Goal: Transaction & Acquisition: Book appointment/travel/reservation

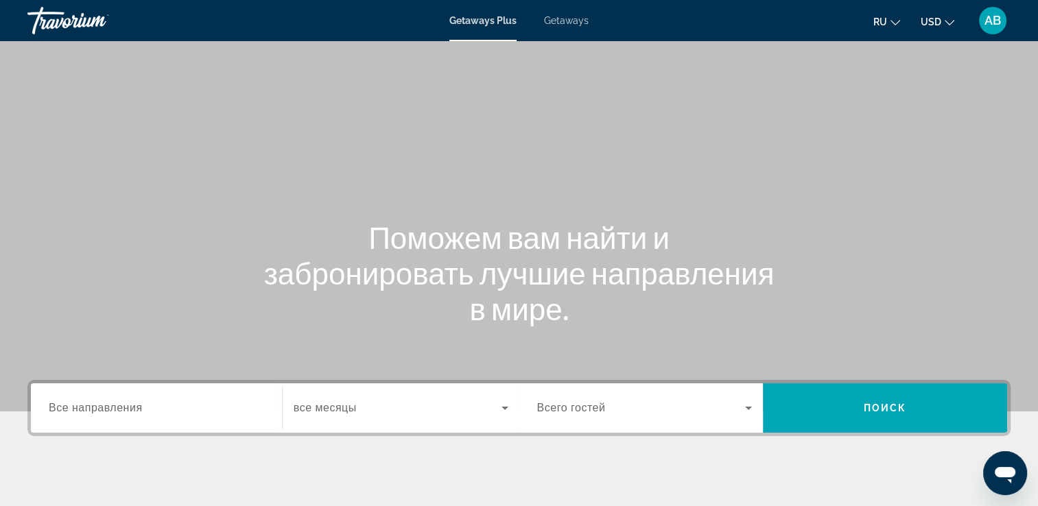
click at [558, 18] on span "Getaways" at bounding box center [566, 20] width 45 height 11
click at [121, 416] on div "Search widget" at bounding box center [156, 408] width 215 height 39
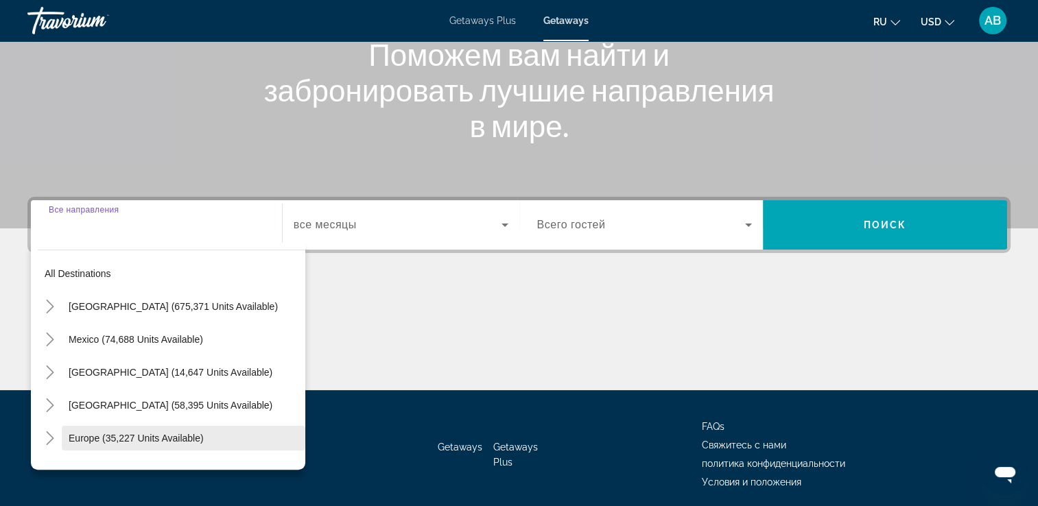
scroll to position [235, 0]
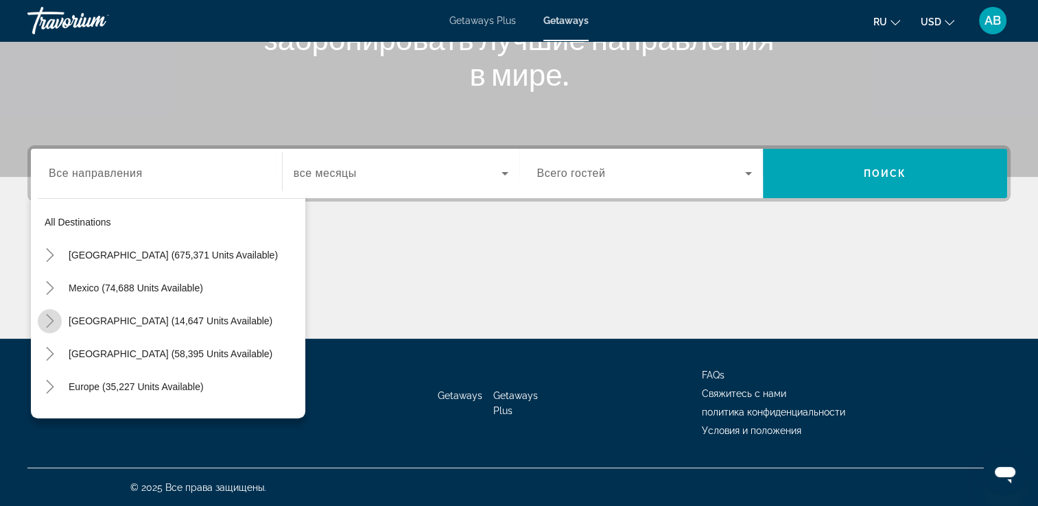
click at [45, 324] on icon "Toggle Canada (14,647 units available)" at bounding box center [50, 321] width 14 height 14
drag, startPoint x: 83, startPoint y: 361, endPoint x: 195, endPoint y: 336, distance: 114.5
click at [84, 361] on span "Search widget" at bounding box center [178, 353] width 254 height 33
type input "**********"
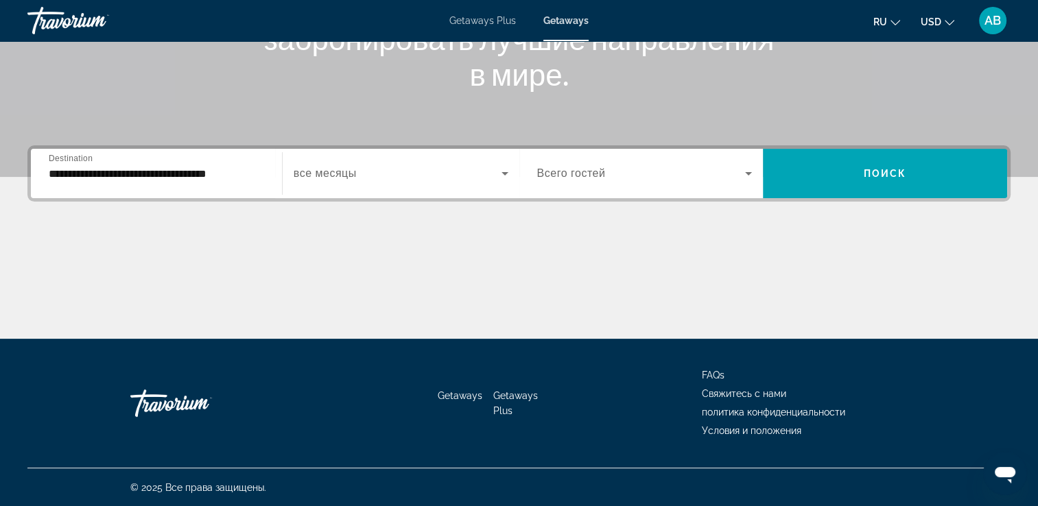
click at [479, 155] on div "Start Month все месяцы" at bounding box center [400, 173] width 237 height 49
click at [469, 174] on span "Search widget" at bounding box center [398, 173] width 208 height 16
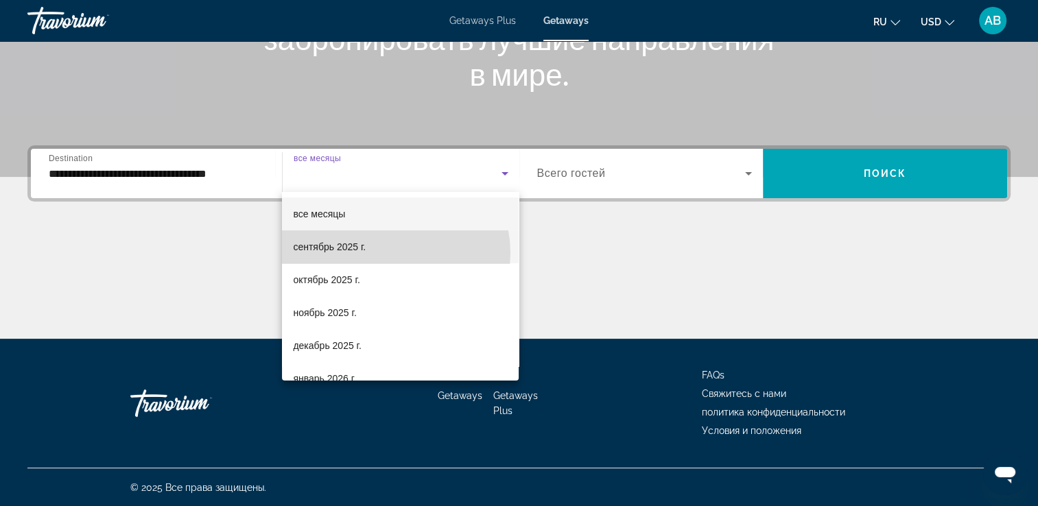
click at [386, 253] on mat-option "сентябрь 2025 г." at bounding box center [400, 246] width 237 height 33
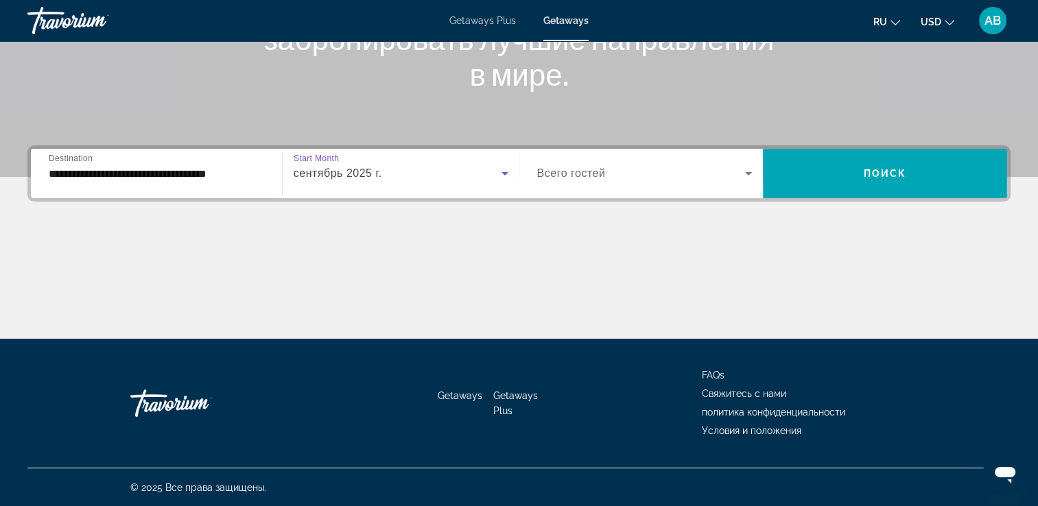
click at [689, 176] on span "Search widget" at bounding box center [641, 173] width 208 height 16
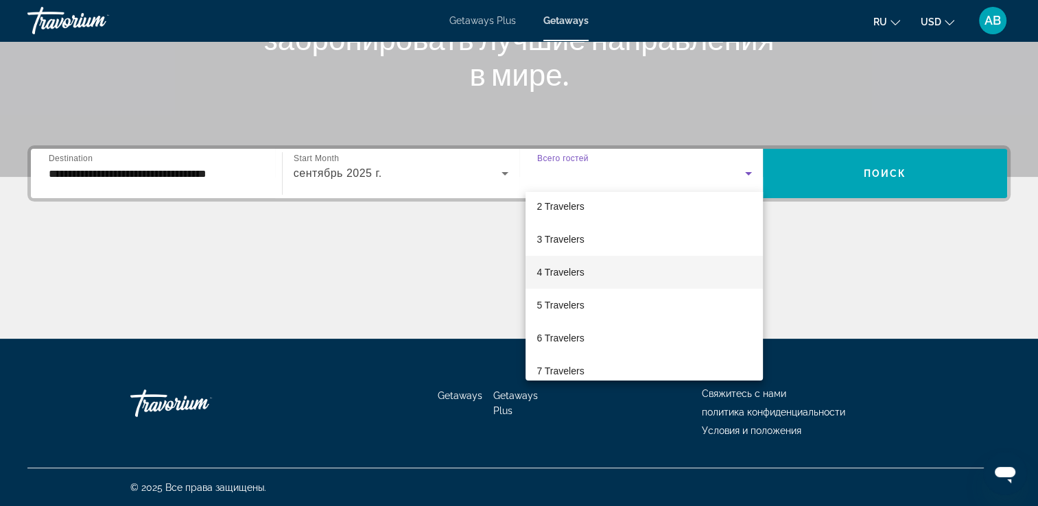
scroll to position [69, 0]
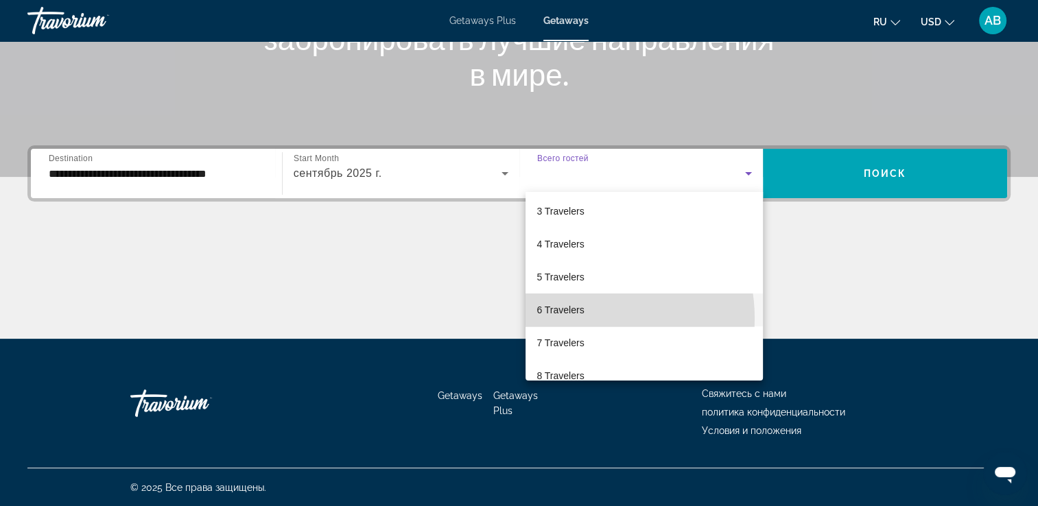
click at [582, 318] on mat-option "6 Travelers" at bounding box center [643, 310] width 237 height 33
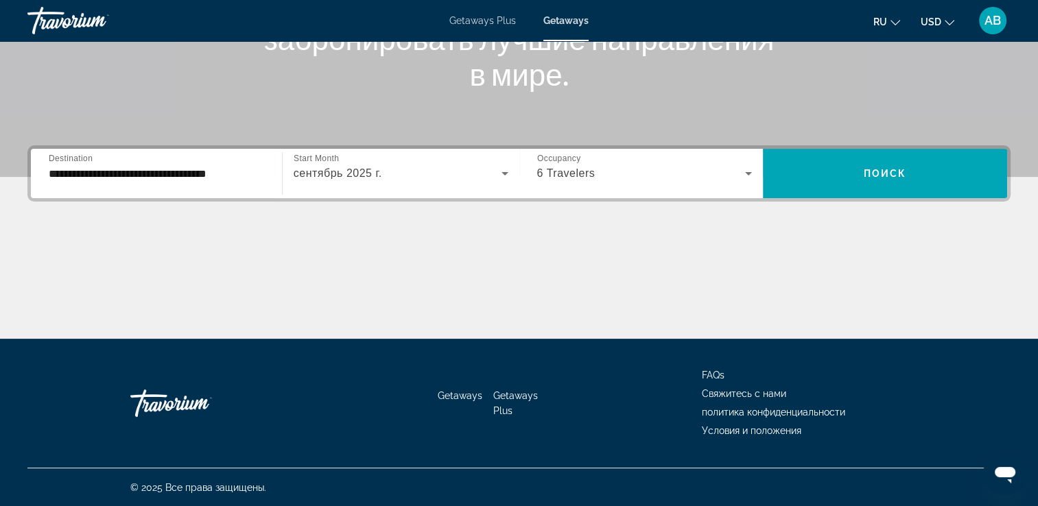
click at [949, 28] on button "USD USD ($) MXN (Mex$) CAD (Can$) GBP (£) EUR (€) AUD (A$) NZD (NZ$) CNY (CN¥)" at bounding box center [937, 22] width 34 height 20
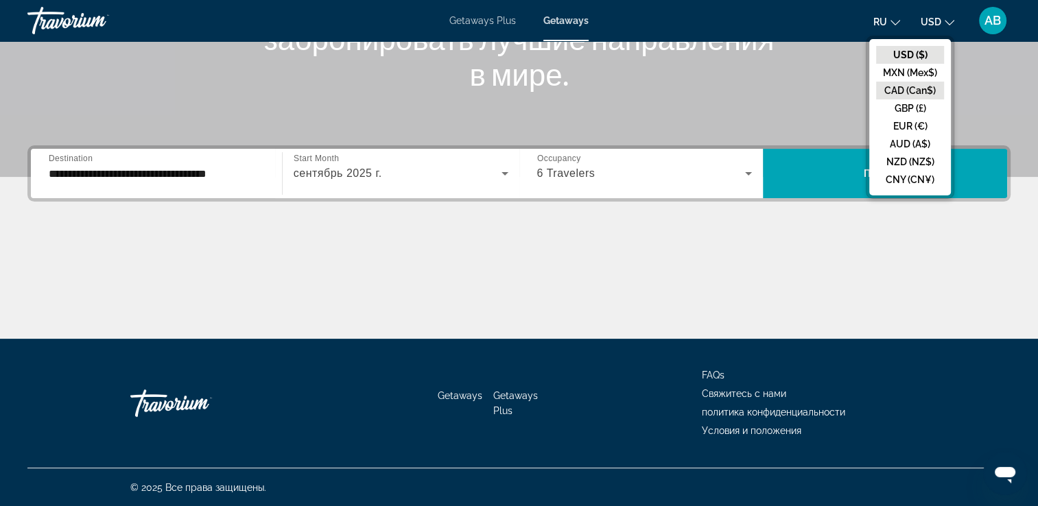
click at [920, 87] on button "CAD (Can$)" at bounding box center [910, 91] width 68 height 18
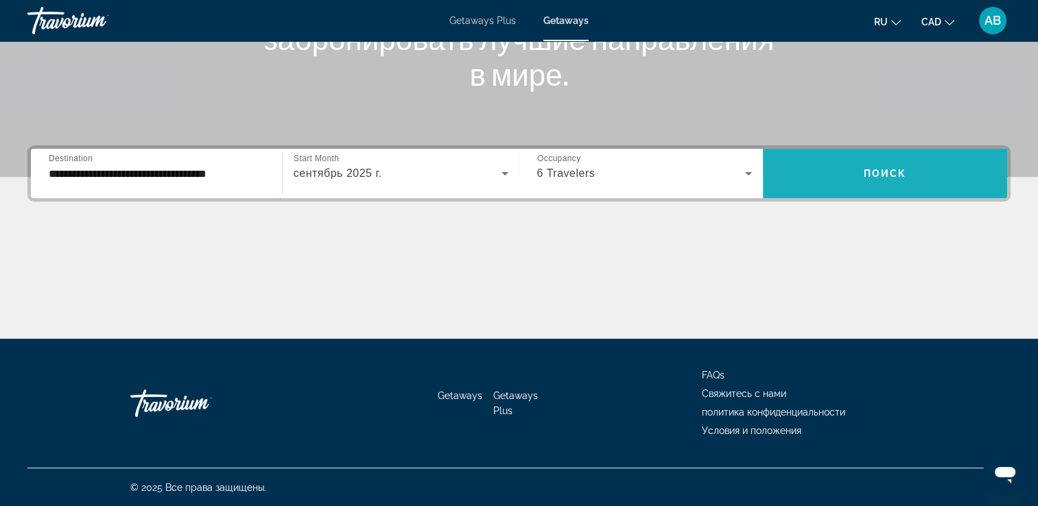
click at [886, 168] on span "Поиск" at bounding box center [884, 173] width 43 height 11
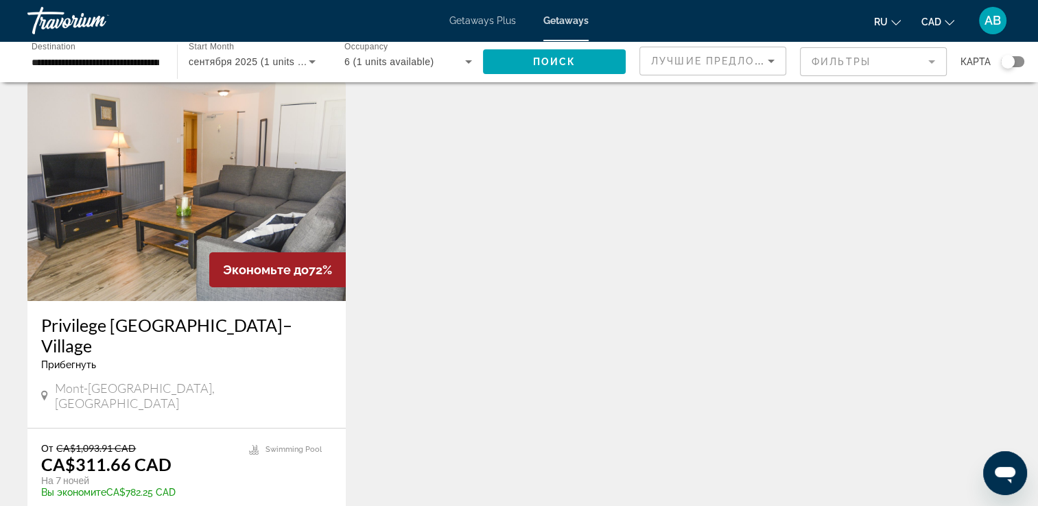
scroll to position [69, 0]
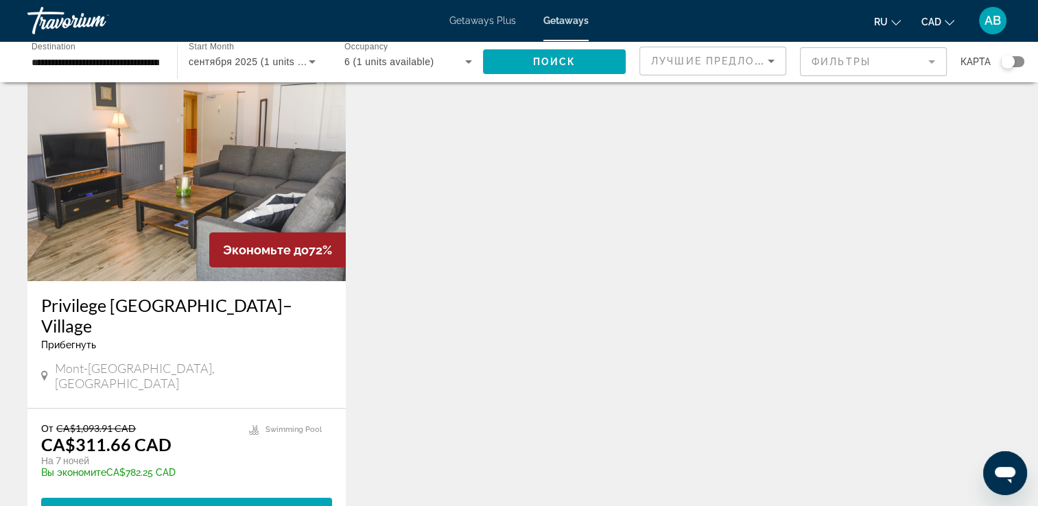
click at [467, 59] on icon "Search widget" at bounding box center [468, 61] width 16 height 16
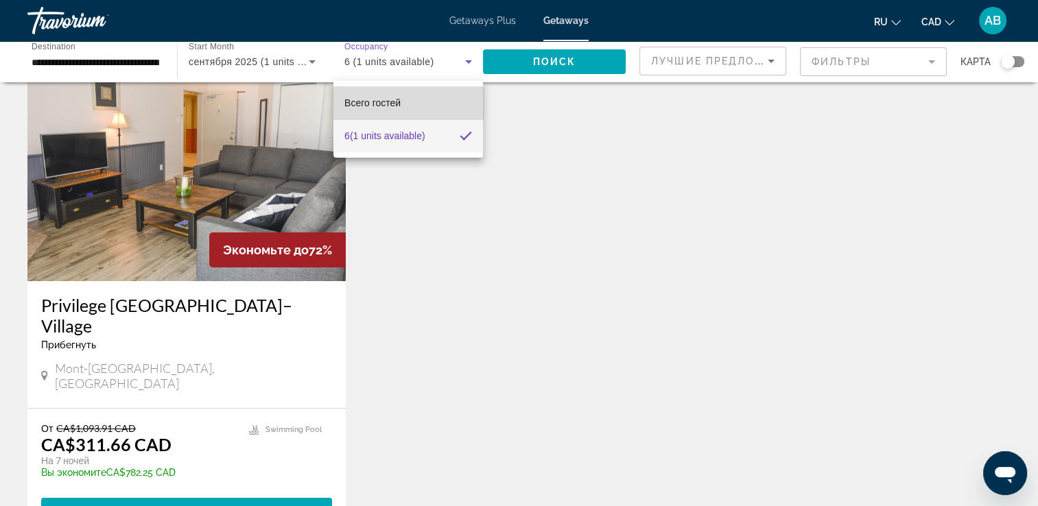
click at [423, 97] on mat-option "Всего гостей" at bounding box center [408, 102] width 150 height 33
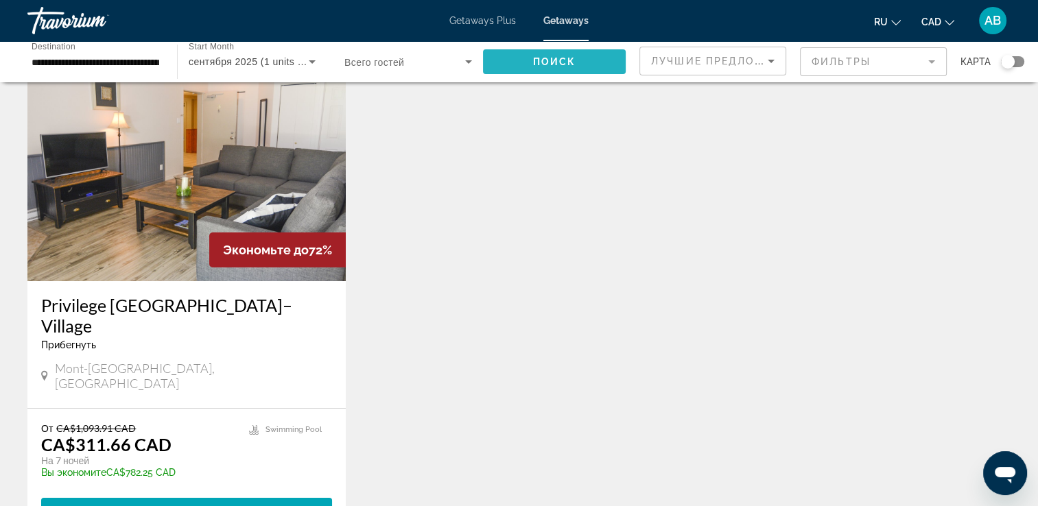
click at [543, 56] on span "Поиск" at bounding box center [554, 61] width 43 height 11
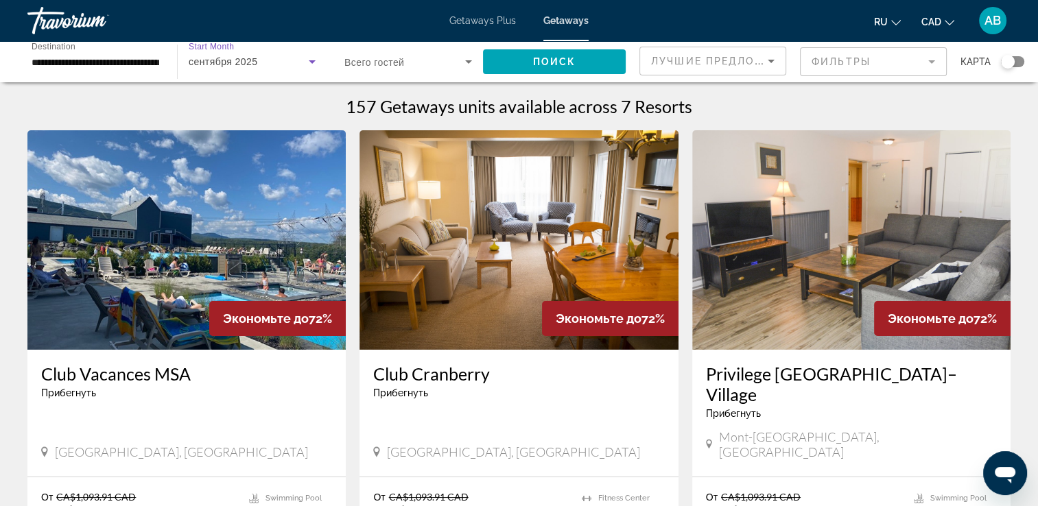
click at [296, 66] on div "сентября 2025" at bounding box center [249, 61] width 120 height 16
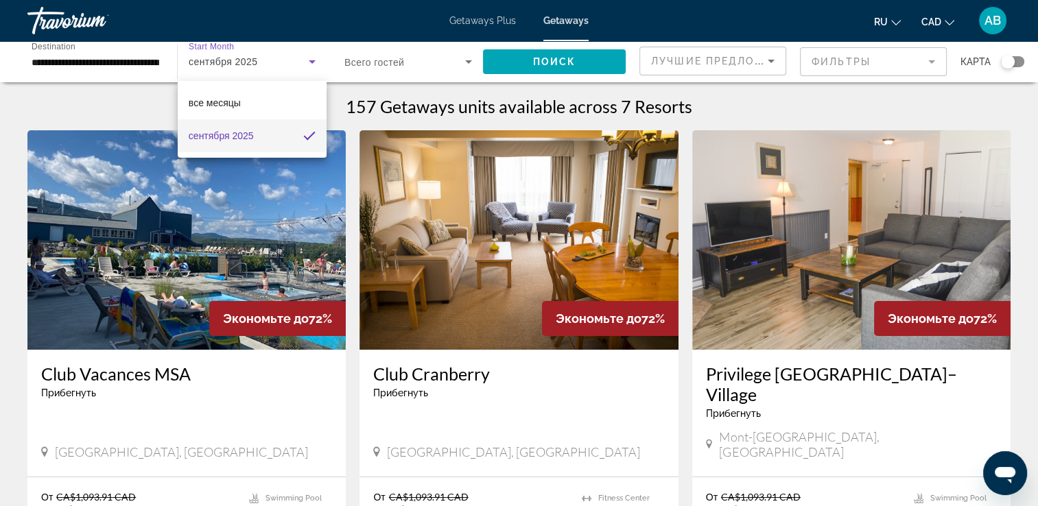
click at [346, 78] on div at bounding box center [519, 253] width 1038 height 506
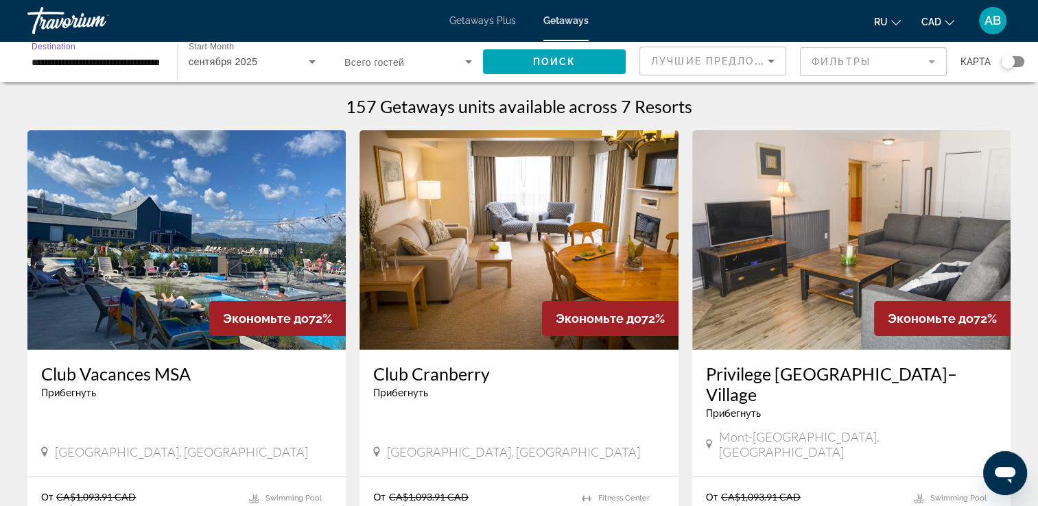
click at [129, 59] on input "**********" at bounding box center [96, 62] width 128 height 16
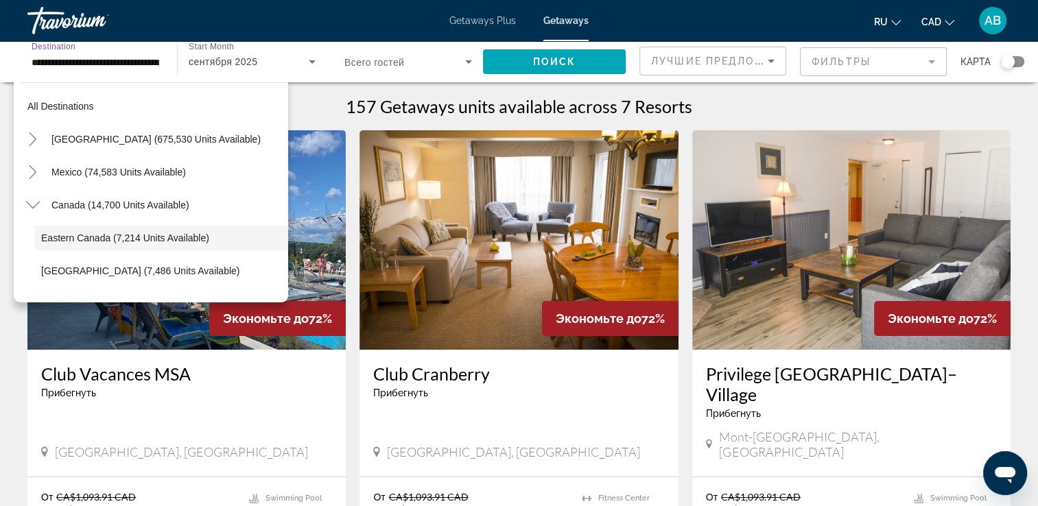
scroll to position [49, 0]
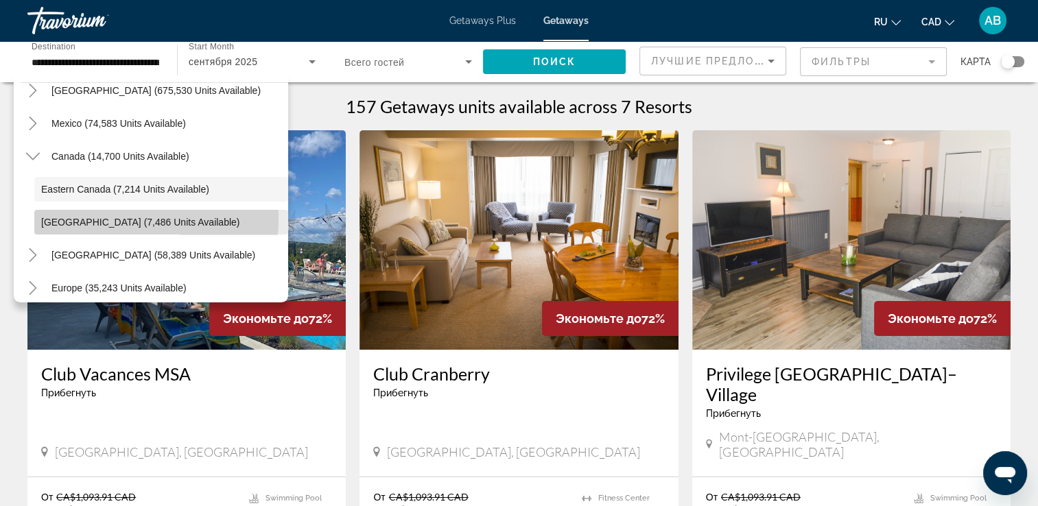
click at [55, 218] on span "[GEOGRAPHIC_DATA] (7,486 units available)" at bounding box center [140, 222] width 198 height 11
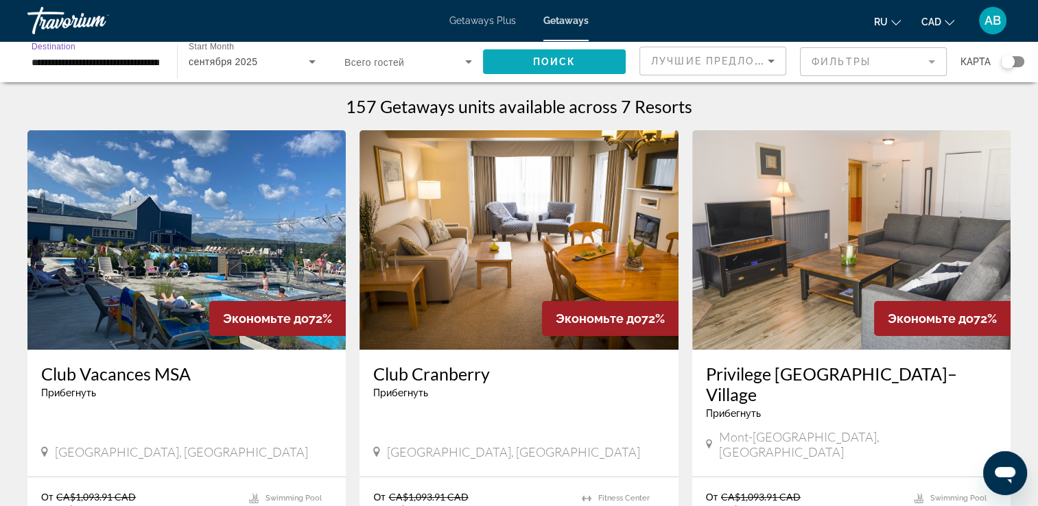
click at [547, 60] on span "Поиск" at bounding box center [554, 61] width 43 height 11
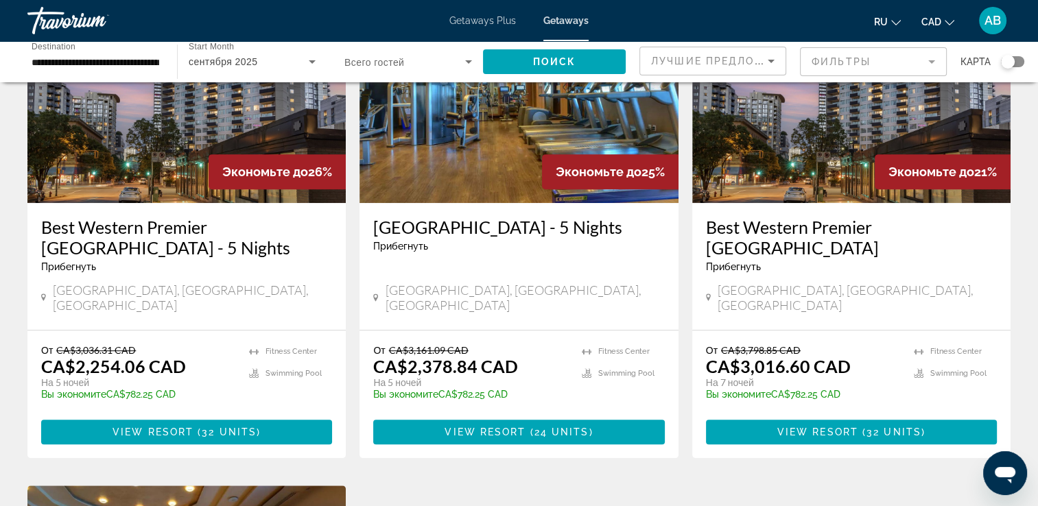
scroll to position [480, 0]
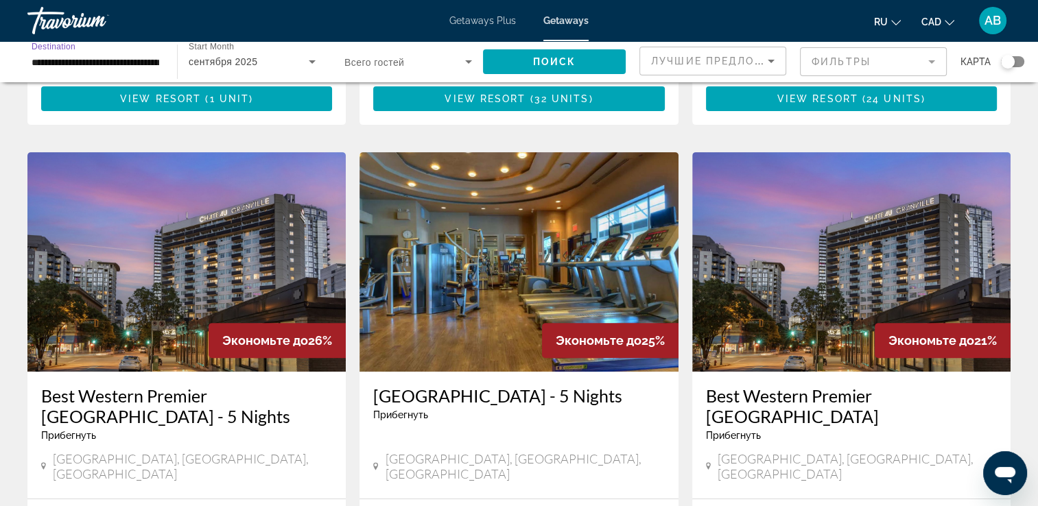
click at [121, 54] on input "**********" at bounding box center [96, 62] width 128 height 16
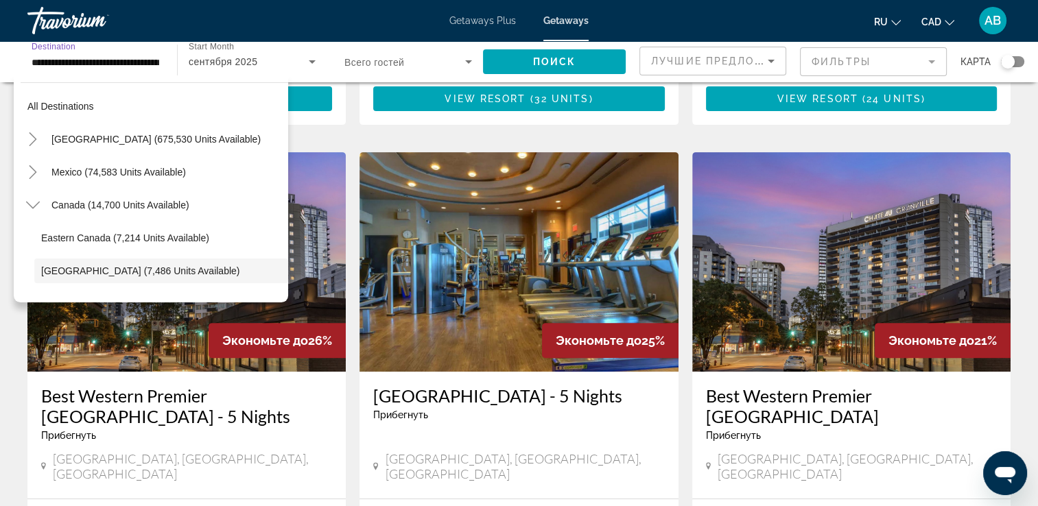
scroll to position [82, 0]
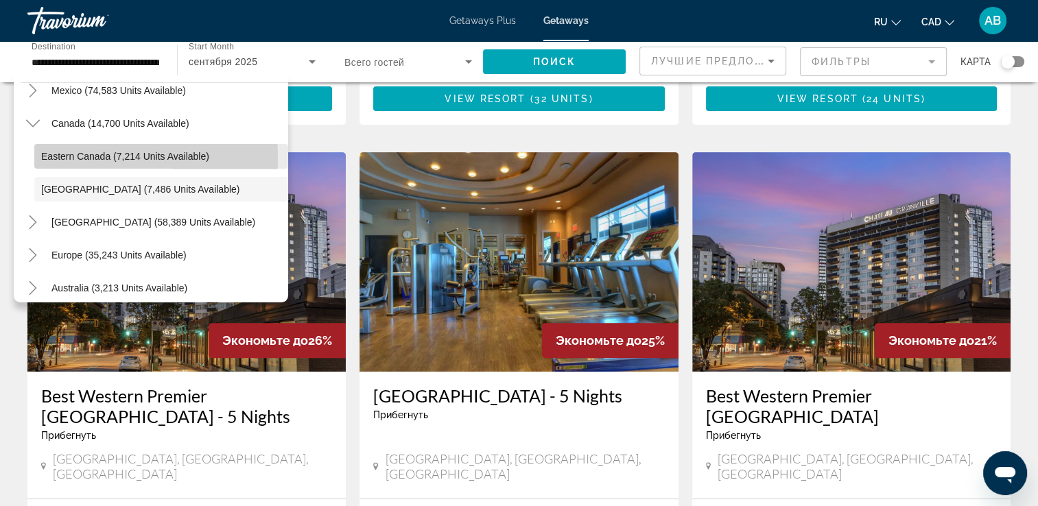
click at [51, 158] on span "Eastern Canada (7,214 units available)" at bounding box center [125, 156] width 168 height 11
type input "**********"
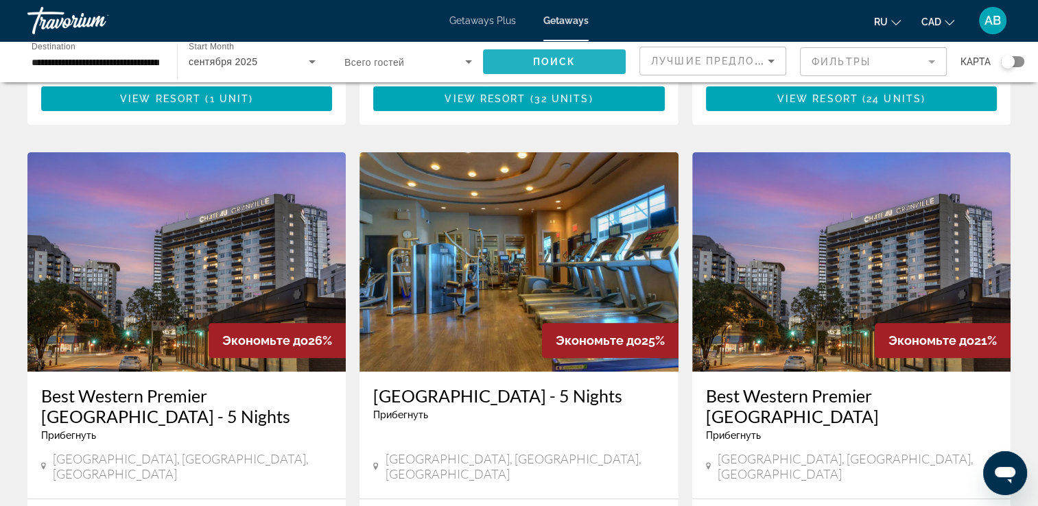
click at [545, 62] on span "Поиск" at bounding box center [554, 61] width 43 height 11
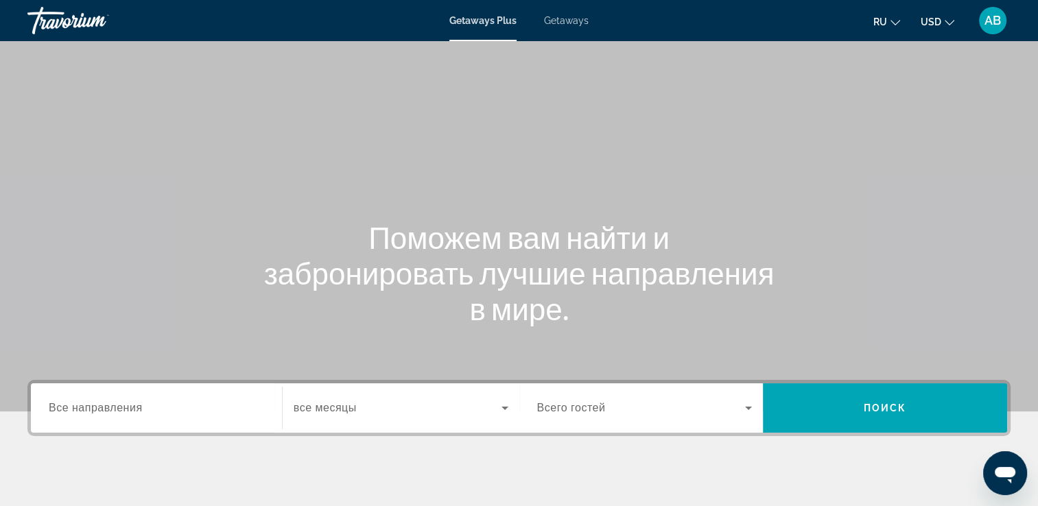
click at [126, 398] on div "Search widget" at bounding box center [156, 408] width 215 height 39
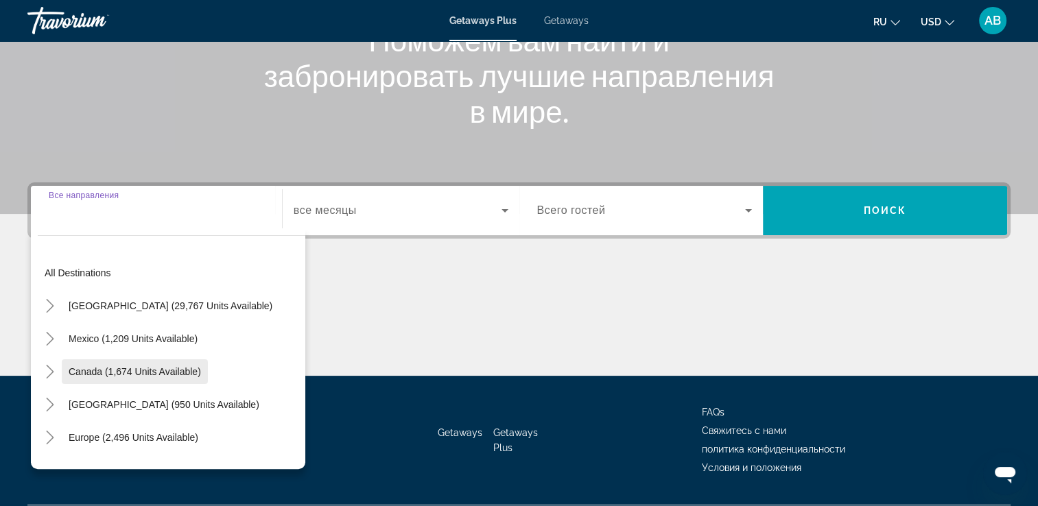
scroll to position [235, 0]
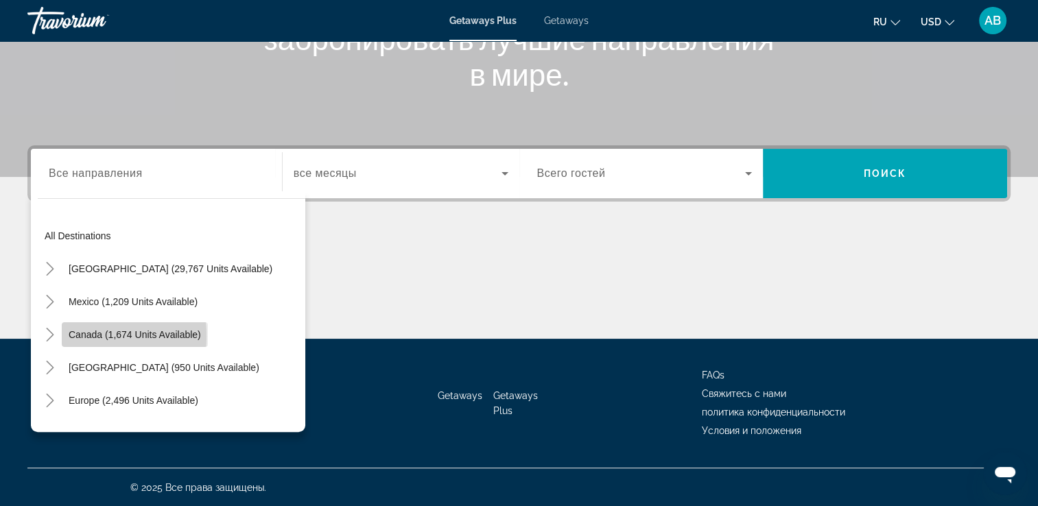
click at [62, 335] on span "Search widget" at bounding box center [135, 334] width 146 height 33
type input "**********"
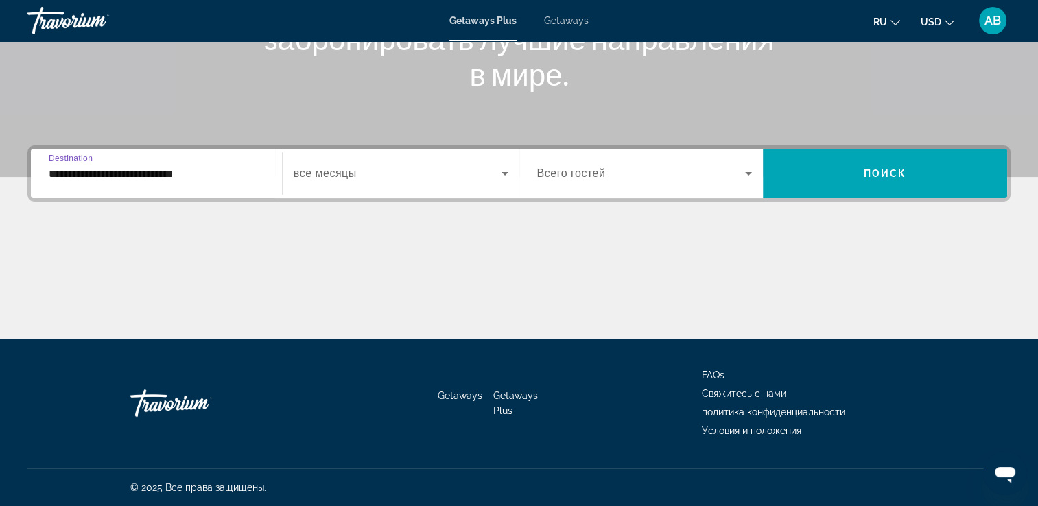
click at [409, 169] on span "Search widget" at bounding box center [398, 173] width 208 height 16
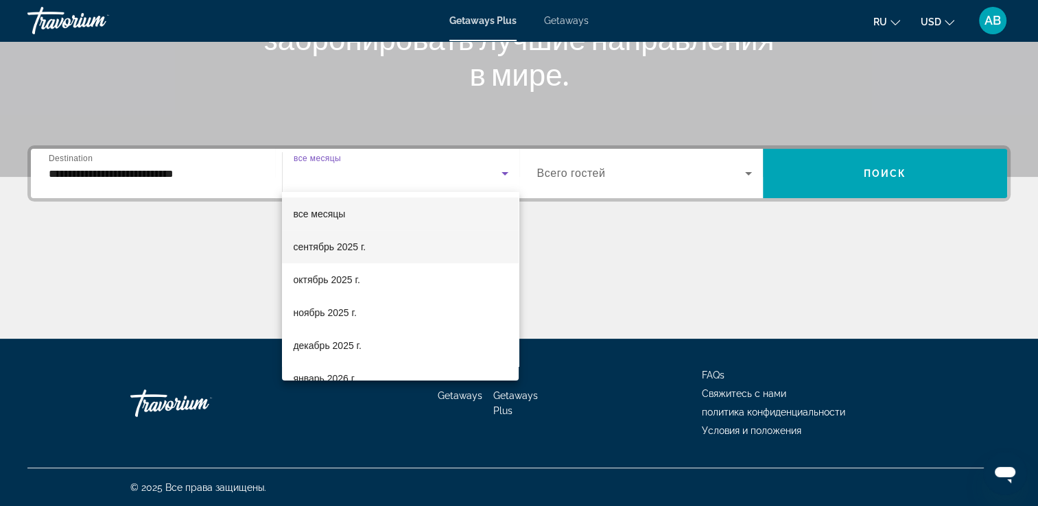
click at [405, 250] on mat-option "сентябрь 2025 г." at bounding box center [400, 246] width 237 height 33
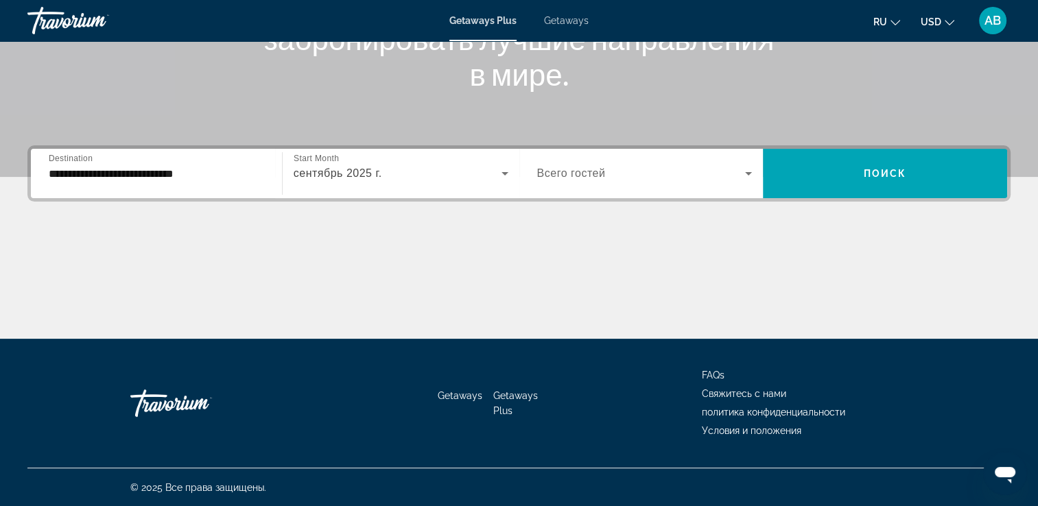
click at [946, 19] on icon "Change currency" at bounding box center [949, 23] width 10 height 10
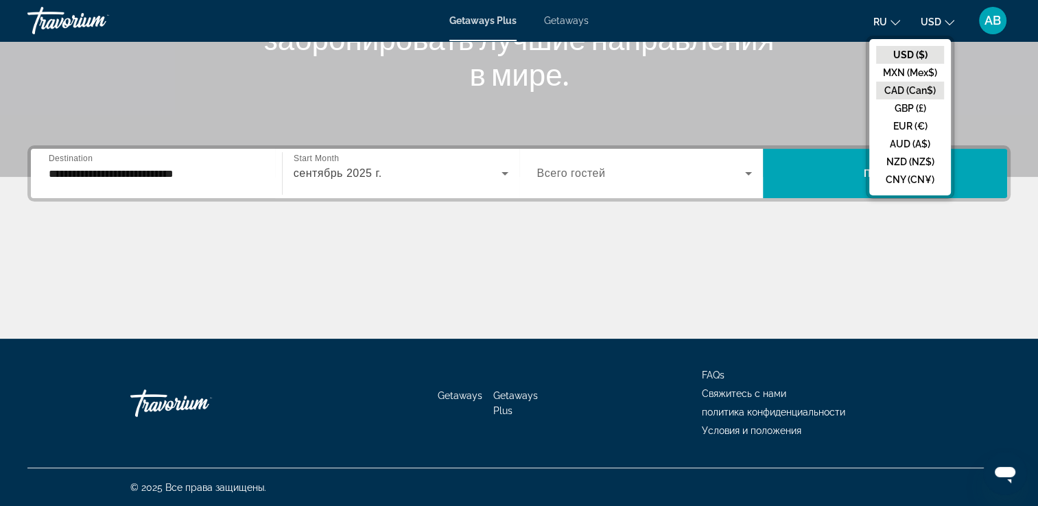
click at [925, 90] on button "CAD (Can$)" at bounding box center [910, 91] width 68 height 18
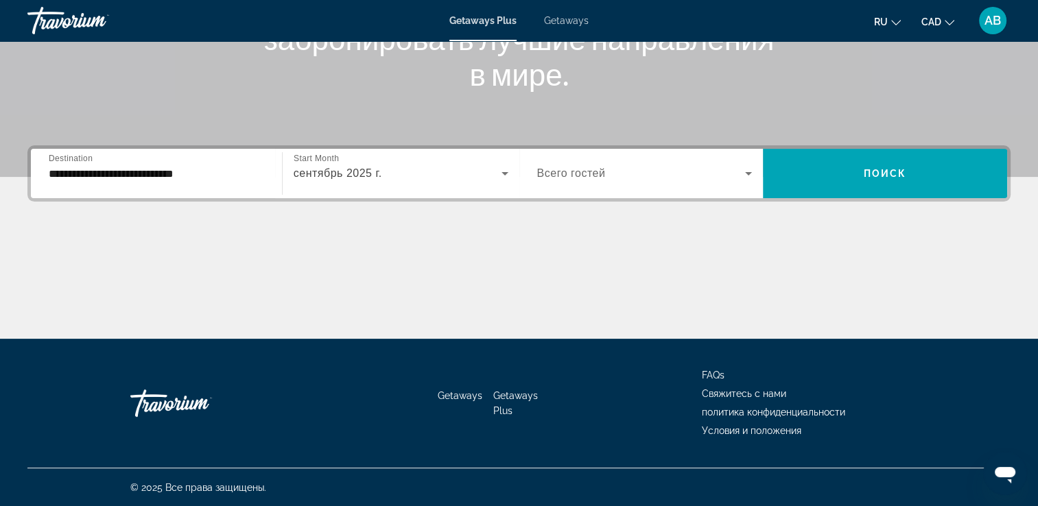
click at [735, 167] on span "Search widget" at bounding box center [641, 173] width 208 height 16
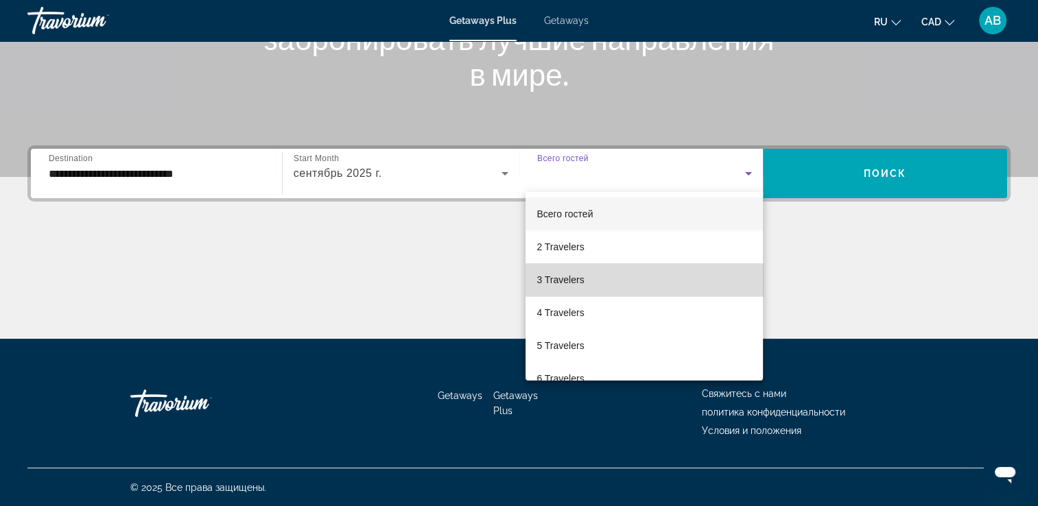
click at [680, 275] on mat-option "3 Travelers" at bounding box center [643, 279] width 237 height 33
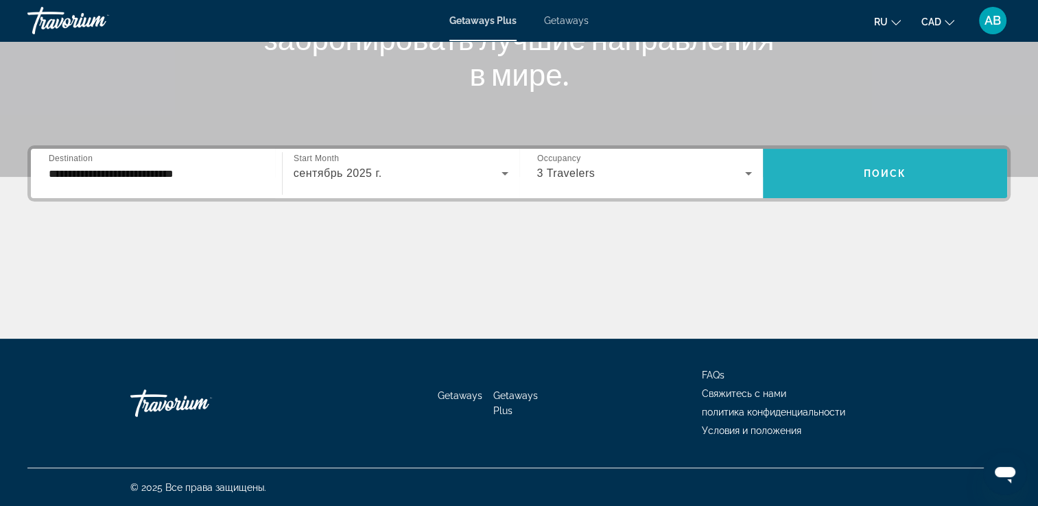
click at [840, 197] on span "Search widget" at bounding box center [885, 173] width 244 height 49
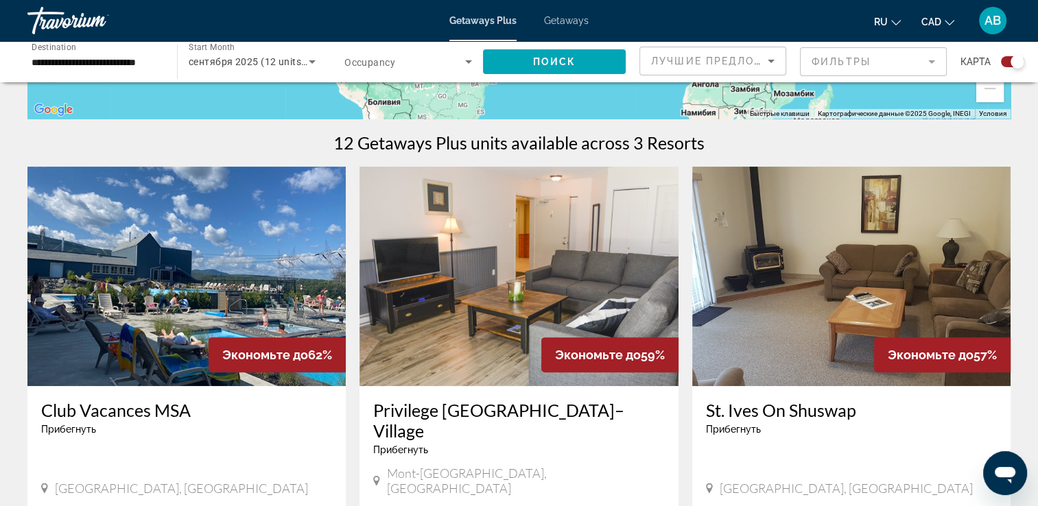
scroll to position [549, 0]
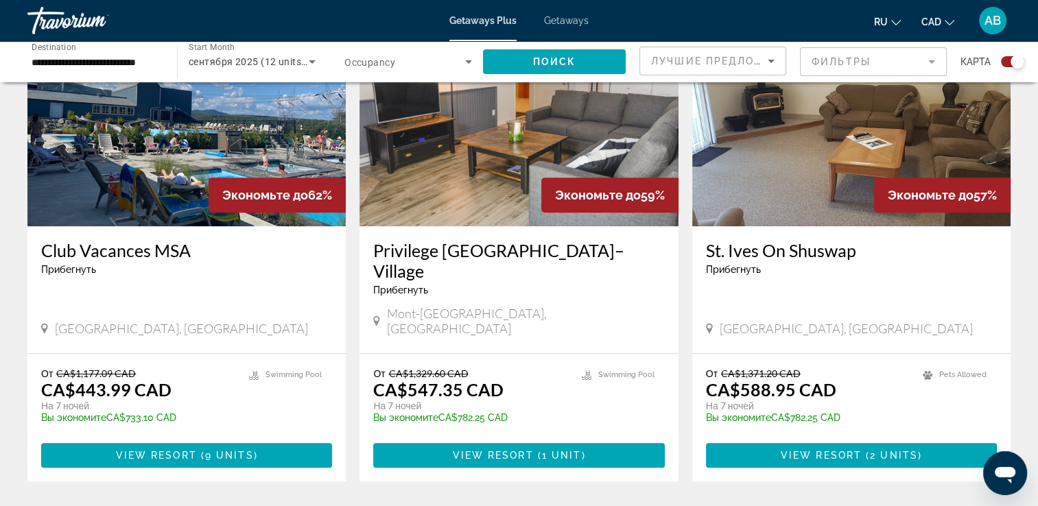
click at [483, 443] on button "View Resort ( 1 unit )" at bounding box center [518, 455] width 291 height 25
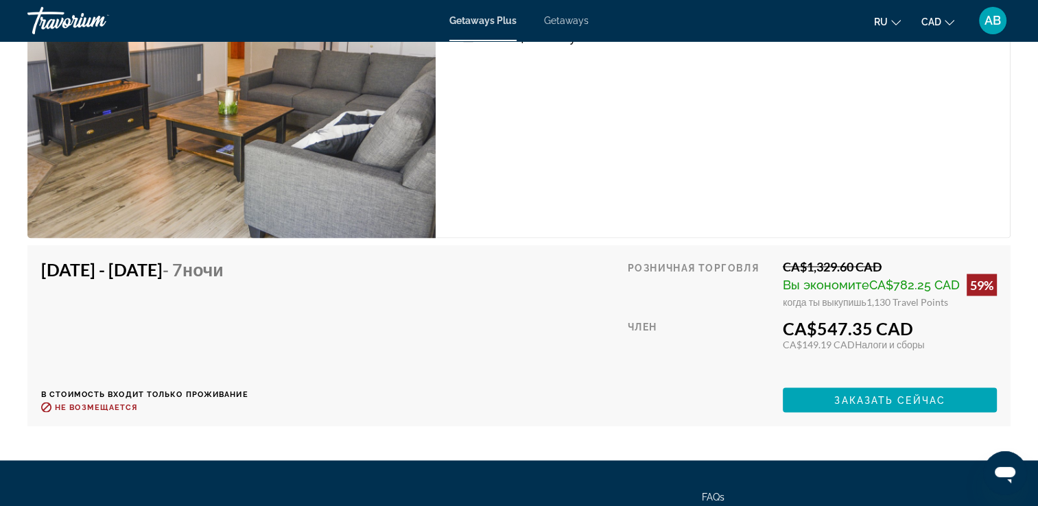
scroll to position [2606, 0]
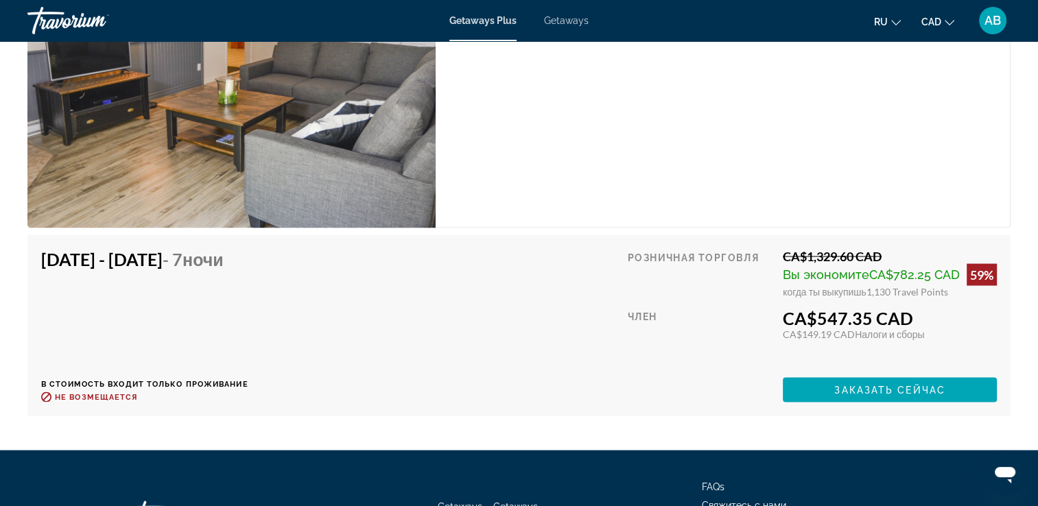
click at [591, 94] on div "Номер с 2 спальнями (Full Kitchen) Спальни 2 Макс. вместимость 6 Кухня Полноцен…" at bounding box center [723, 72] width 575 height 311
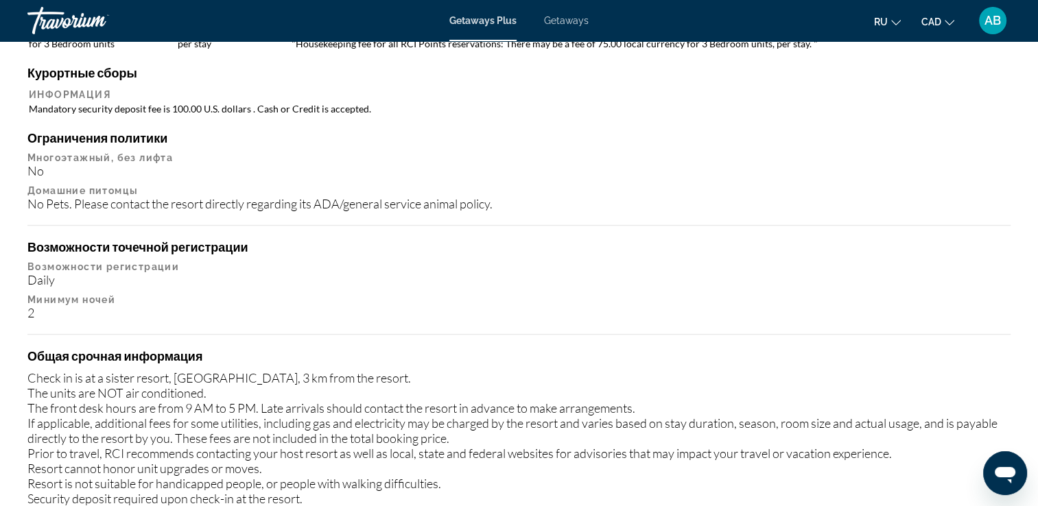
scroll to position [1303, 0]
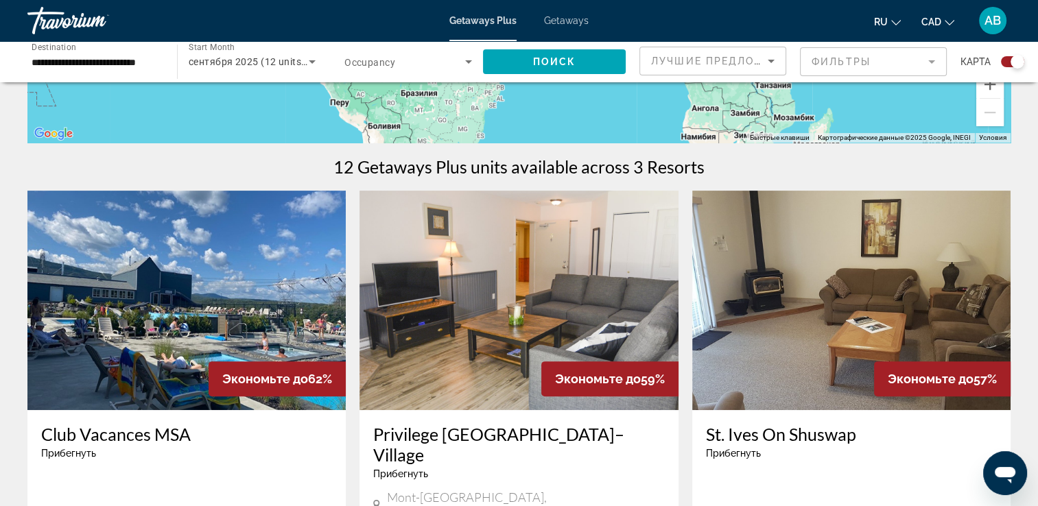
scroll to position [549, 0]
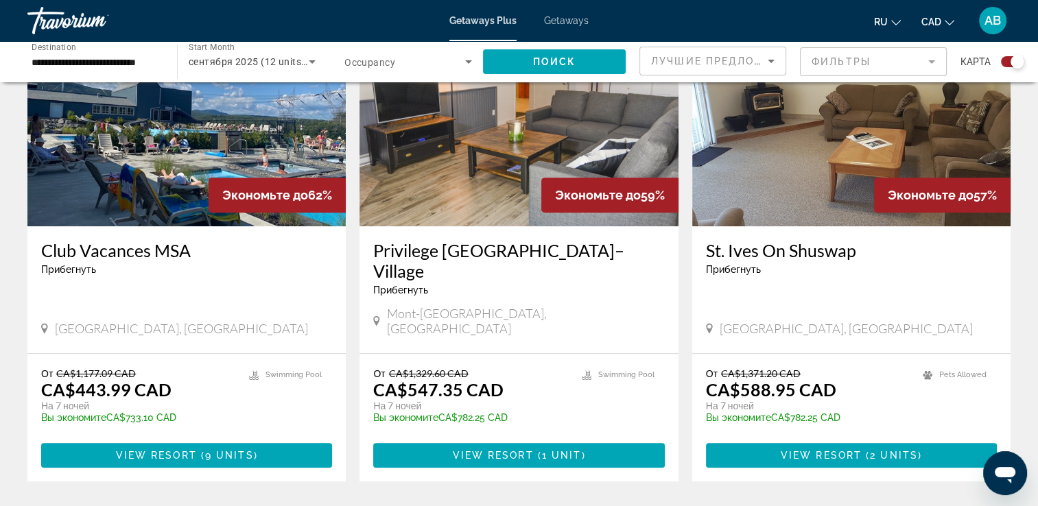
click at [187, 151] on img "Main content" at bounding box center [186, 116] width 318 height 219
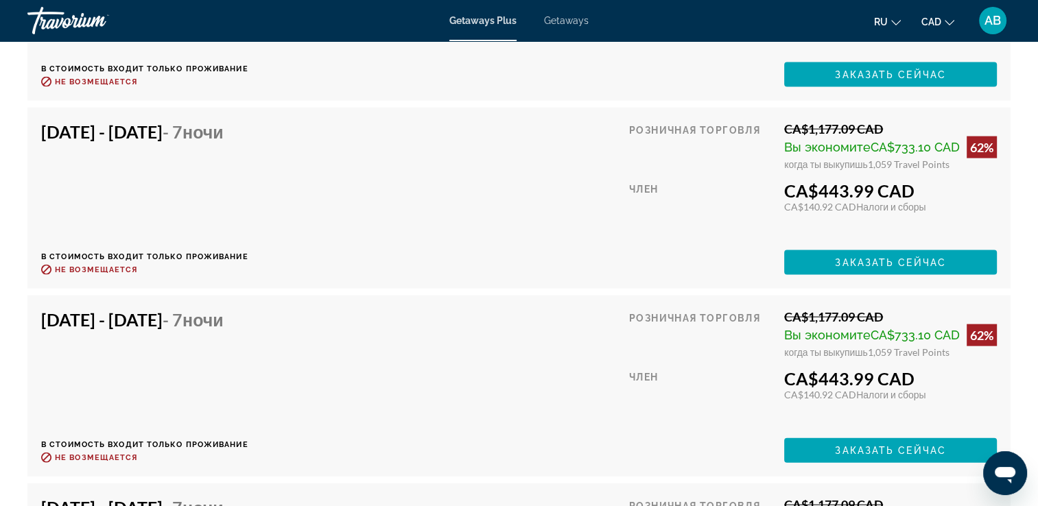
scroll to position [3098, 0]
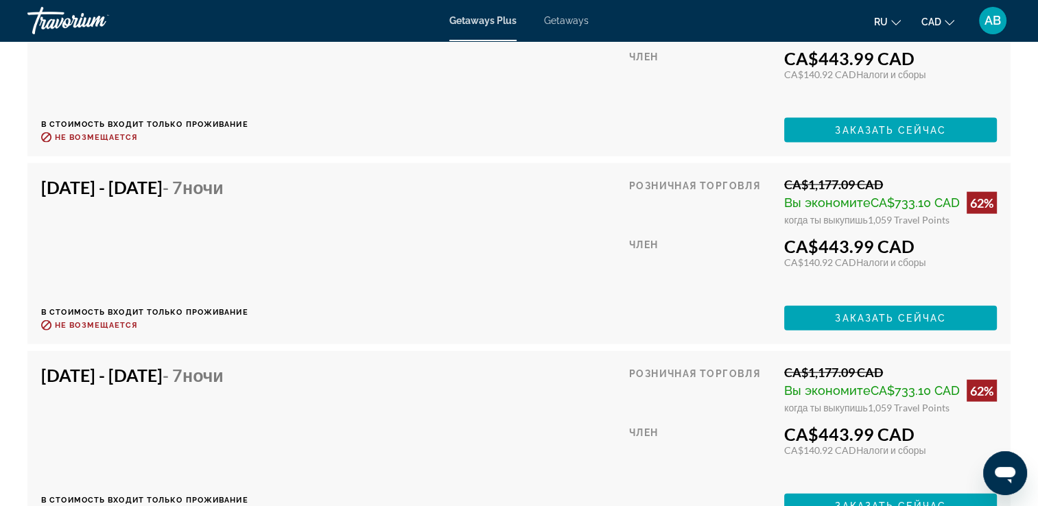
click at [669, 106] on div "Розничная торговля CA$1,177.09 CAD Вы экономите CA$733.10 CAD 62% когда ты выку…" at bounding box center [813, 66] width 368 height 154
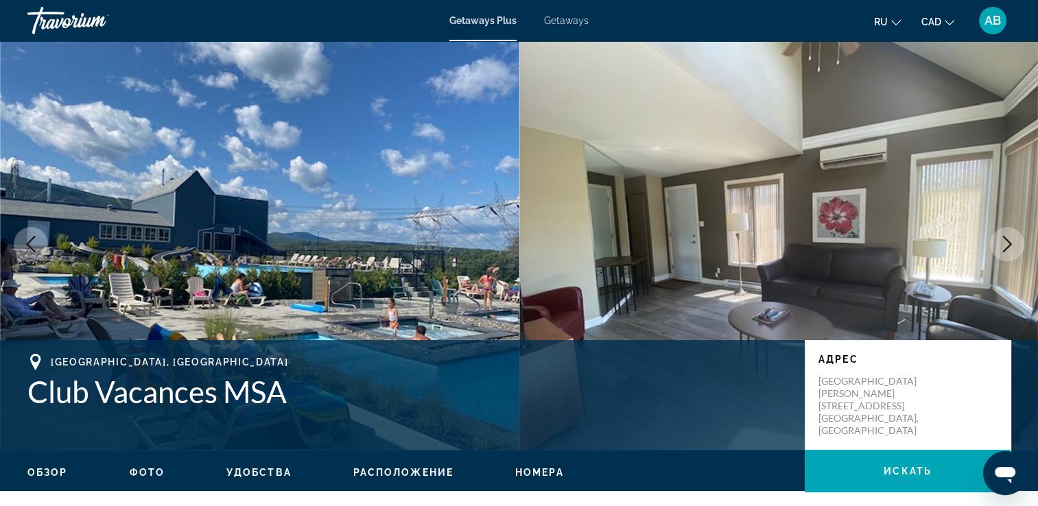
scroll to position [0, 0]
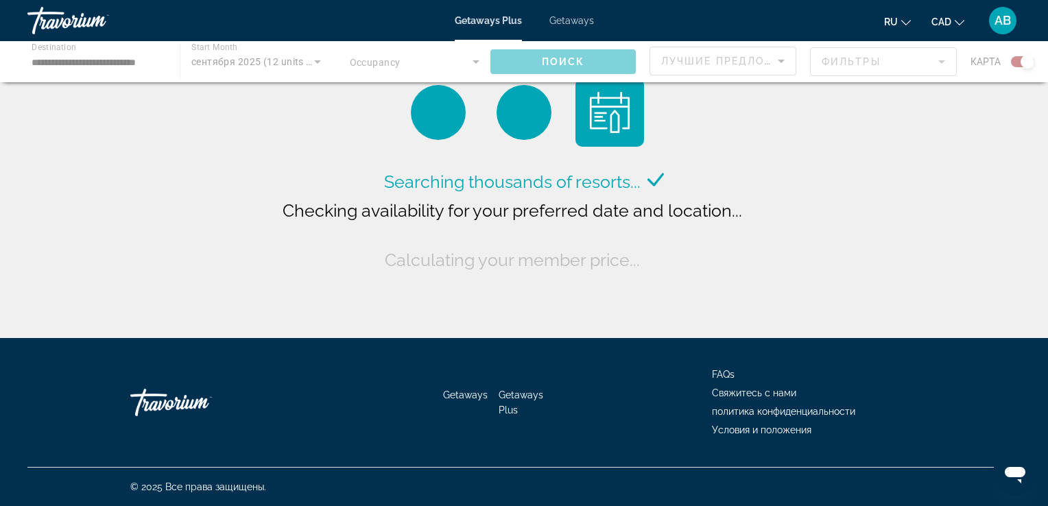
click at [433, 59] on div "Main content" at bounding box center [524, 61] width 1048 height 41
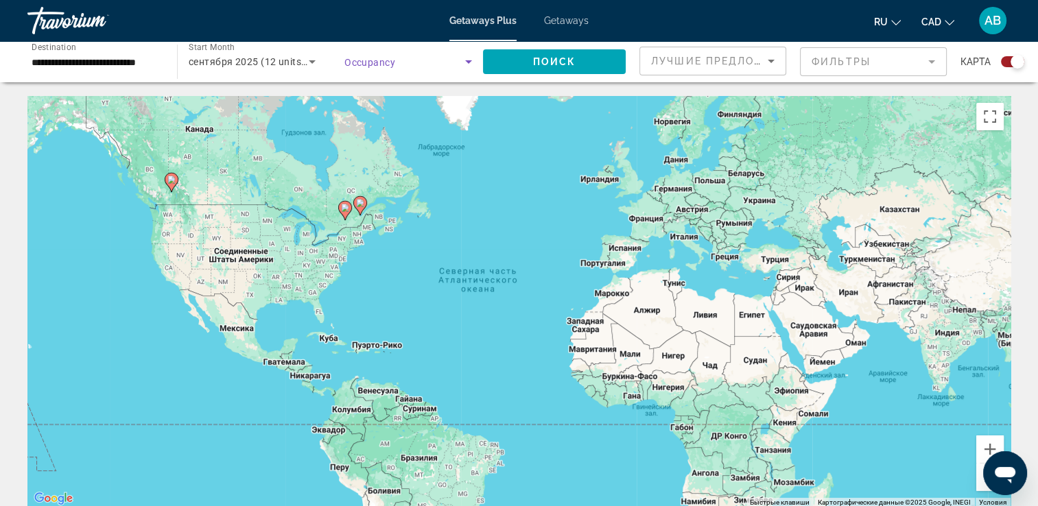
click at [473, 62] on icon "Search widget" at bounding box center [468, 61] width 16 height 16
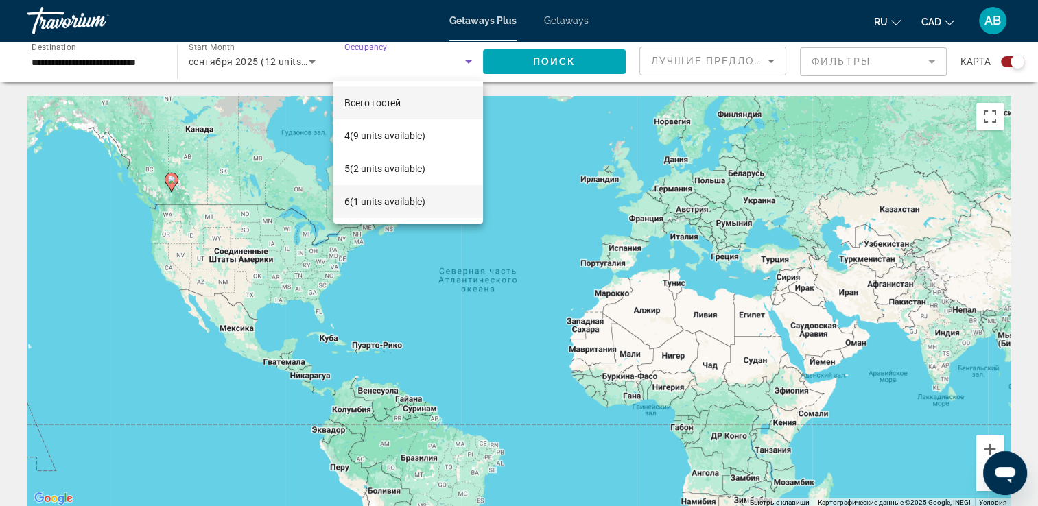
click at [415, 190] on mat-option "6 (1 units available)" at bounding box center [408, 201] width 150 height 33
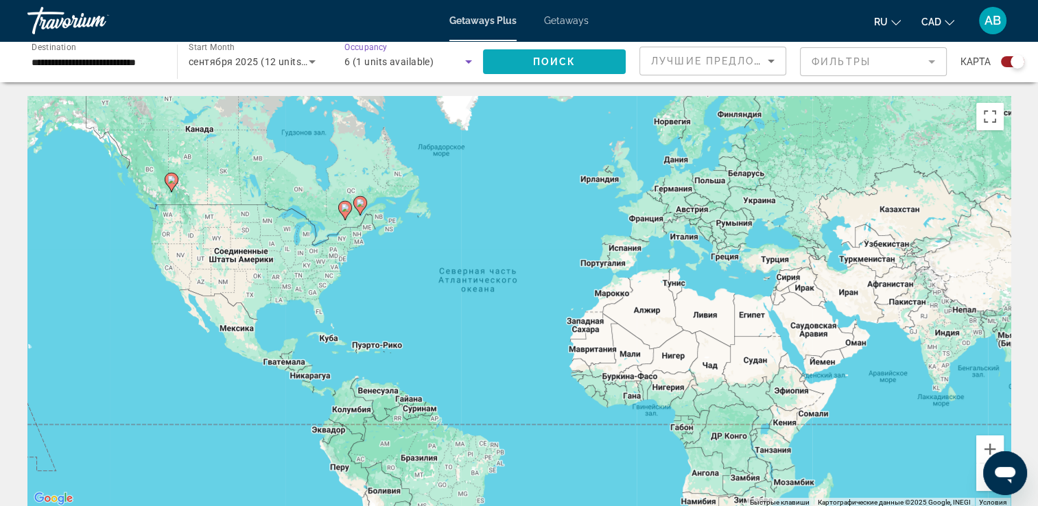
click at [529, 58] on span "Search widget" at bounding box center [554, 61] width 143 height 33
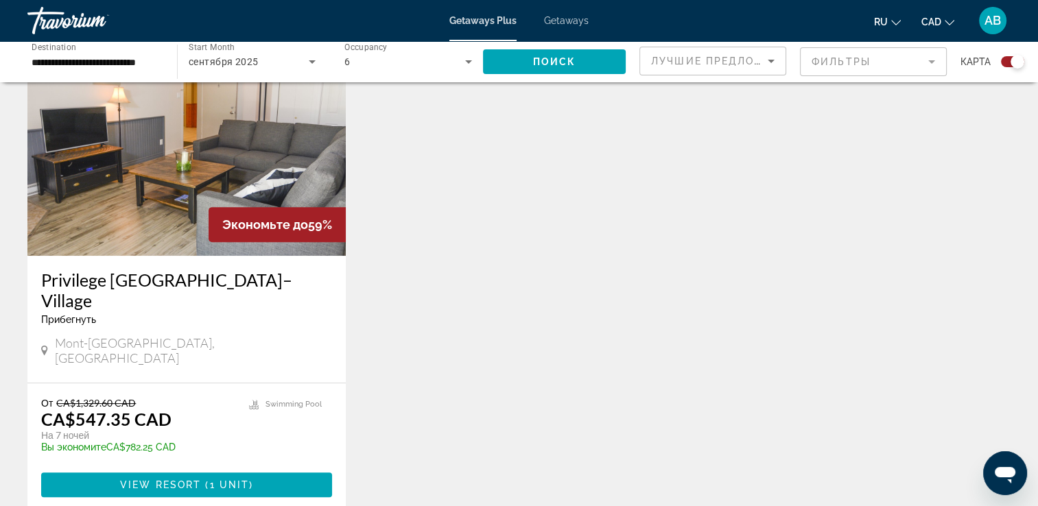
scroll to position [567, 0]
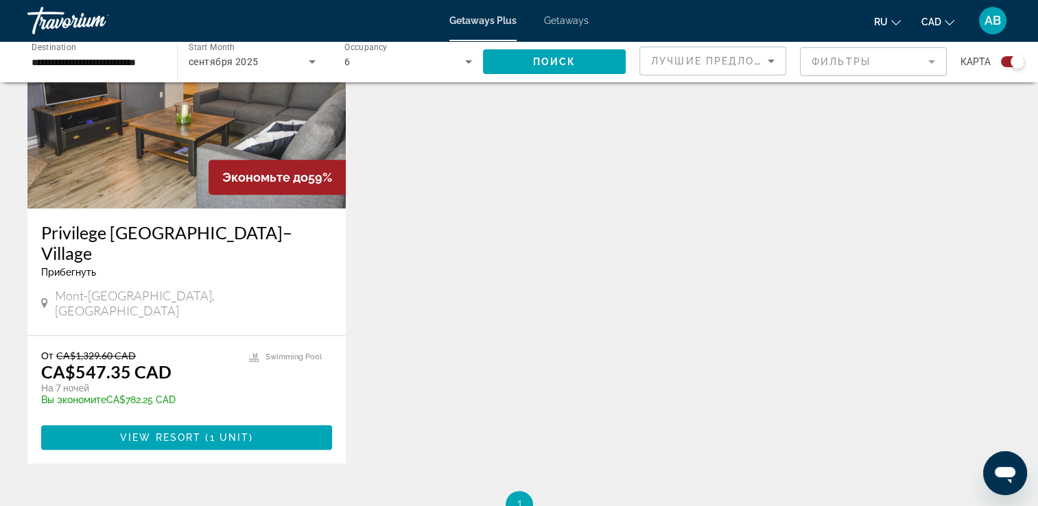
click at [132, 171] on img "Main content" at bounding box center [186, 98] width 318 height 219
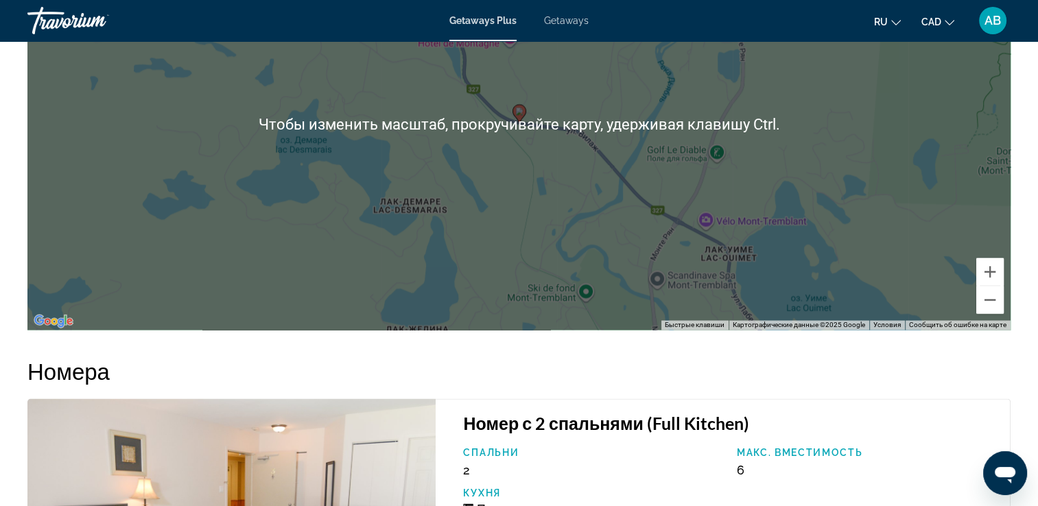
scroll to position [2126, 0]
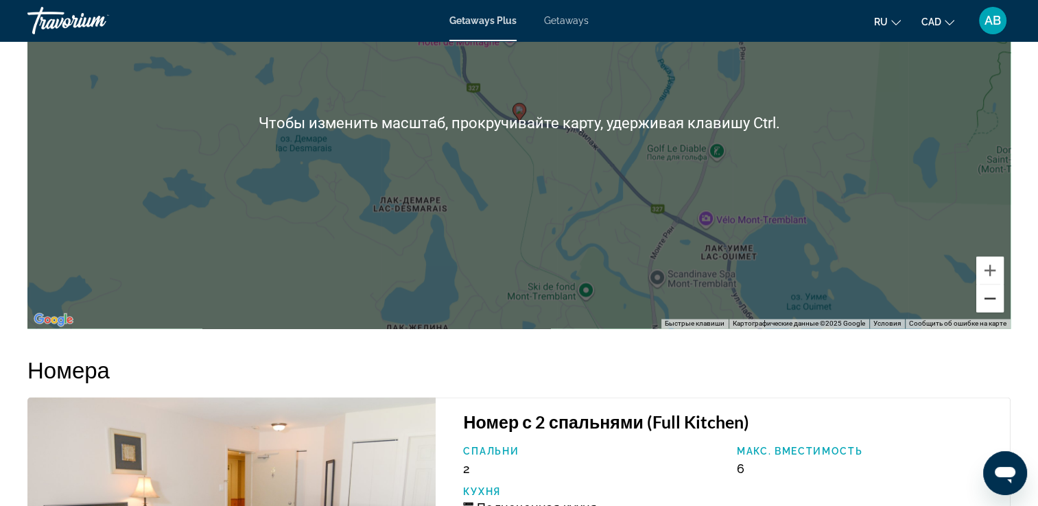
click at [993, 293] on button "Уменьшить" at bounding box center [989, 298] width 27 height 27
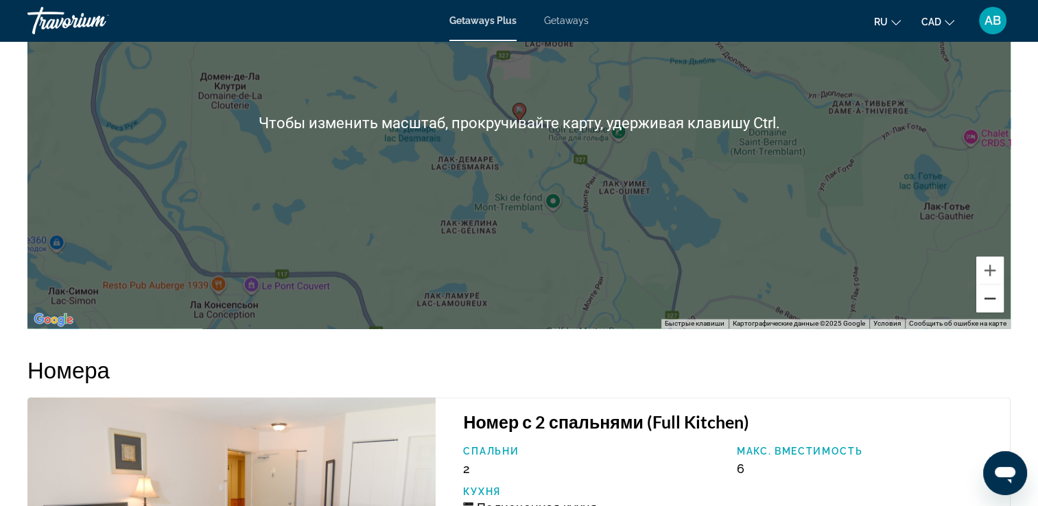
click at [993, 293] on button "Уменьшить" at bounding box center [989, 298] width 27 height 27
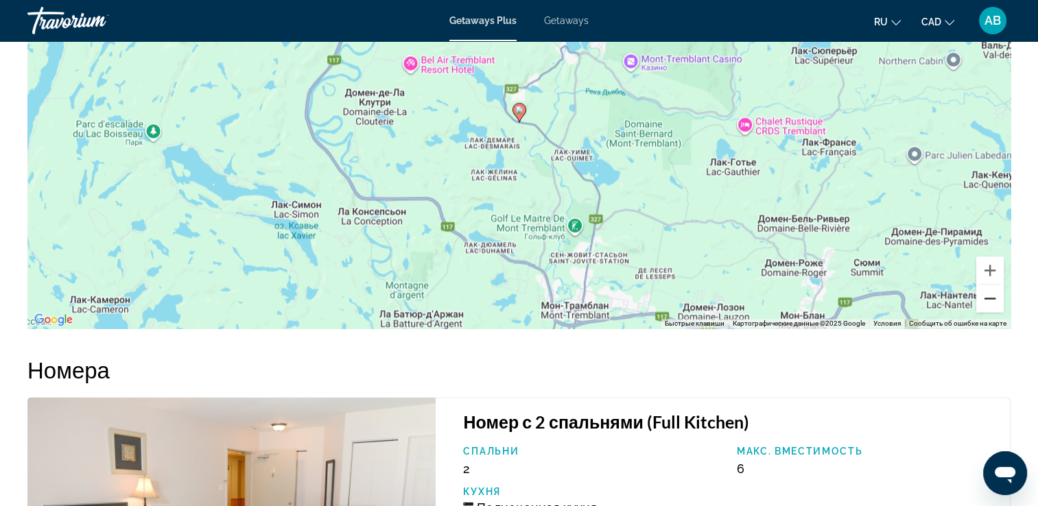
click at [993, 293] on button "Уменьшить" at bounding box center [989, 298] width 27 height 27
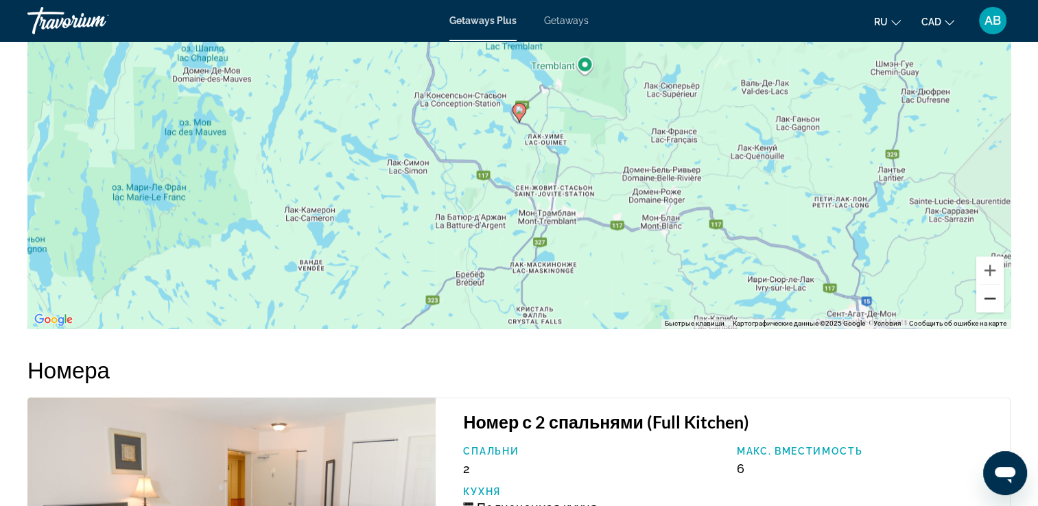
click at [993, 293] on button "Уменьшить" at bounding box center [989, 298] width 27 height 27
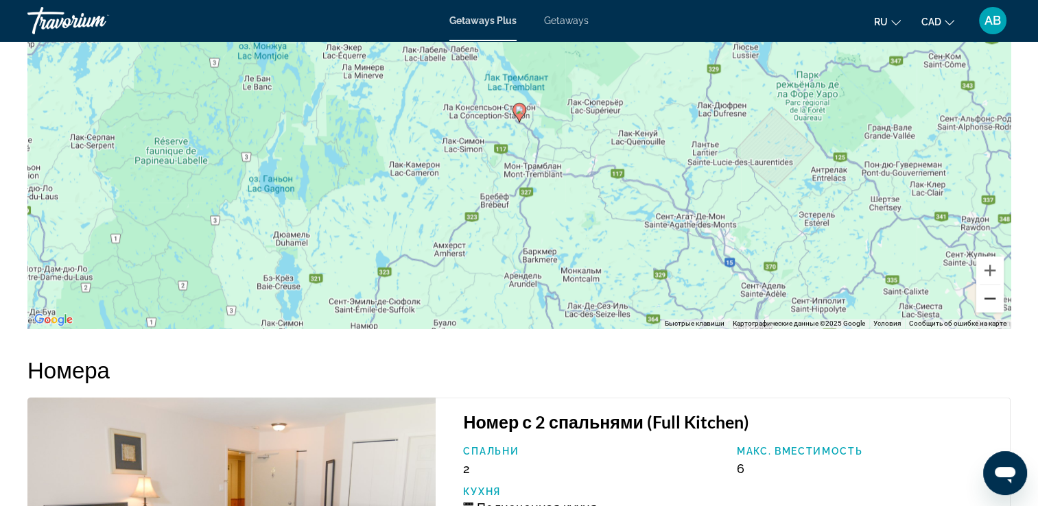
click at [993, 293] on button "Уменьшить" at bounding box center [989, 298] width 27 height 27
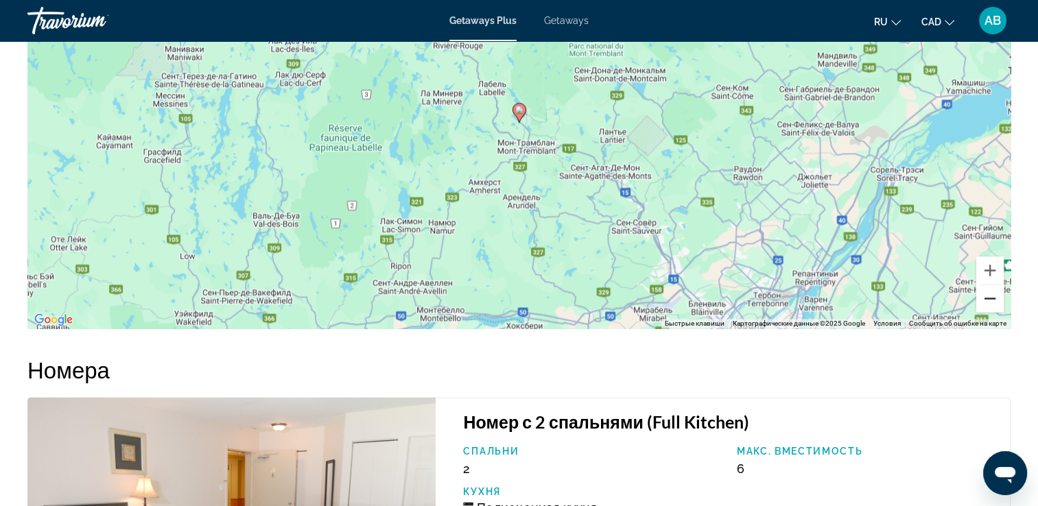
click at [993, 293] on button "Уменьшить" at bounding box center [989, 298] width 27 height 27
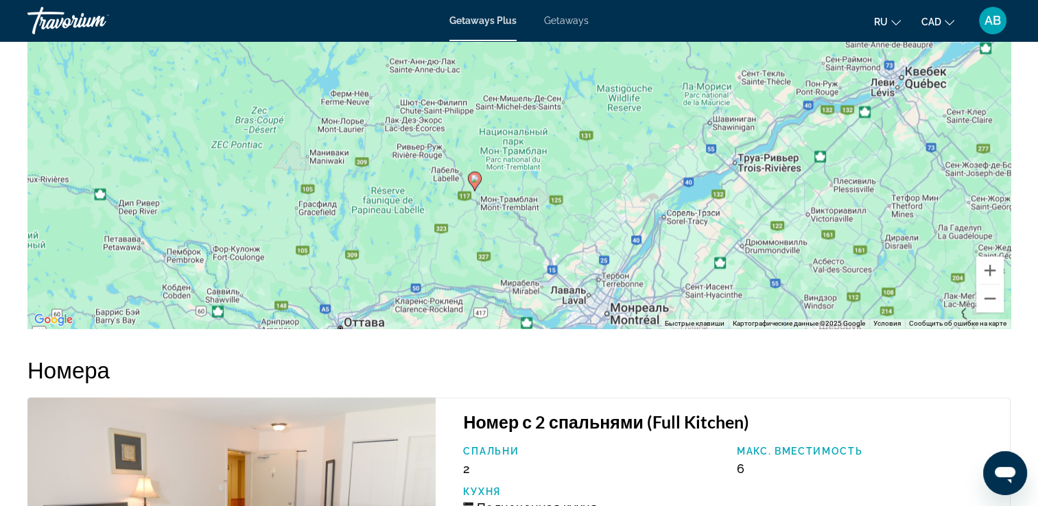
drag, startPoint x: 775, startPoint y: 162, endPoint x: 728, endPoint y: 188, distance: 53.4
click at [728, 189] on div "Чтобы активировать перетаскивание с помощью клавиатуры, нажмите Alt + Ввод. Пос…" at bounding box center [518, 123] width 983 height 412
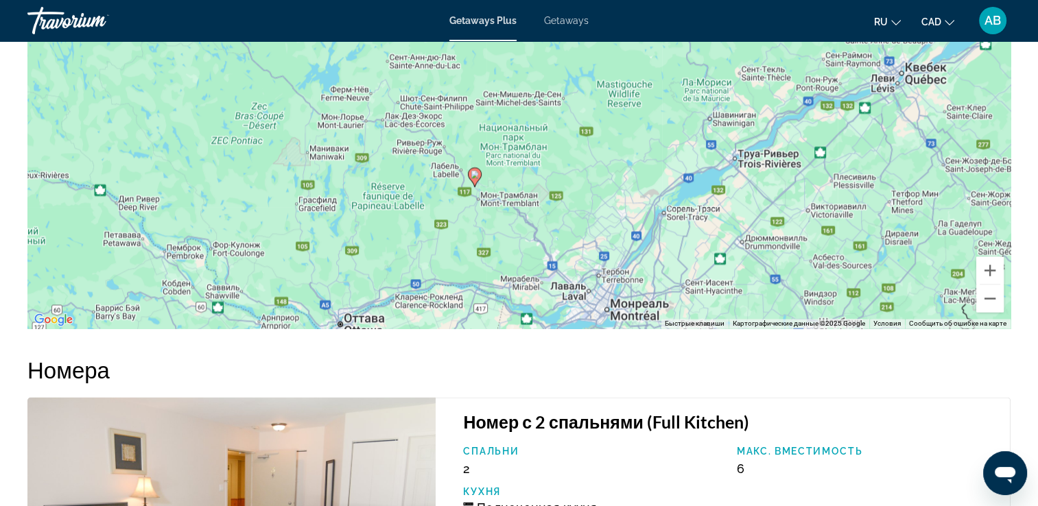
click at [577, 21] on span "Getaways" at bounding box center [566, 20] width 45 height 11
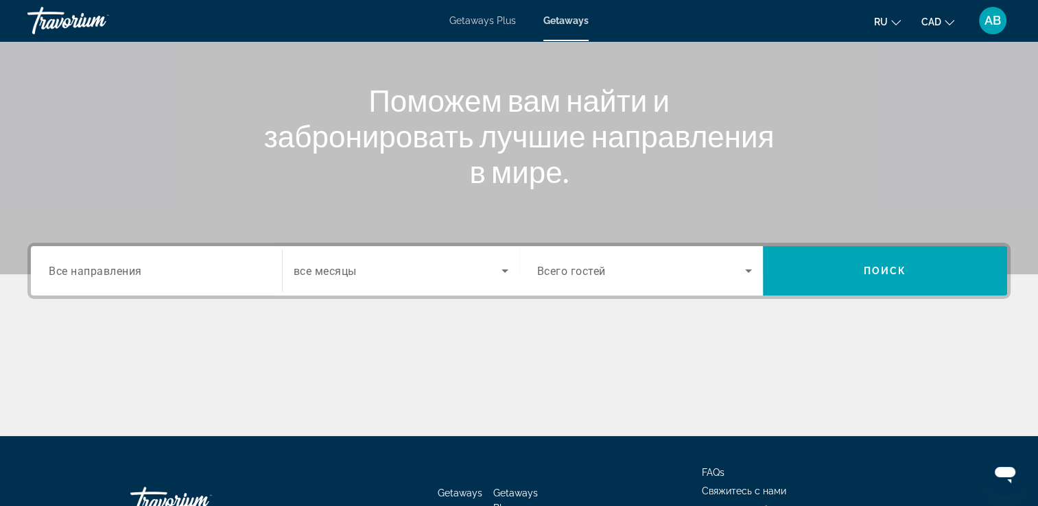
click at [89, 295] on div "Destination Все направления" at bounding box center [156, 270] width 237 height 49
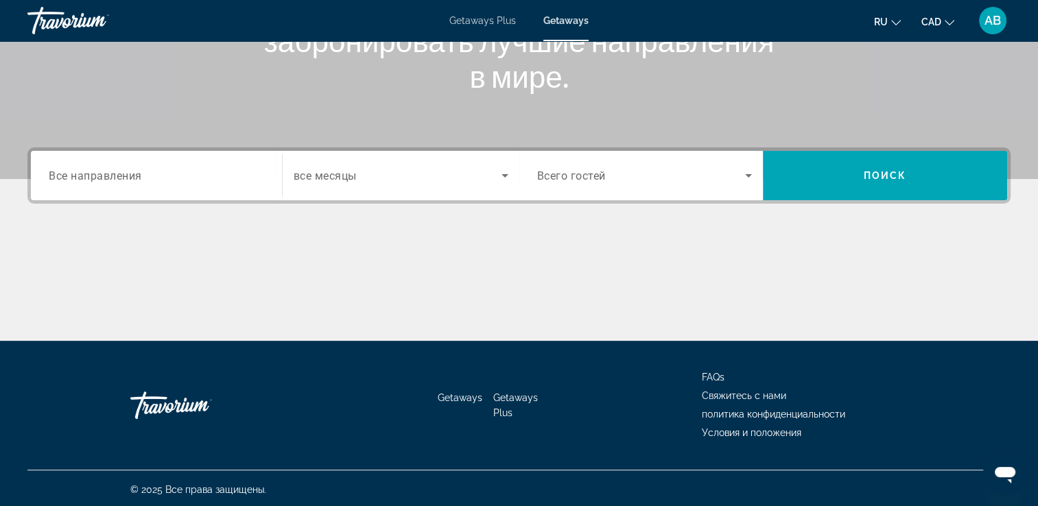
scroll to position [235, 0]
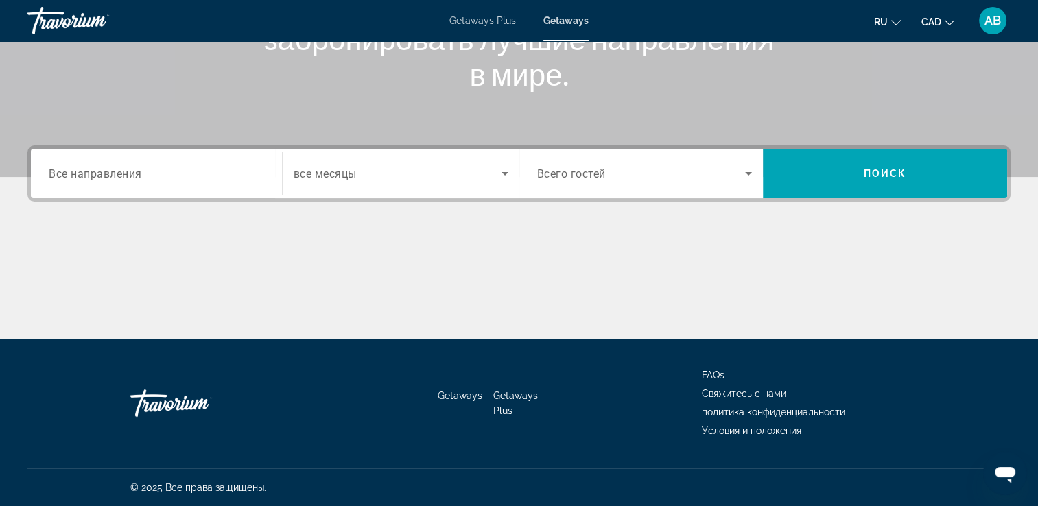
click at [152, 160] on div "Search widget" at bounding box center [156, 173] width 215 height 39
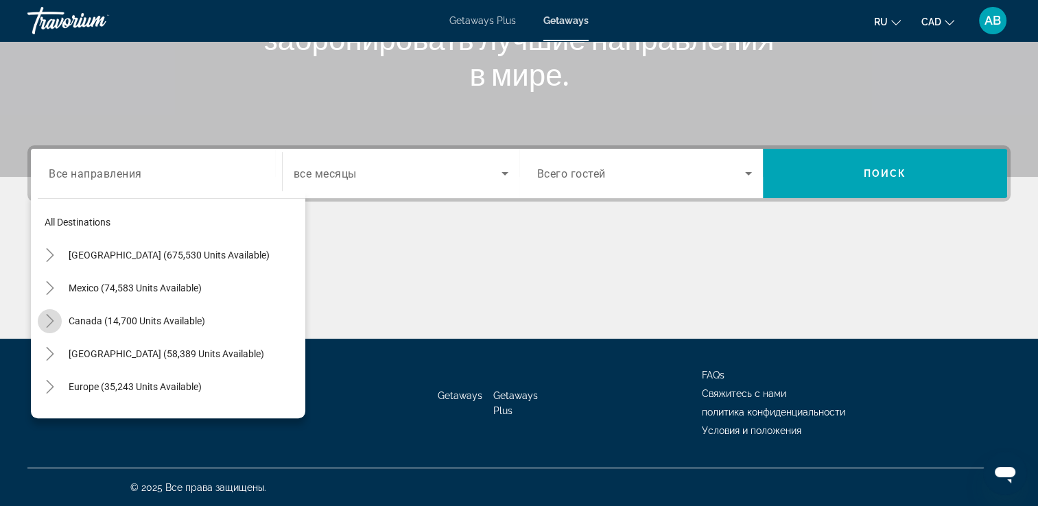
click at [53, 321] on icon "Toggle Canada (14,700 units available)" at bounding box center [50, 321] width 14 height 14
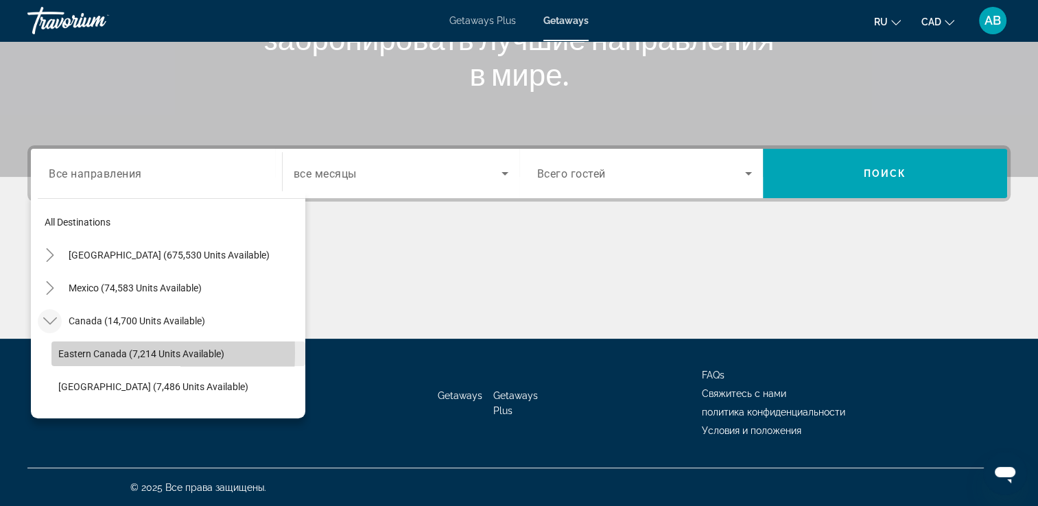
click at [63, 352] on span "Eastern Canada (7,214 units available)" at bounding box center [141, 353] width 166 height 11
type input "**********"
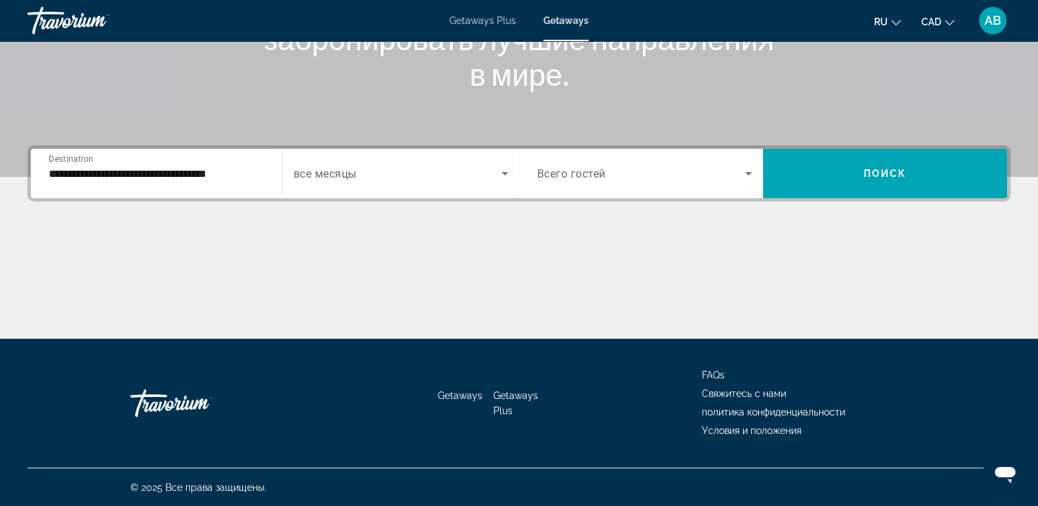
click at [453, 184] on div "Search widget" at bounding box center [401, 173] width 215 height 38
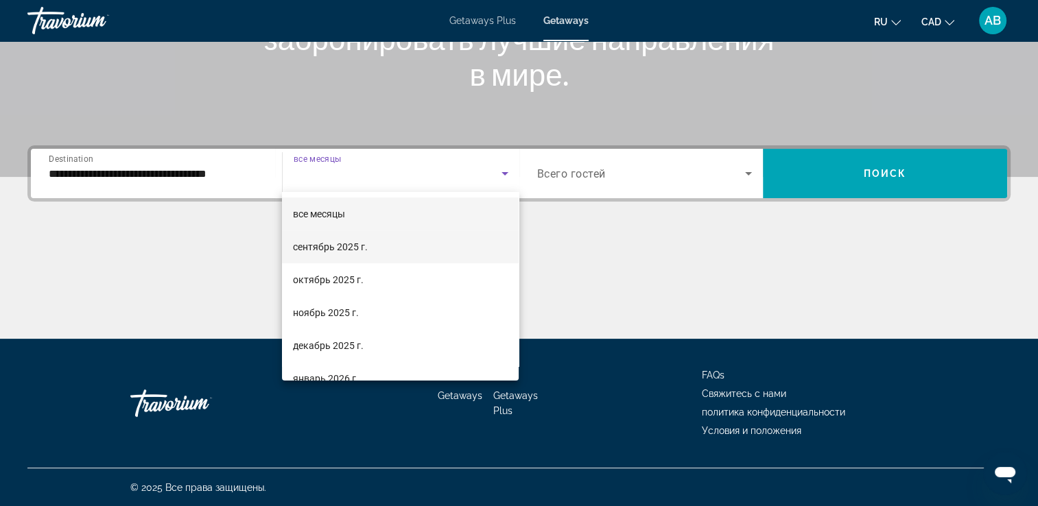
click at [436, 243] on mat-option "сентябрь 2025 г." at bounding box center [400, 246] width 237 height 33
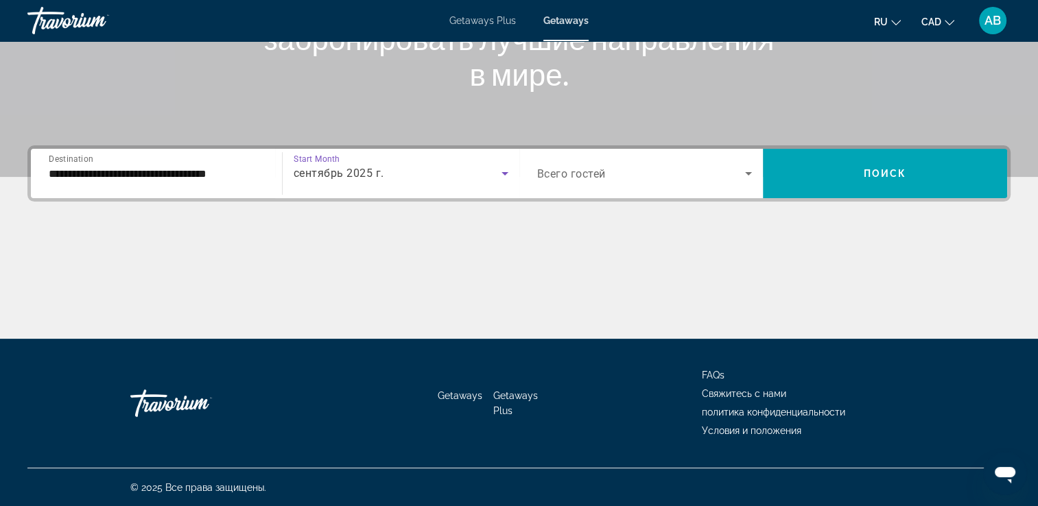
click at [687, 159] on div "Search widget" at bounding box center [644, 173] width 215 height 38
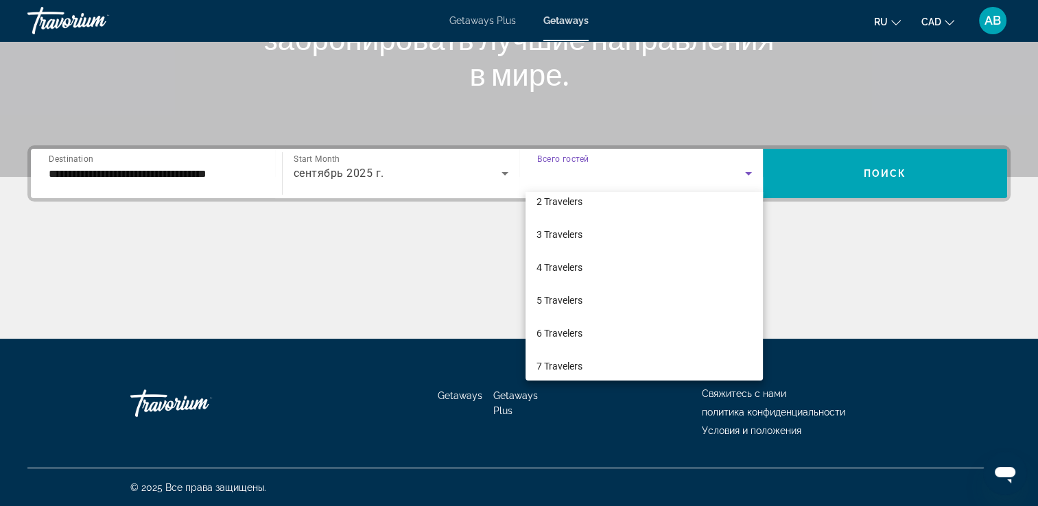
scroll to position [137, 0]
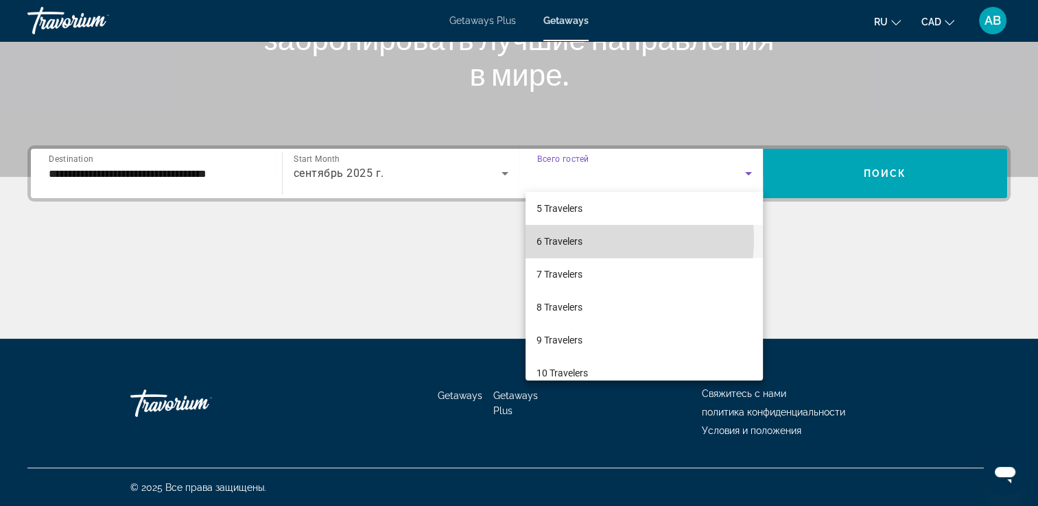
click at [597, 240] on mat-option "6 Travelers" at bounding box center [643, 241] width 237 height 33
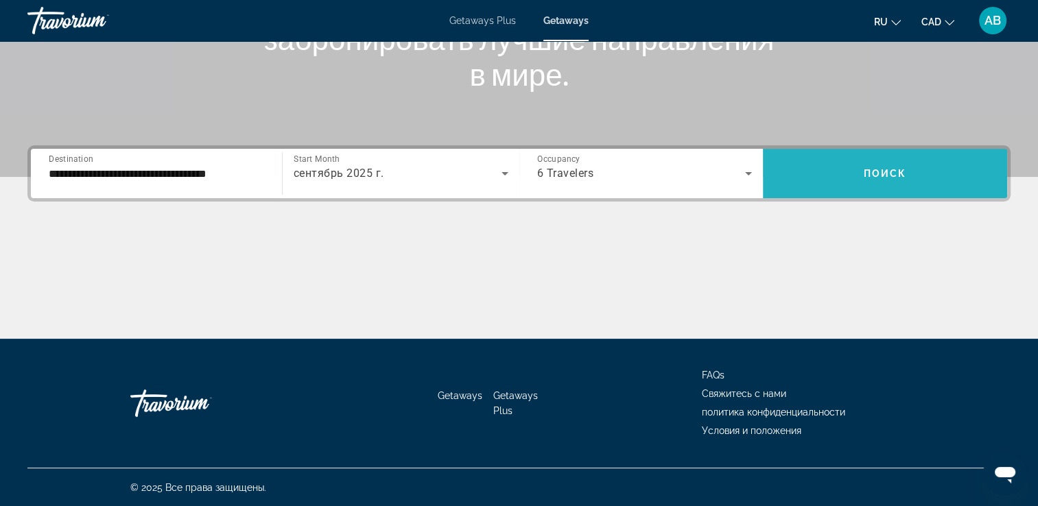
click at [901, 168] on span "Поиск" at bounding box center [884, 173] width 43 height 11
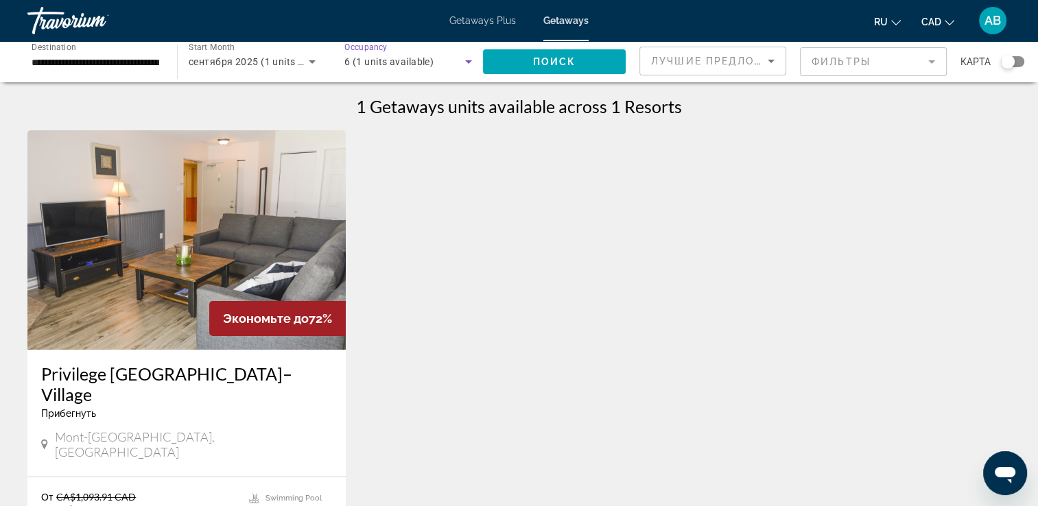
click at [463, 62] on icon "Search widget" at bounding box center [468, 61] width 16 height 16
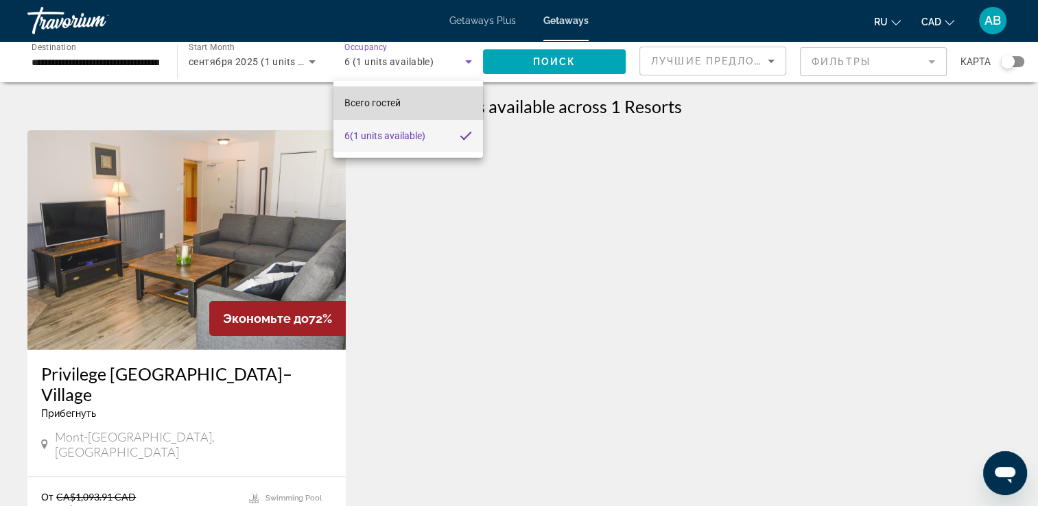
click at [439, 103] on mat-option "Всего гостей" at bounding box center [408, 102] width 150 height 33
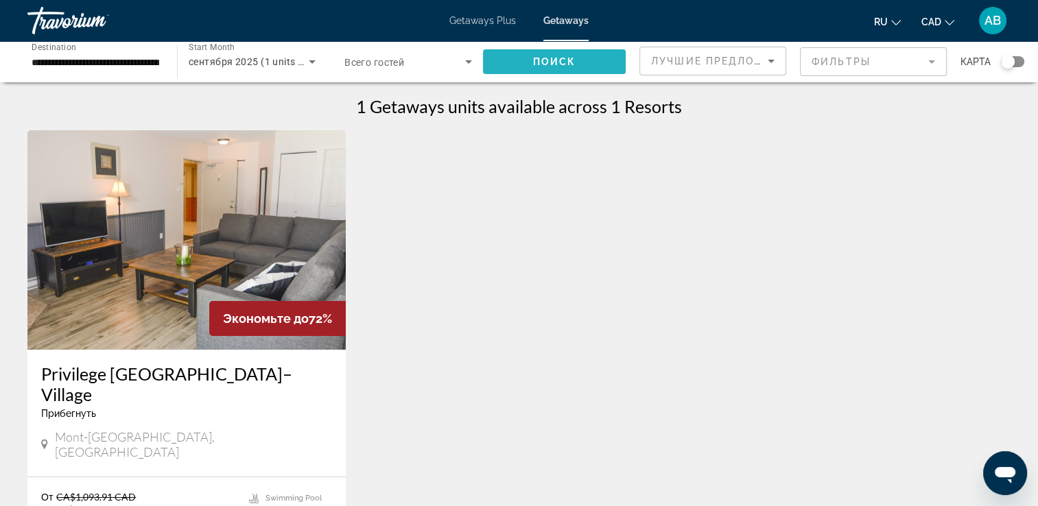
click at [546, 65] on span "Поиск" at bounding box center [554, 61] width 43 height 11
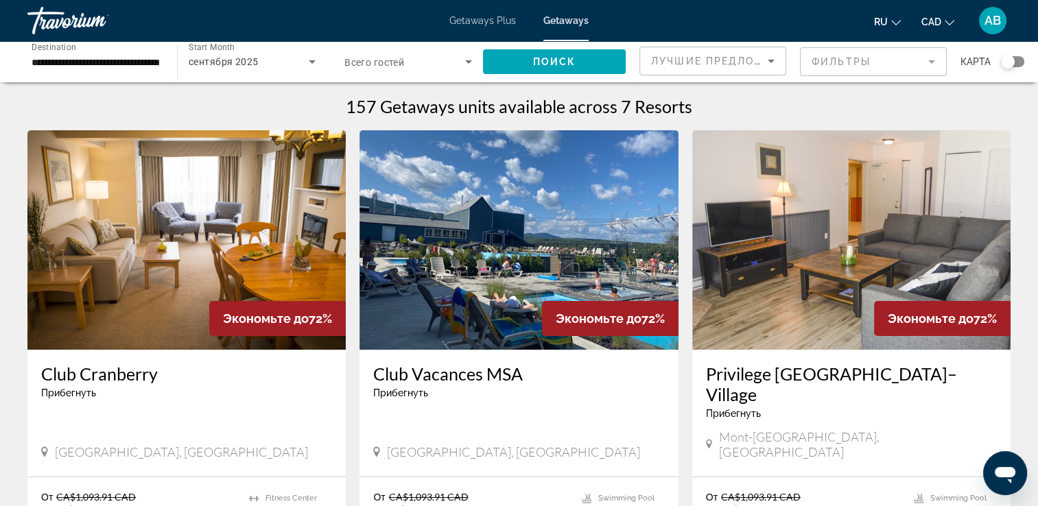
click at [460, 217] on img "Main content" at bounding box center [518, 239] width 318 height 219
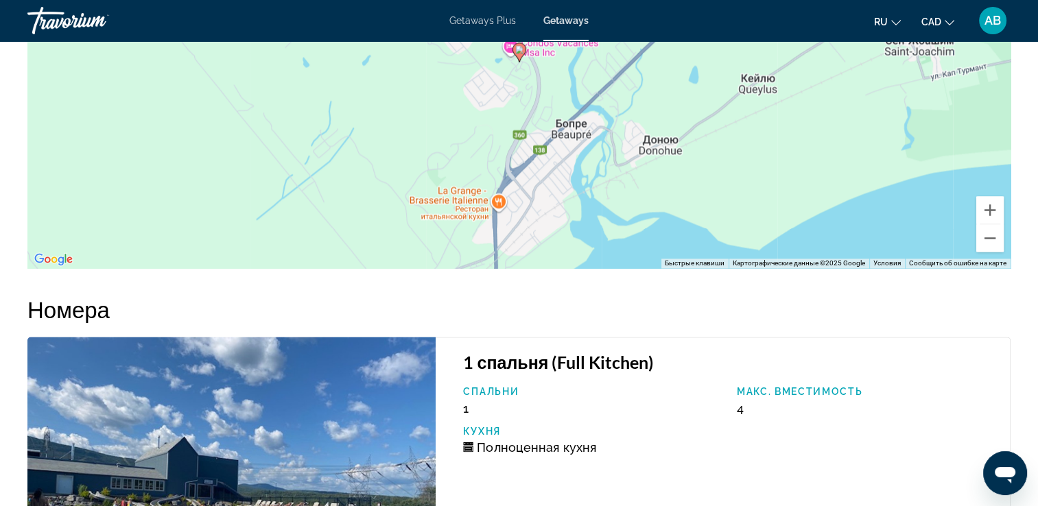
scroll to position [2538, 0]
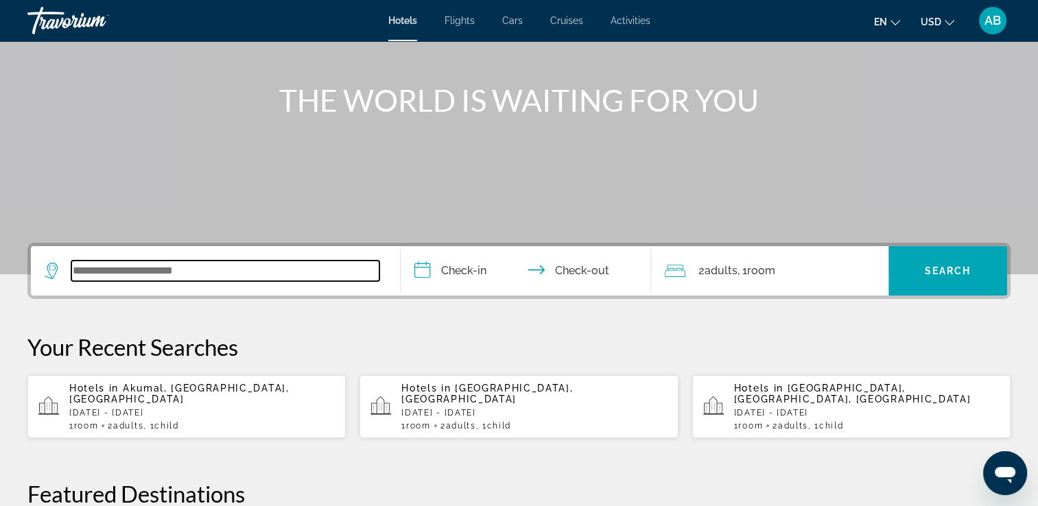
click at [159, 270] on input "Search widget" at bounding box center [225, 271] width 308 height 21
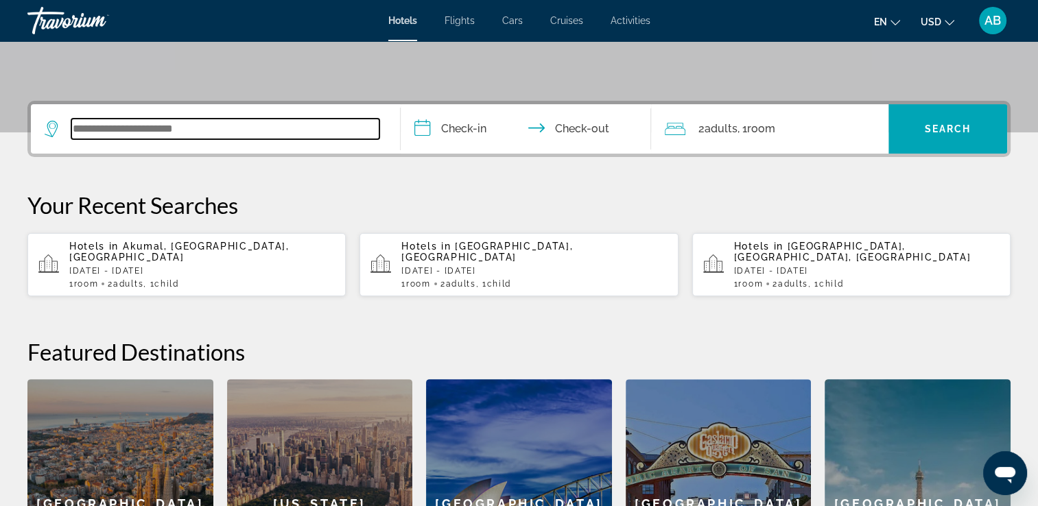
scroll to position [335, 0]
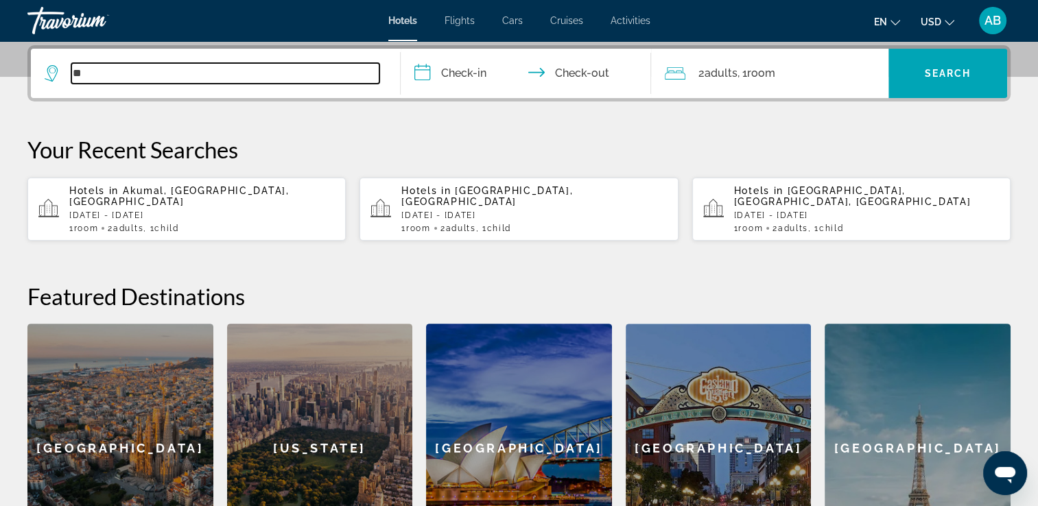
type input "*"
click at [163, 81] on input "Search widget" at bounding box center [225, 73] width 308 height 21
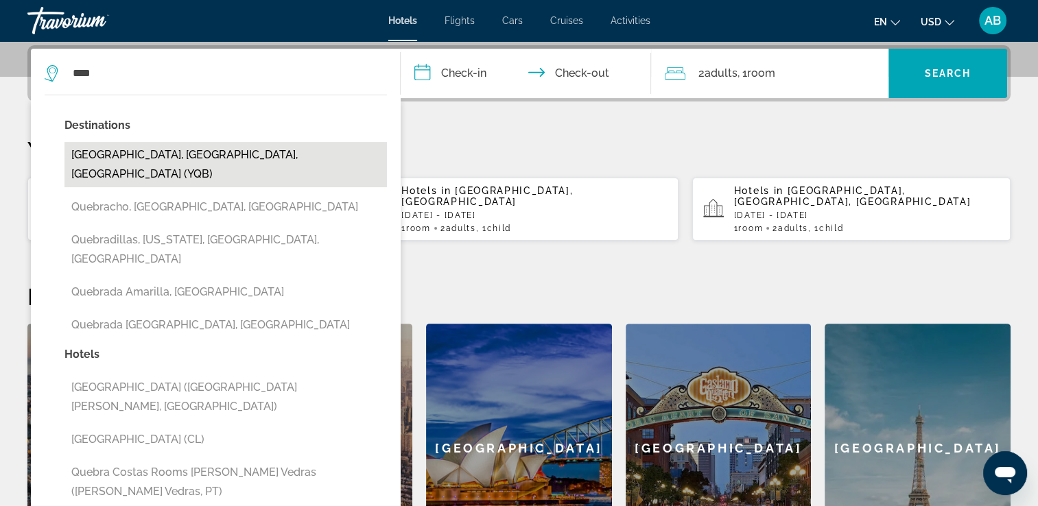
click at [177, 158] on button "Quebec, QC, Canada (YQB)" at bounding box center [225, 164] width 322 height 45
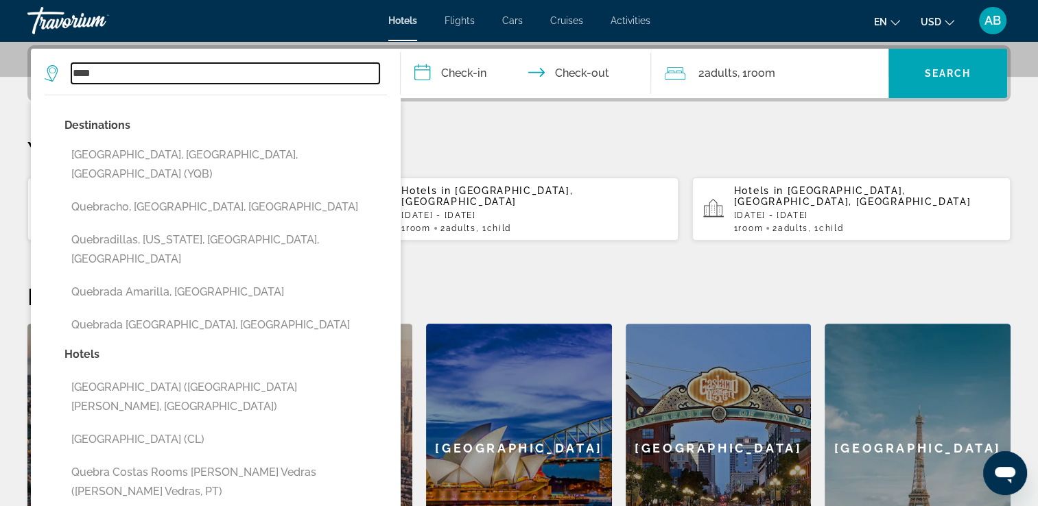
type input "**********"
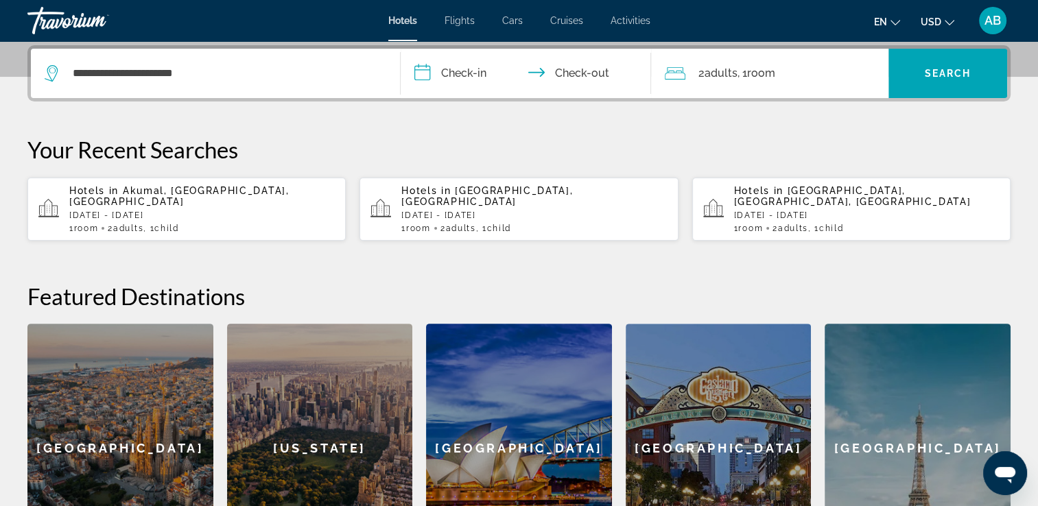
click at [492, 82] on input "**********" at bounding box center [529, 75] width 257 height 53
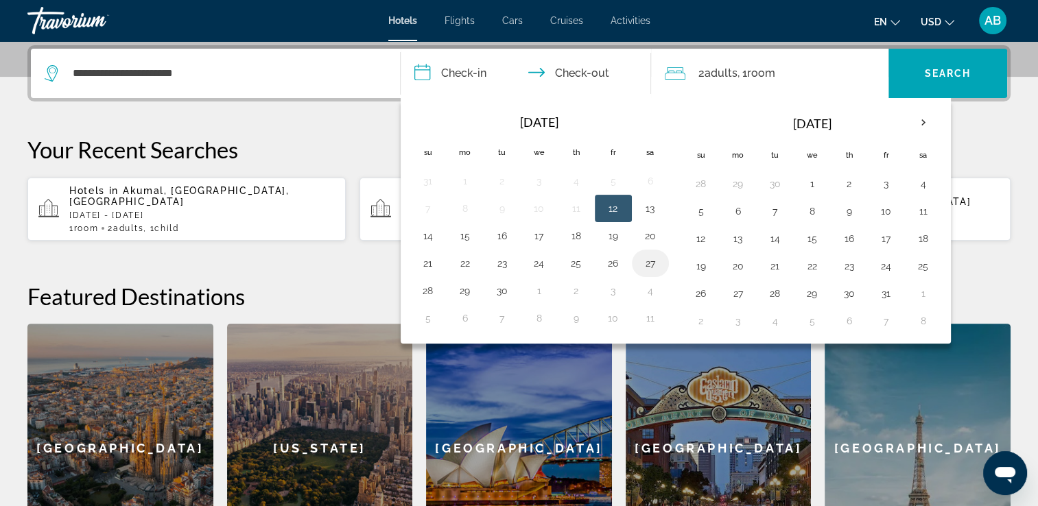
click at [642, 263] on button "27" at bounding box center [650, 263] width 22 height 19
click at [439, 292] on td "28" at bounding box center [427, 290] width 37 height 27
click at [434, 292] on button "28" at bounding box center [428, 290] width 22 height 19
type input "**********"
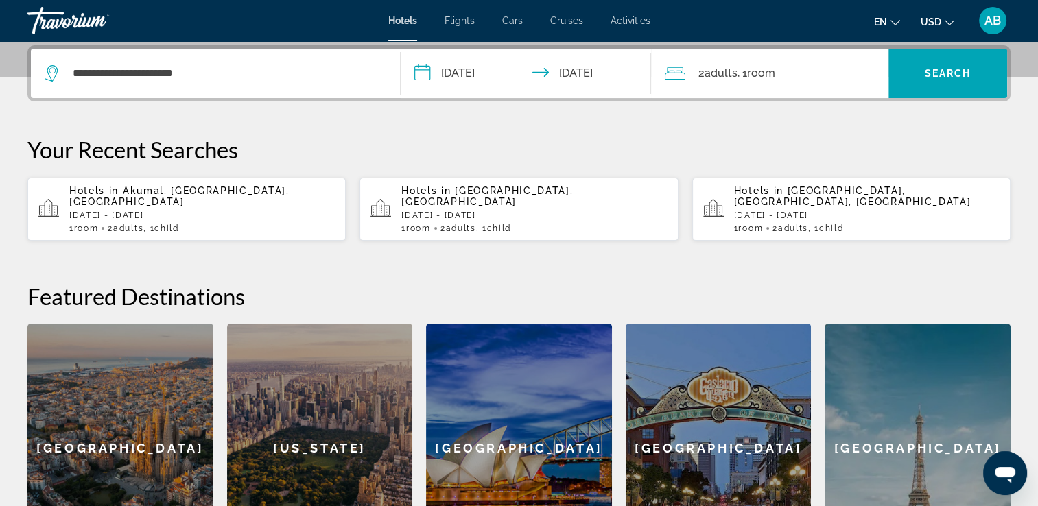
click at [944, 25] on icon "Change currency" at bounding box center [949, 23] width 10 height 10
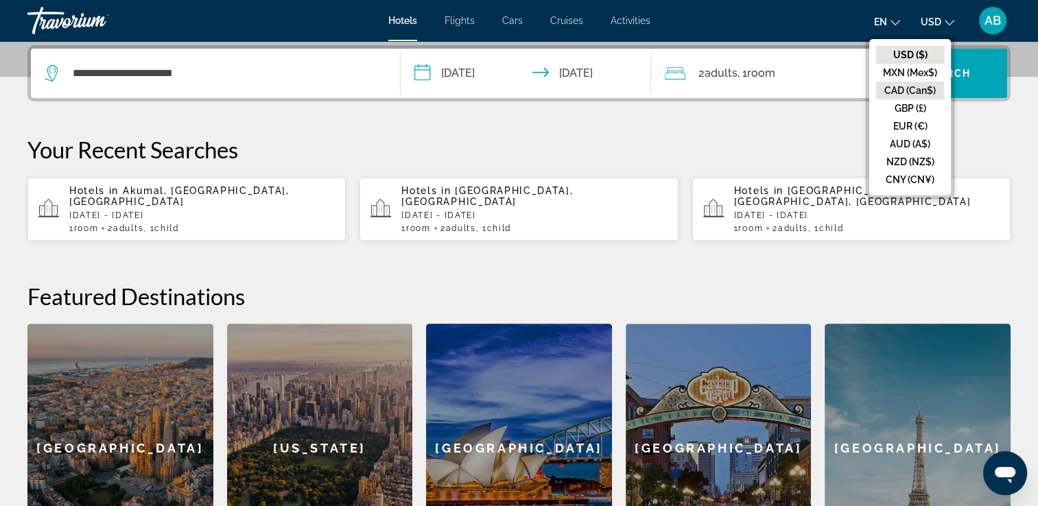
click at [926, 93] on button "CAD (Can$)" at bounding box center [910, 91] width 68 height 18
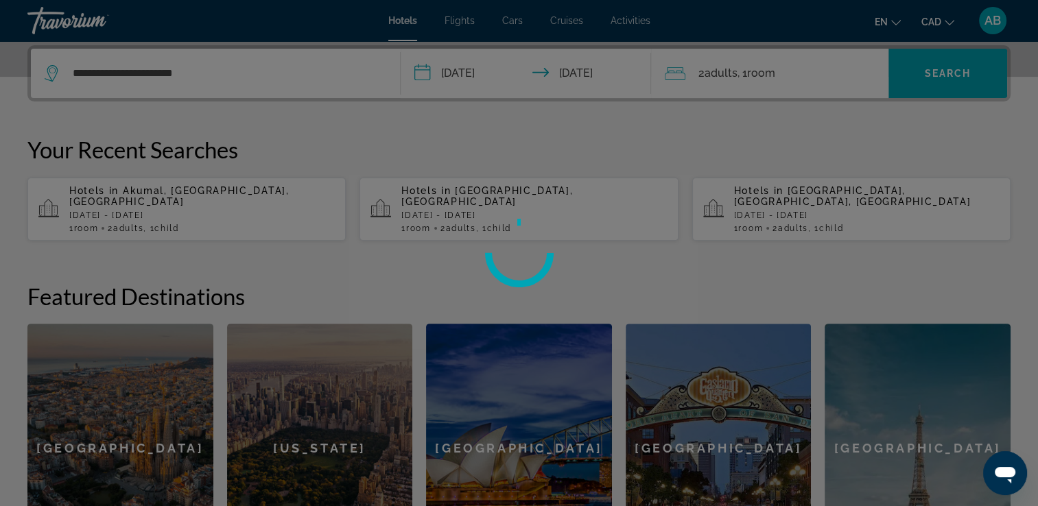
click at [948, 84] on div at bounding box center [519, 253] width 1038 height 506
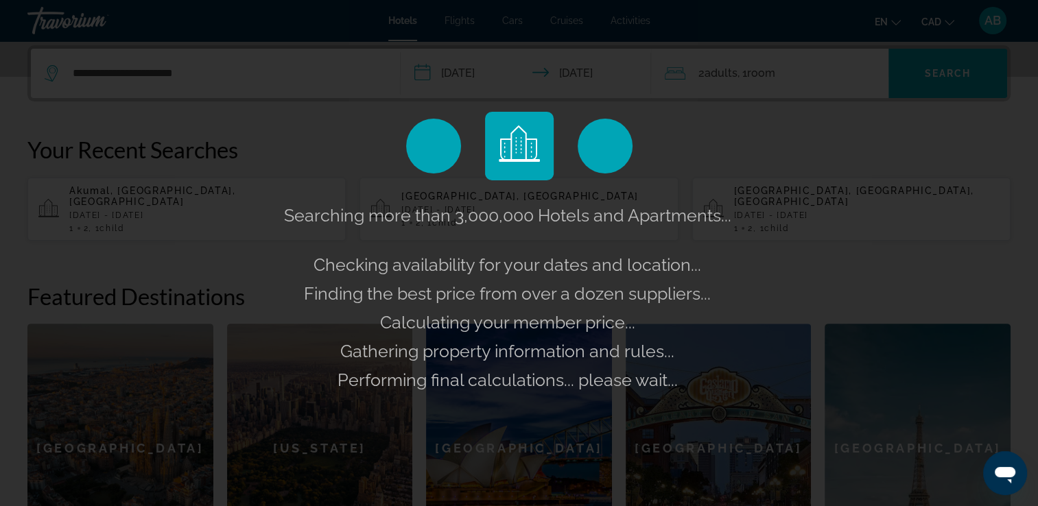
click at [944, 76] on div "Searching more than 3,000,000 Hotels and Apartments... Checking availability fo…" at bounding box center [519, 253] width 1038 height 506
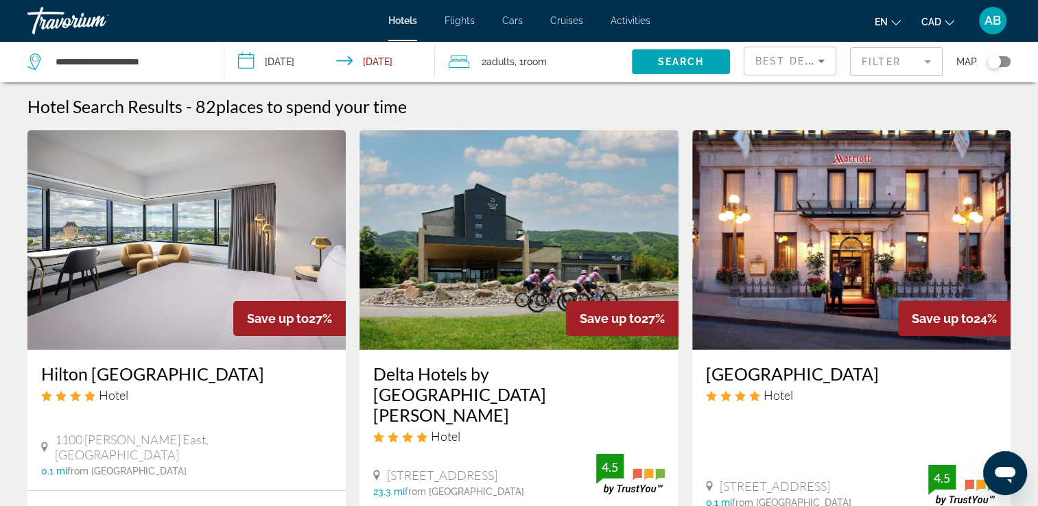
click at [337, 67] on input "**********" at bounding box center [332, 63] width 216 height 45
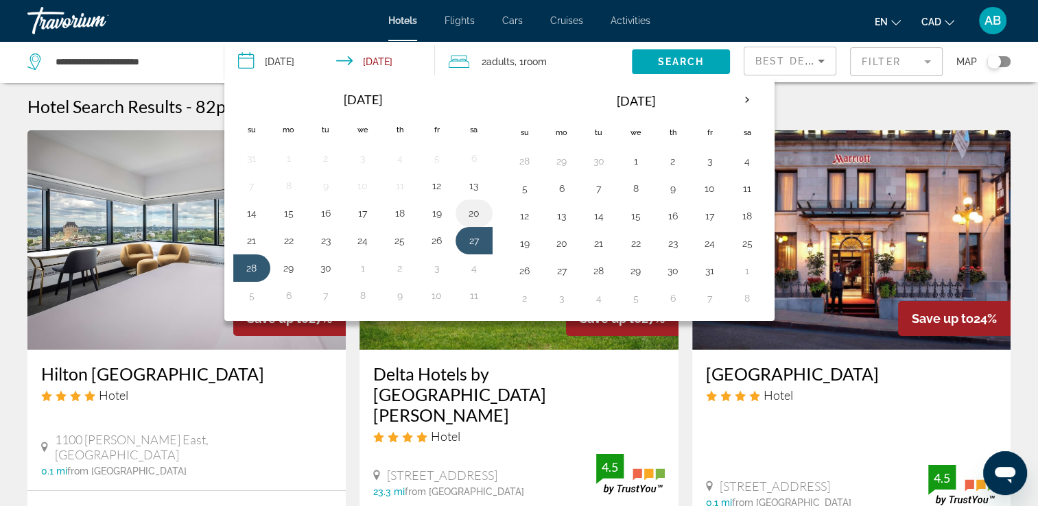
click at [469, 211] on button "20" at bounding box center [474, 213] width 22 height 19
click at [255, 241] on button "21" at bounding box center [252, 240] width 22 height 19
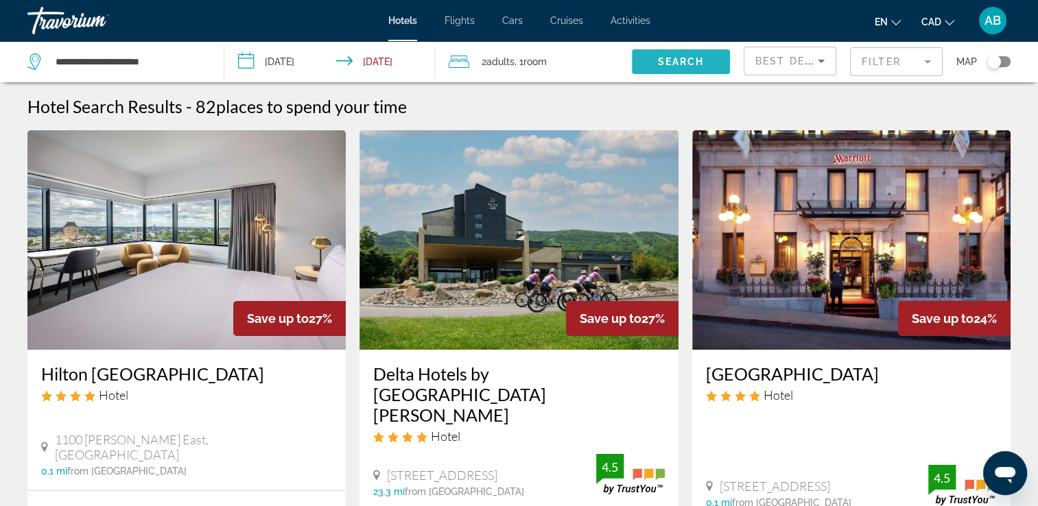
click at [691, 64] on span "Search" at bounding box center [680, 61] width 47 height 11
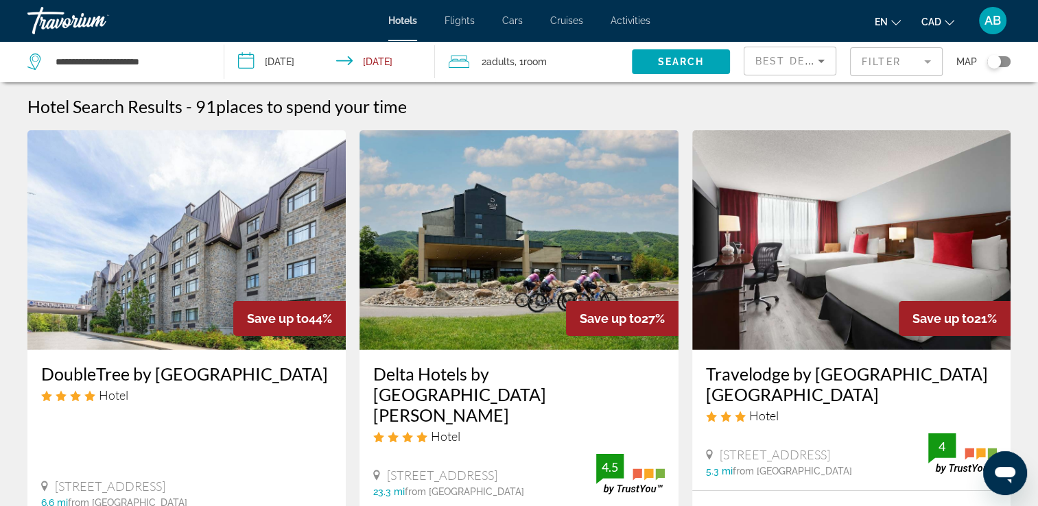
click at [252, 18] on div "Hotels Flights Cars Cruises Activities Hotels Flights Cars Cruises Activities e…" at bounding box center [519, 21] width 1038 height 36
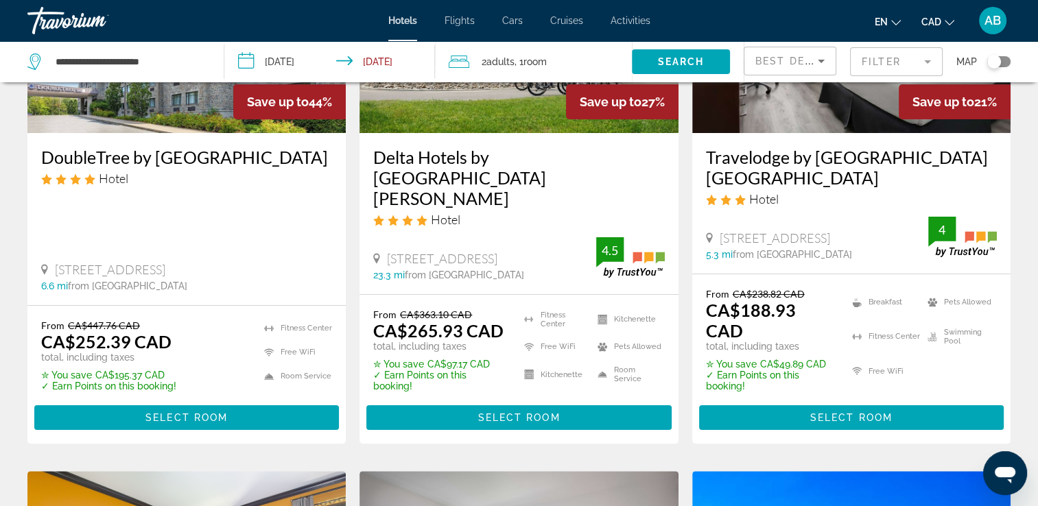
scroll to position [137, 0]
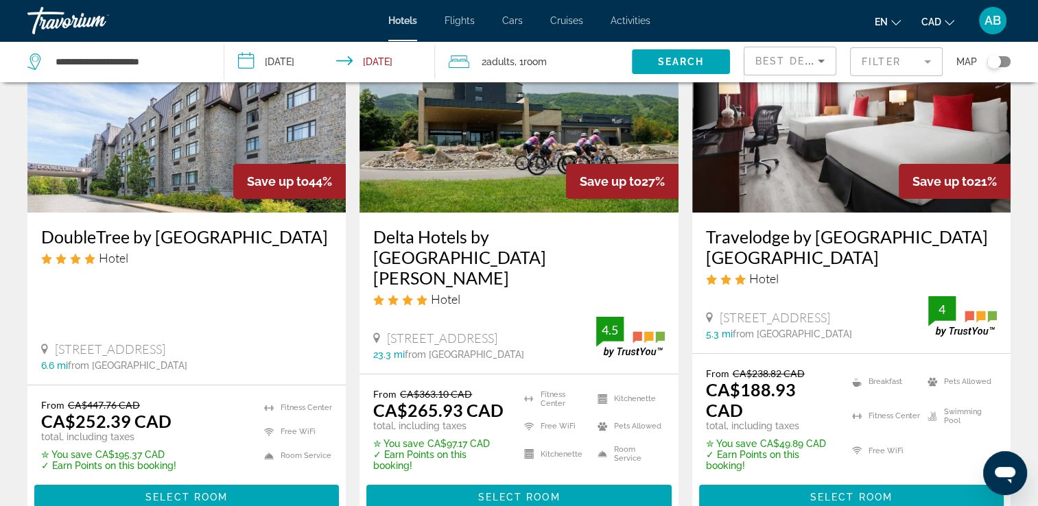
click at [585, 73] on div "2 Adult Adults , 1 Room rooms" at bounding box center [540, 61] width 183 height 41
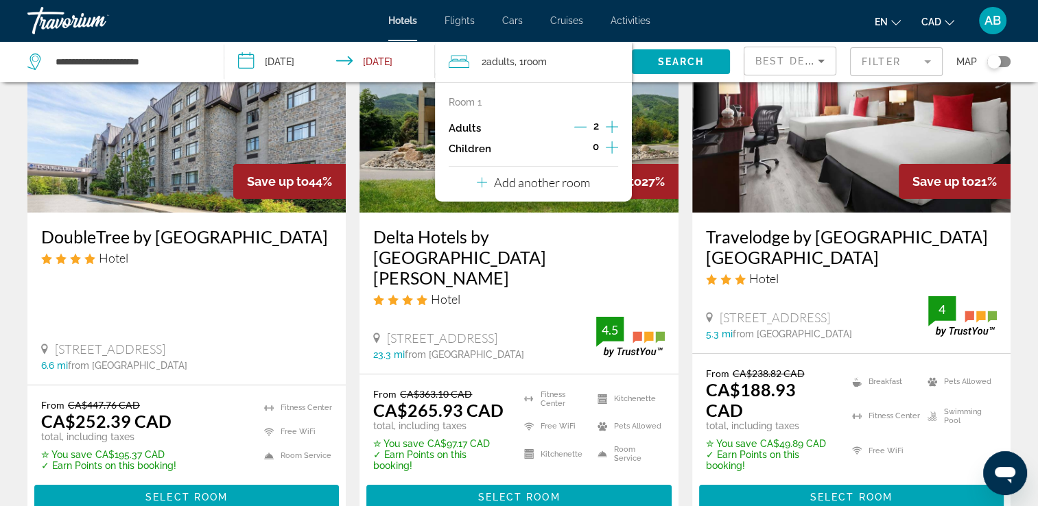
click at [579, 182] on p "Add another room" at bounding box center [542, 182] width 96 height 15
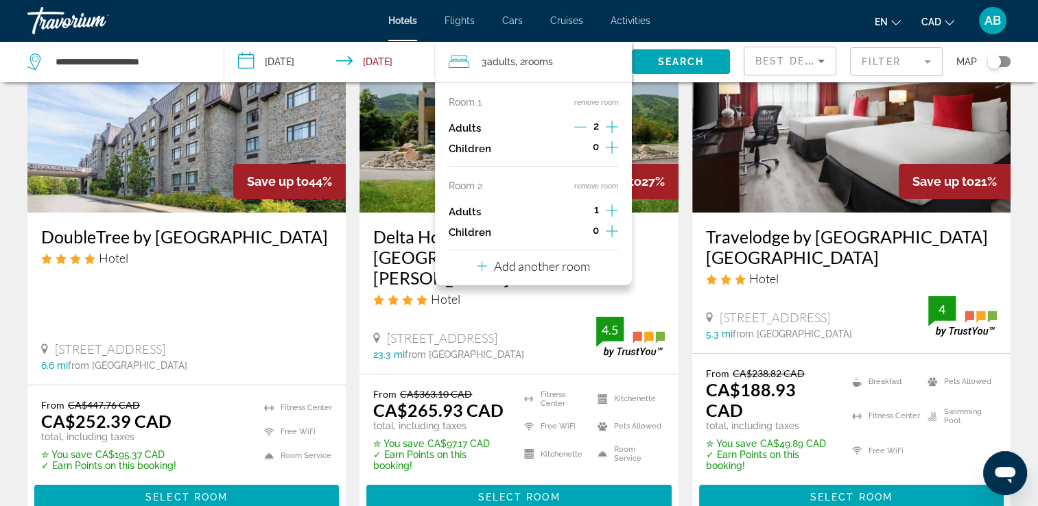
click at [614, 213] on icon "Increment adults" at bounding box center [612, 210] width 12 height 16
click at [610, 235] on icon "Increment children" at bounding box center [612, 231] width 12 height 16
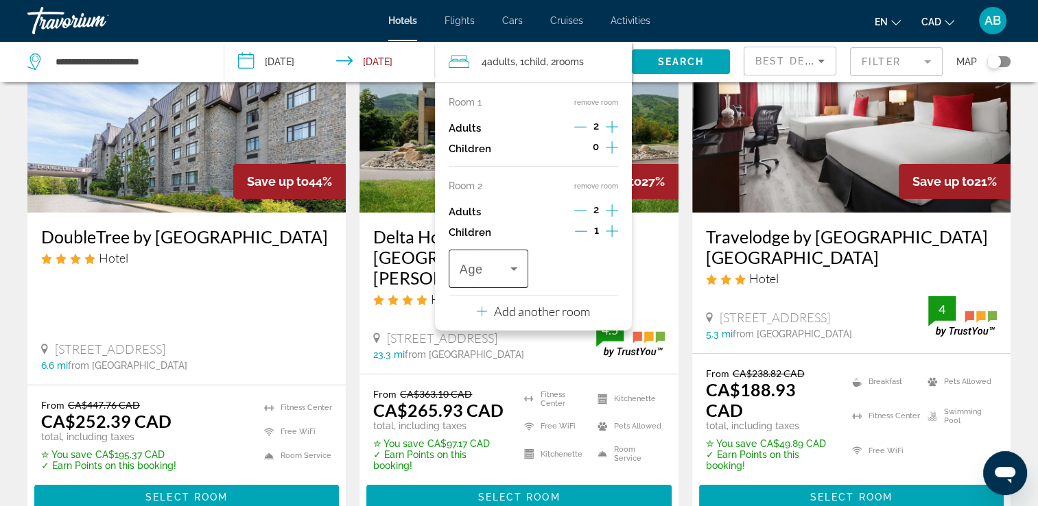
click at [482, 265] on span "Travelers: 4 adults, 1 child" at bounding box center [485, 269] width 51 height 16
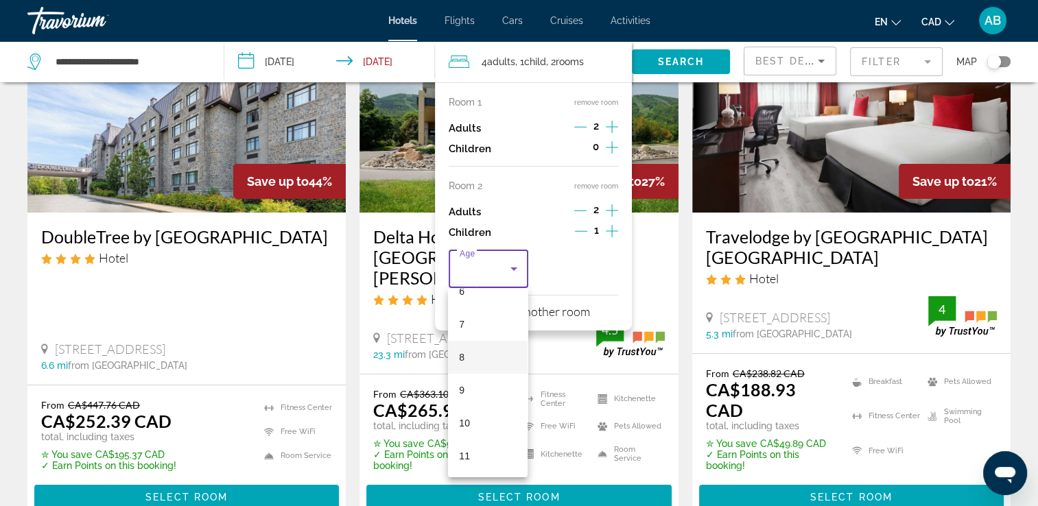
scroll to position [274, 0]
click at [467, 372] on span "10" at bounding box center [464, 365] width 11 height 16
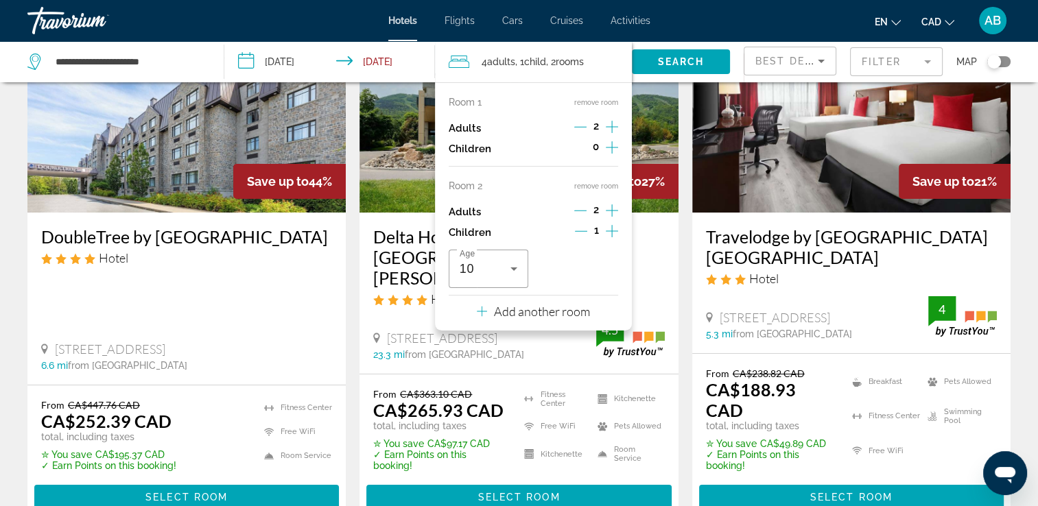
click at [611, 141] on icon "Increment children" at bounding box center [612, 147] width 12 height 16
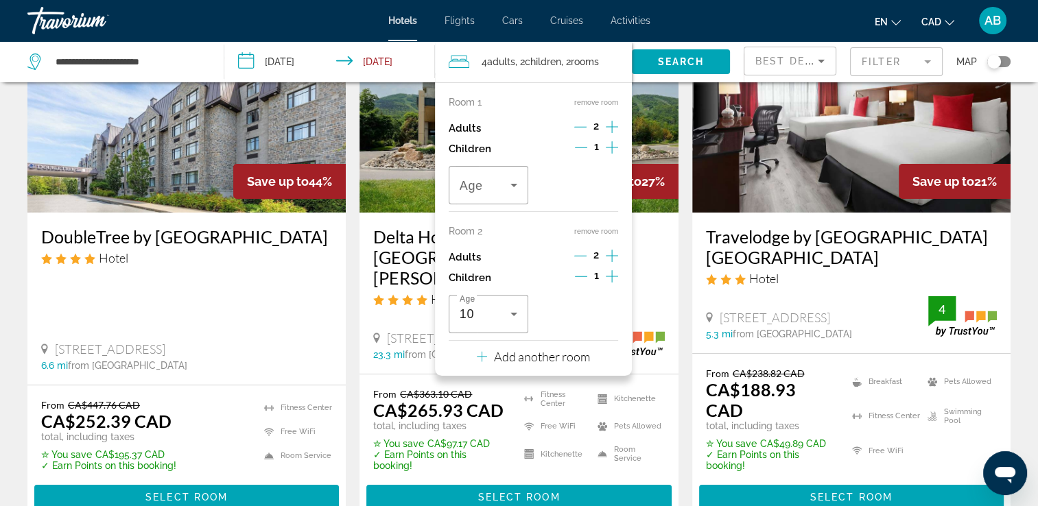
click at [494, 165] on div "Room 1 remove room Adults 2 Children 1 Age" at bounding box center [533, 154] width 169 height 115
click at [494, 176] on div "Travelers: 4 adults, 2 children" at bounding box center [489, 185] width 58 height 38
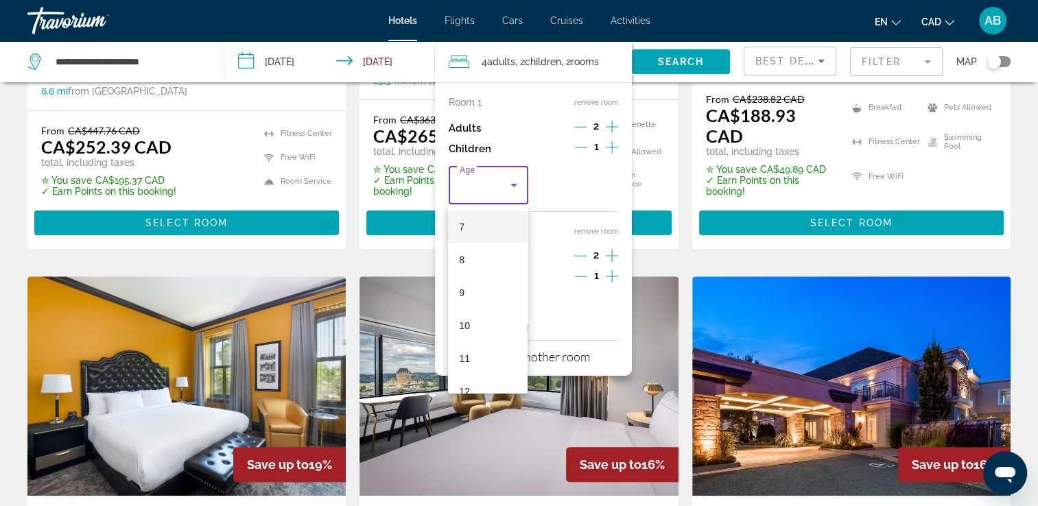
scroll to position [343, 0]
click at [484, 235] on mat-option "11" at bounding box center [488, 246] width 80 height 33
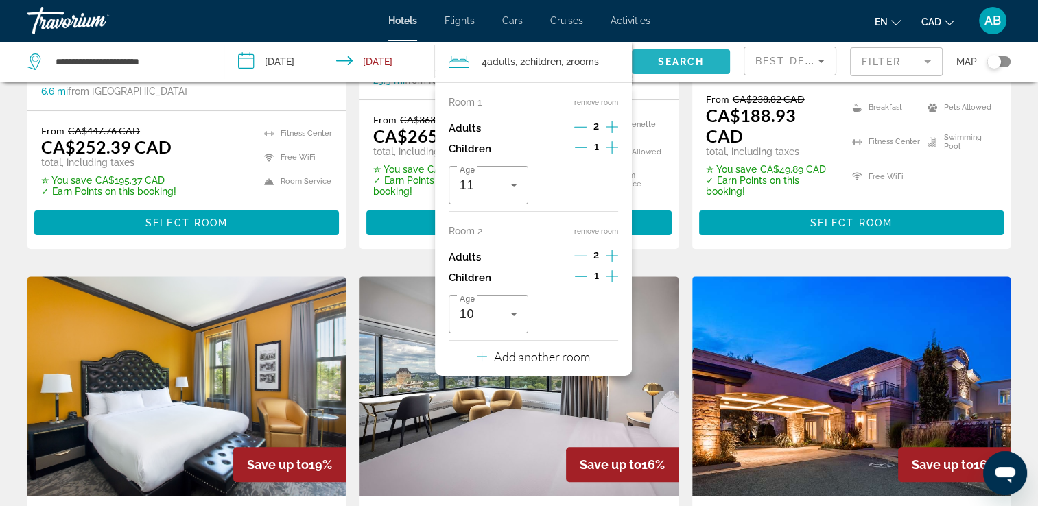
click at [664, 59] on span "Search" at bounding box center [680, 61] width 47 height 11
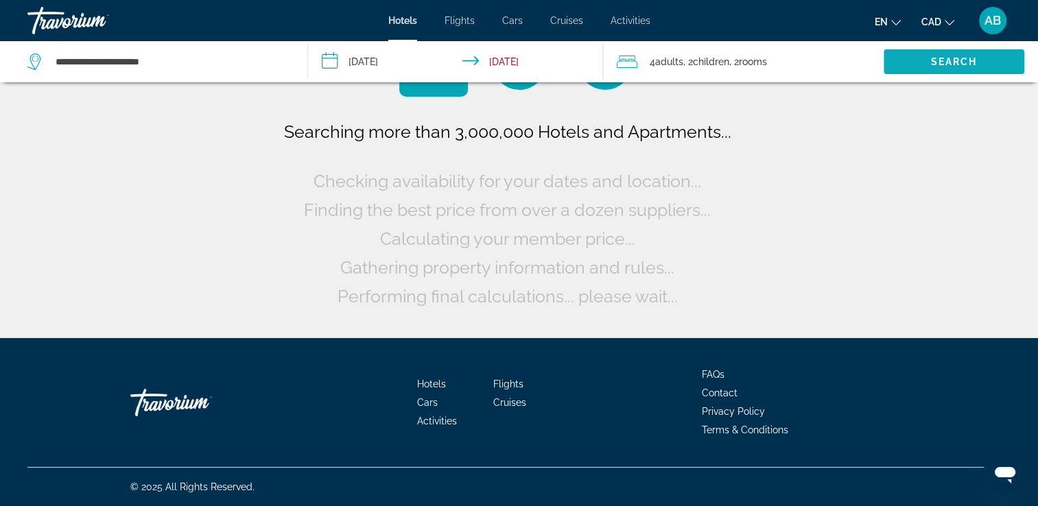
scroll to position [0, 0]
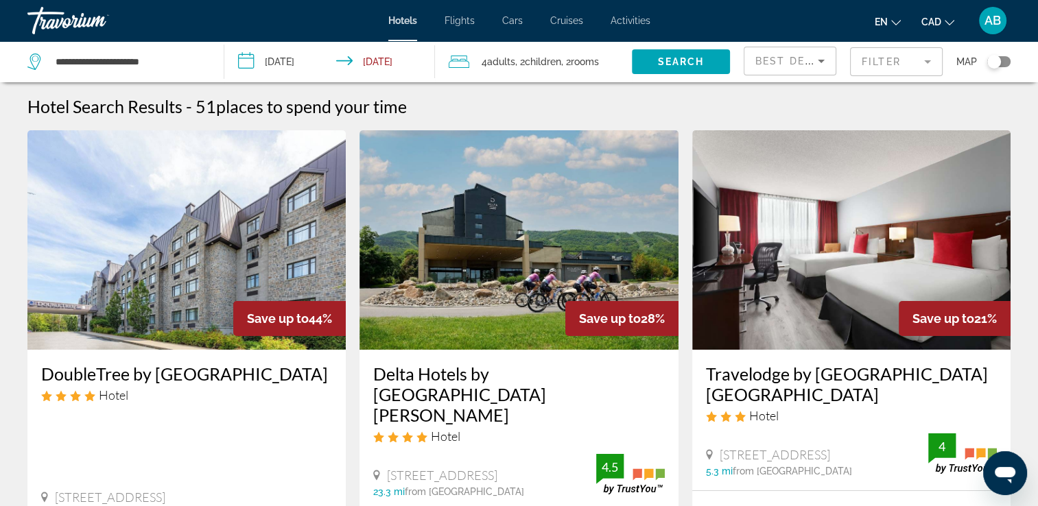
click at [326, 61] on input "**********" at bounding box center [332, 63] width 216 height 45
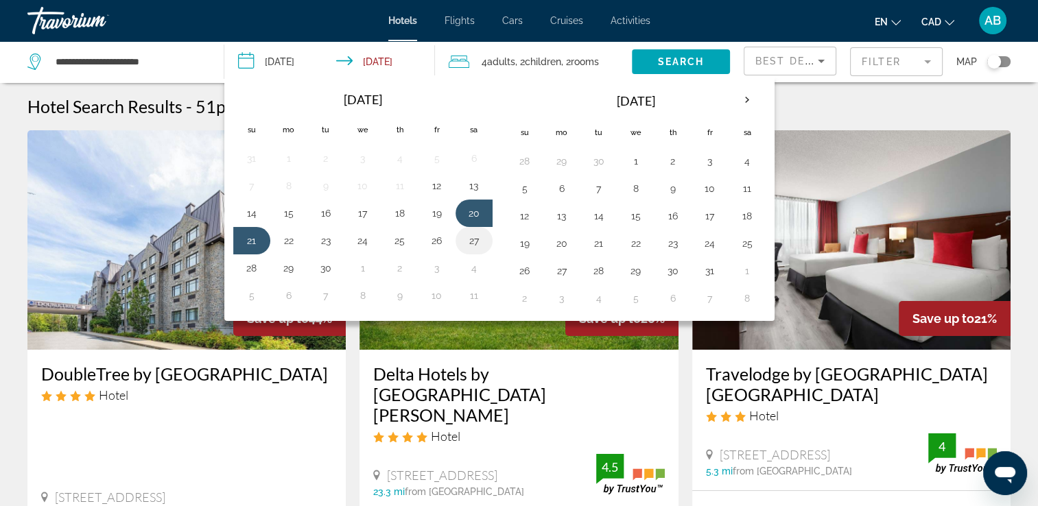
click at [475, 240] on button "27" at bounding box center [474, 240] width 22 height 19
click at [261, 267] on button "28" at bounding box center [252, 268] width 22 height 19
type input "**********"
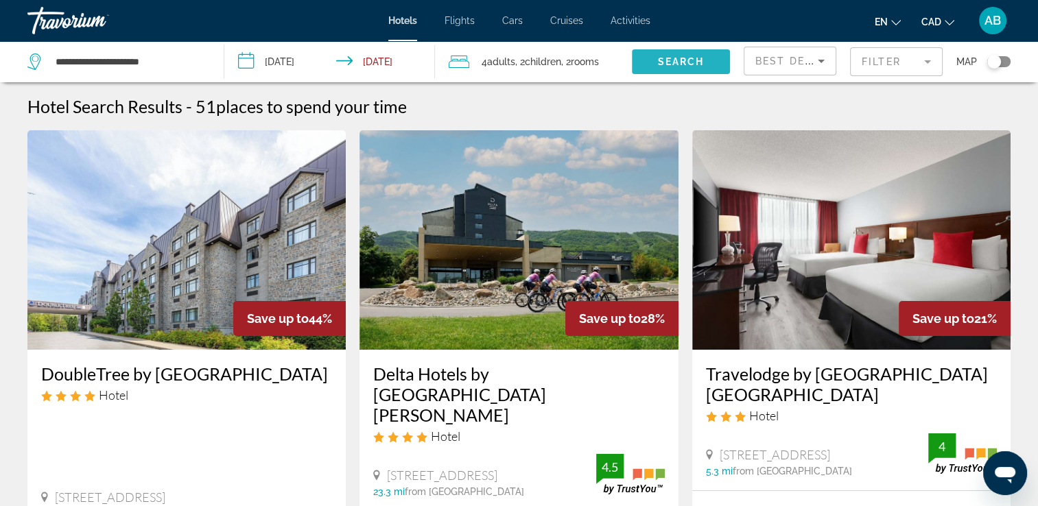
click at [682, 57] on span "Search" at bounding box center [680, 61] width 47 height 11
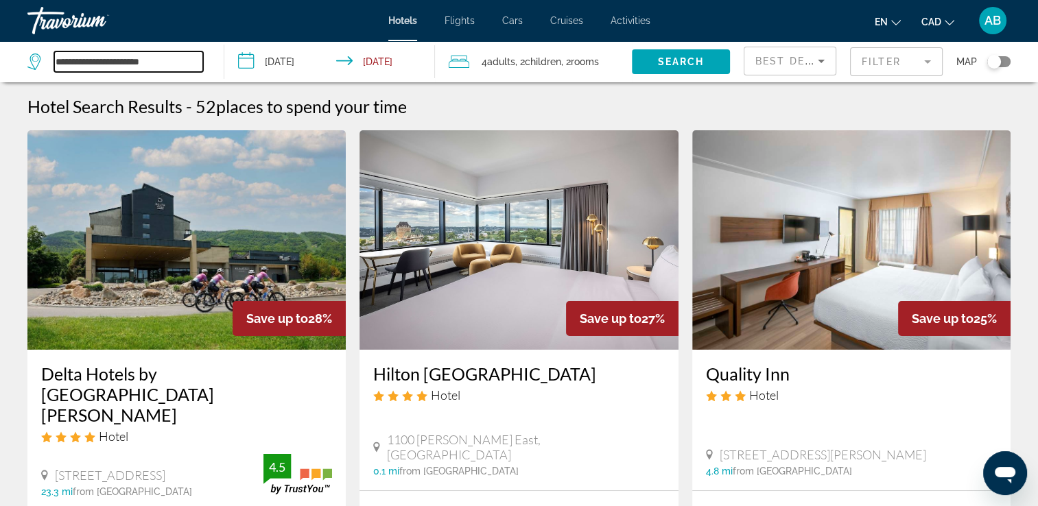
click at [198, 64] on input "**********" at bounding box center [128, 61] width 149 height 21
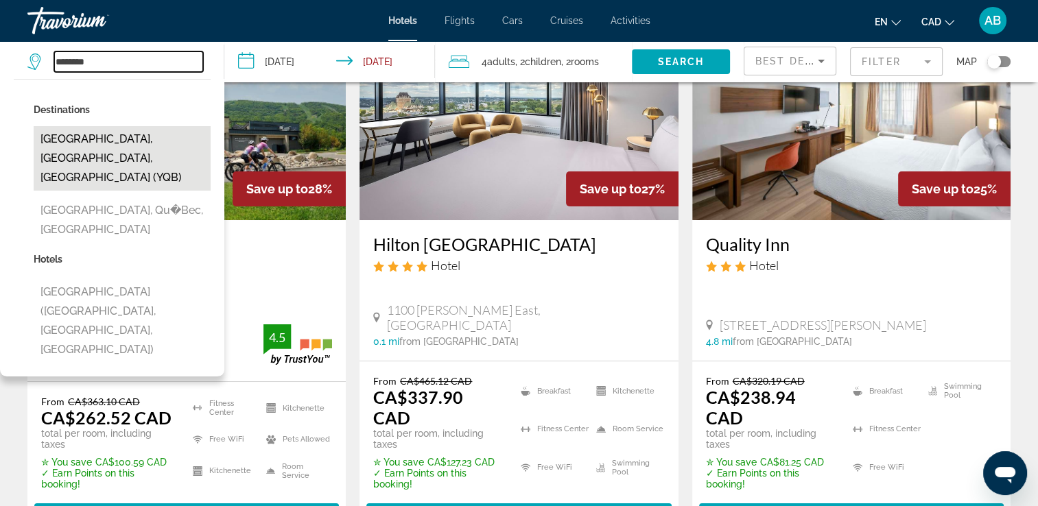
scroll to position [137, 0]
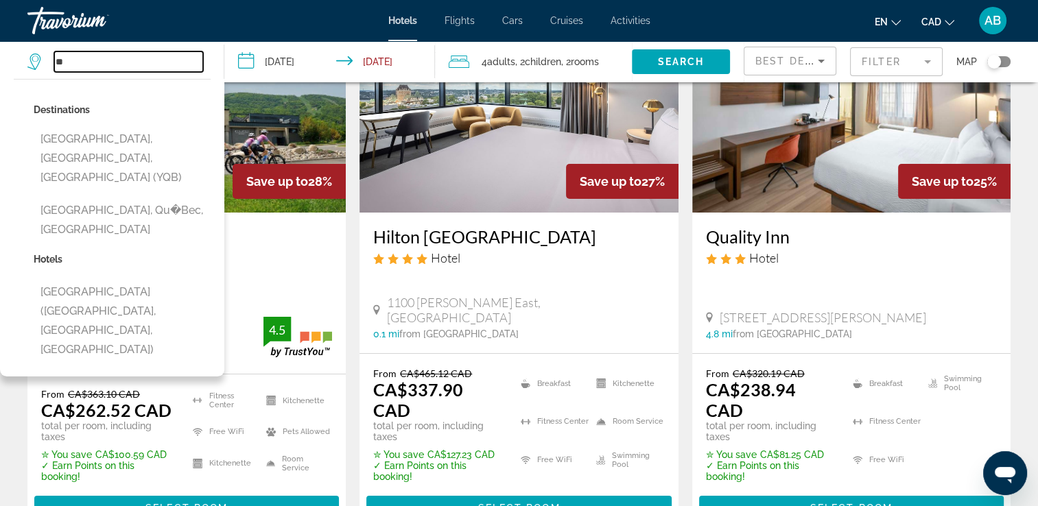
type input "*"
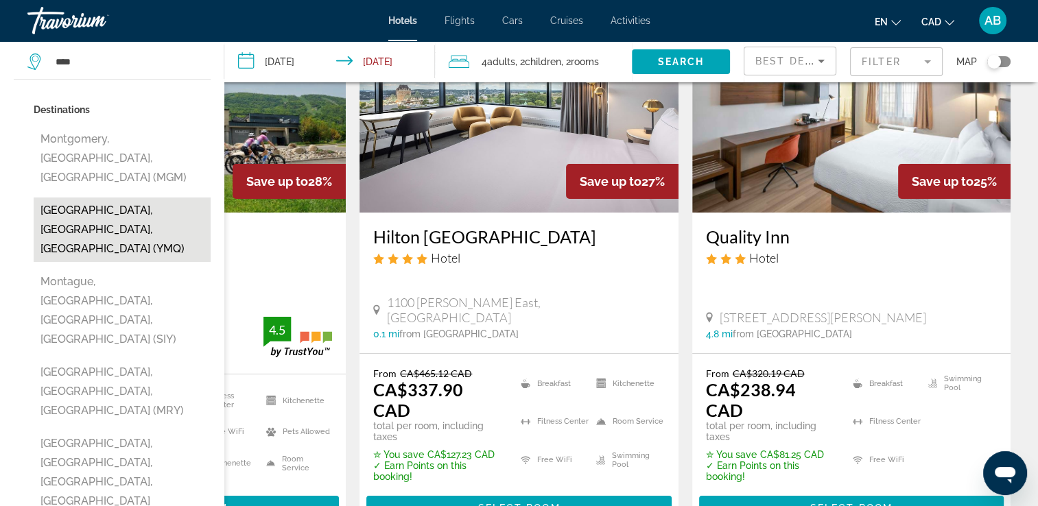
click at [130, 198] on button "Montreal, QC, Canada (YMQ)" at bounding box center [122, 230] width 177 height 64
type input "**********"
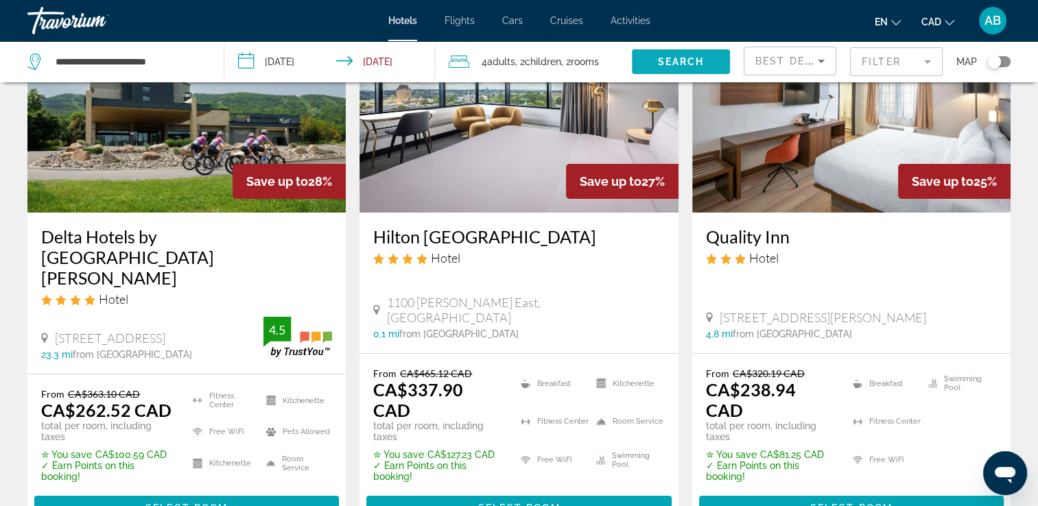
click at [693, 61] on span "Search" at bounding box center [680, 61] width 47 height 11
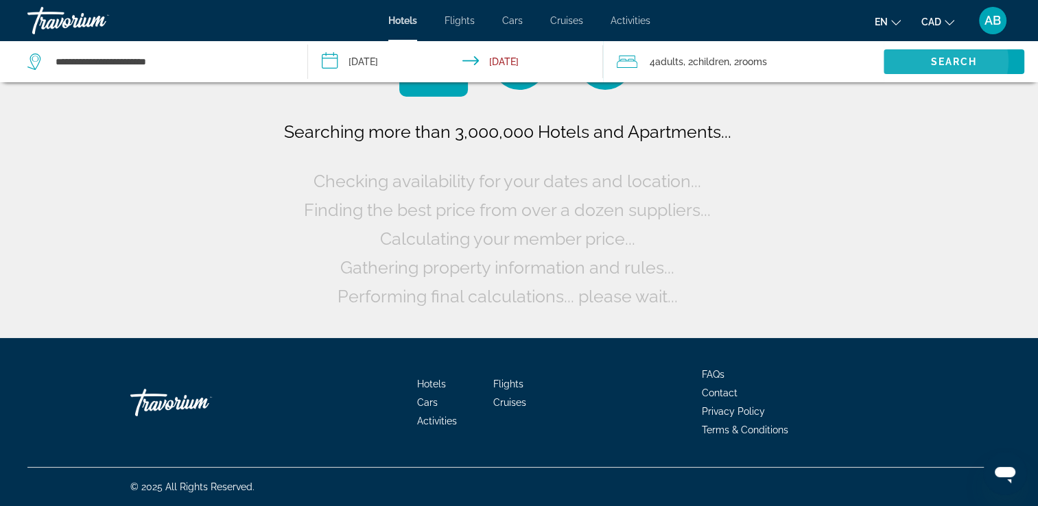
scroll to position [0, 0]
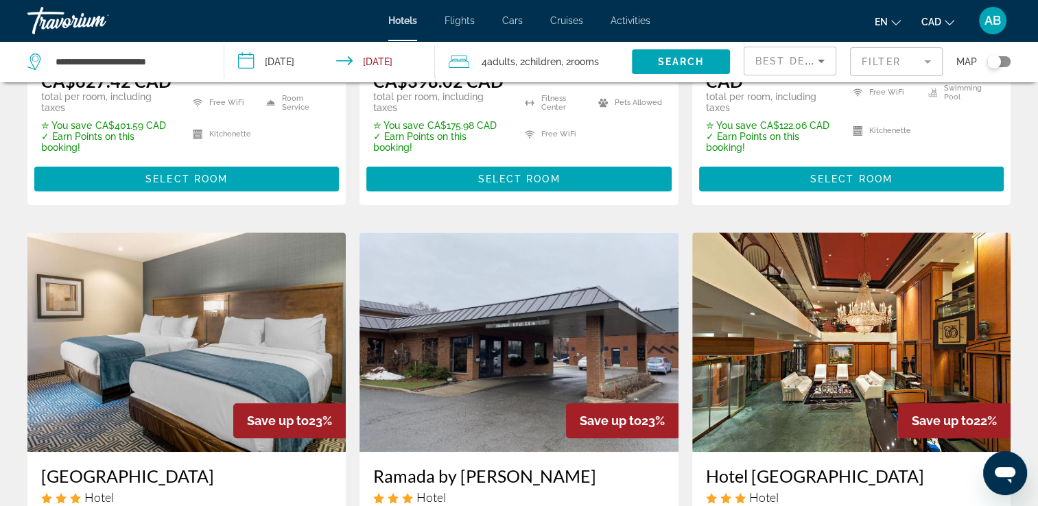
scroll to position [412, 0]
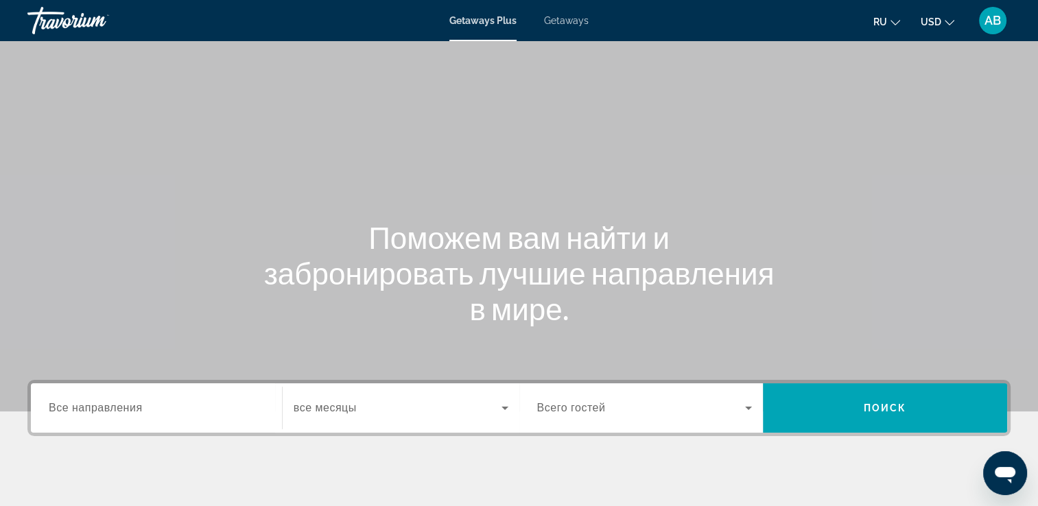
click at [576, 25] on span "Getaways" at bounding box center [566, 20] width 45 height 11
click at [181, 411] on input "Destination Все направления" at bounding box center [156, 409] width 215 height 16
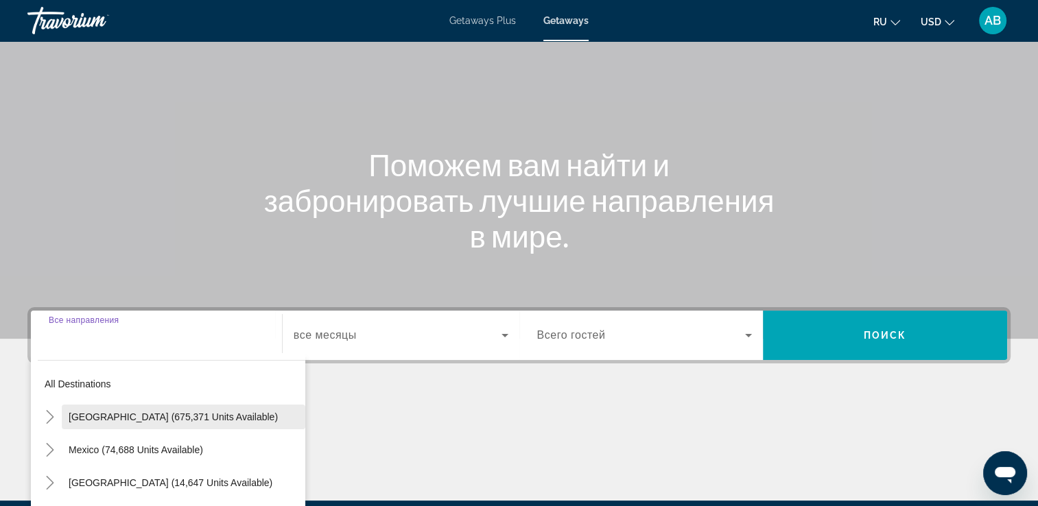
scroll to position [235, 0]
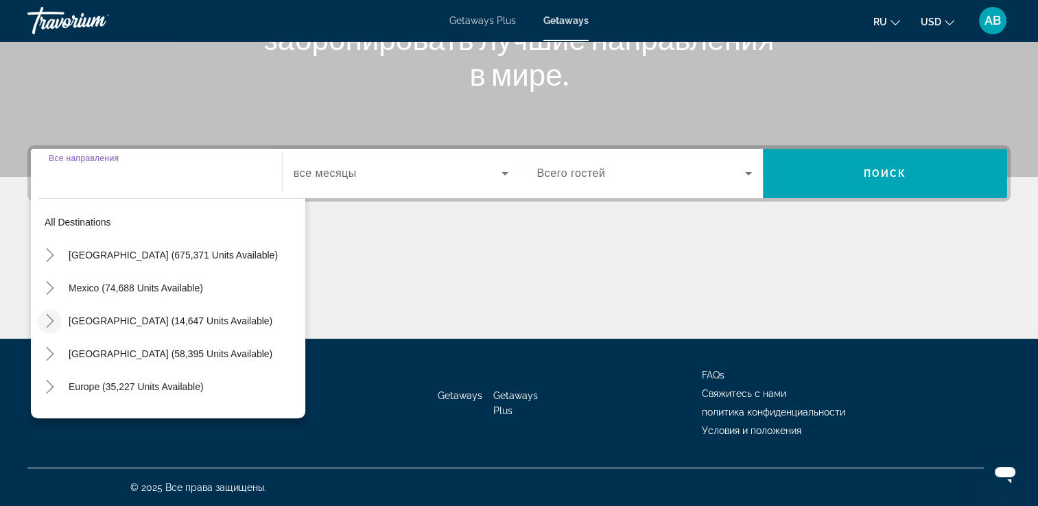
click at [56, 320] on icon "Toggle Canada (14,647 units available)" at bounding box center [50, 321] width 14 height 14
click at [469, 175] on span "Search widget" at bounding box center [398, 173] width 208 height 16
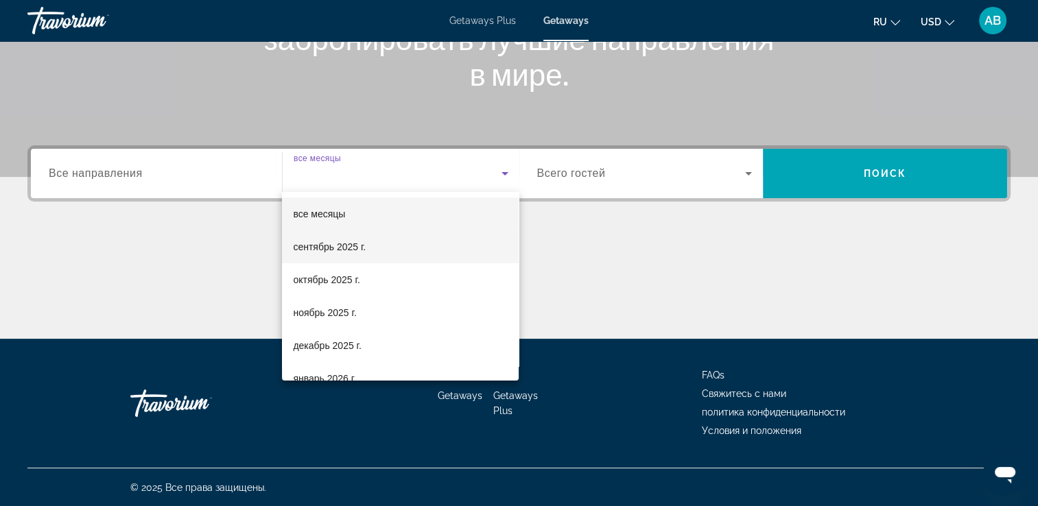
click at [428, 251] on mat-option "сентябрь 2025 г." at bounding box center [400, 246] width 237 height 33
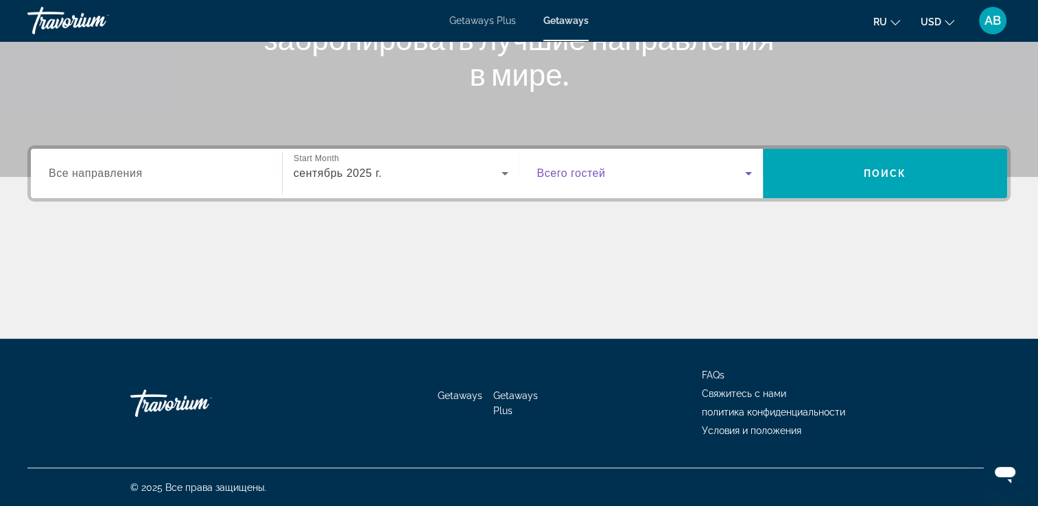
click at [698, 178] on span "Search widget" at bounding box center [641, 173] width 208 height 16
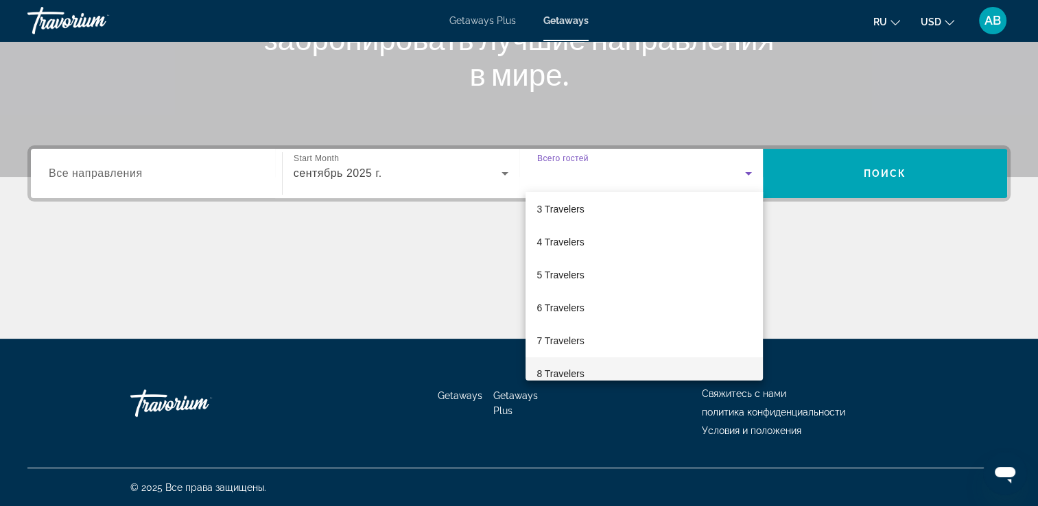
scroll to position [151, 0]
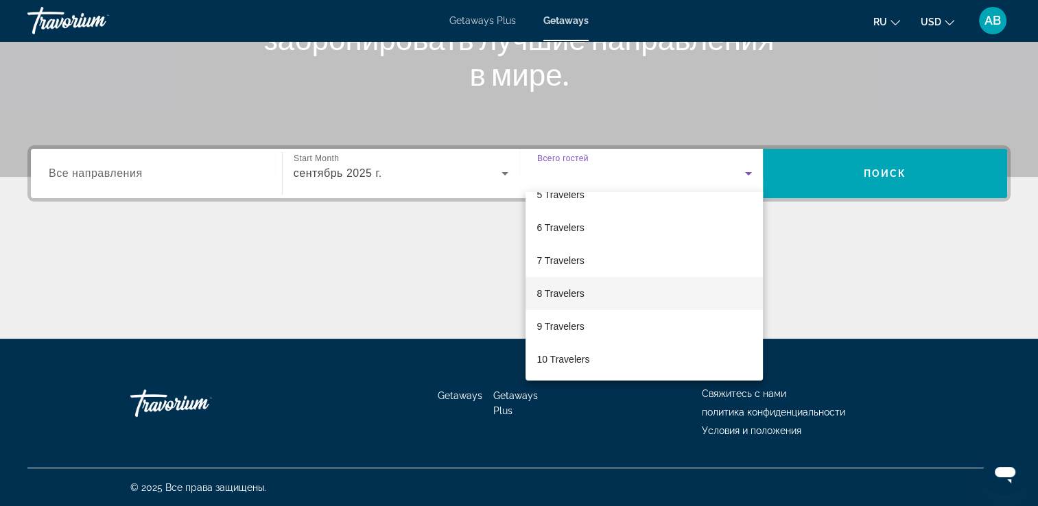
click at [635, 302] on mat-option "8 Travelers" at bounding box center [643, 293] width 237 height 33
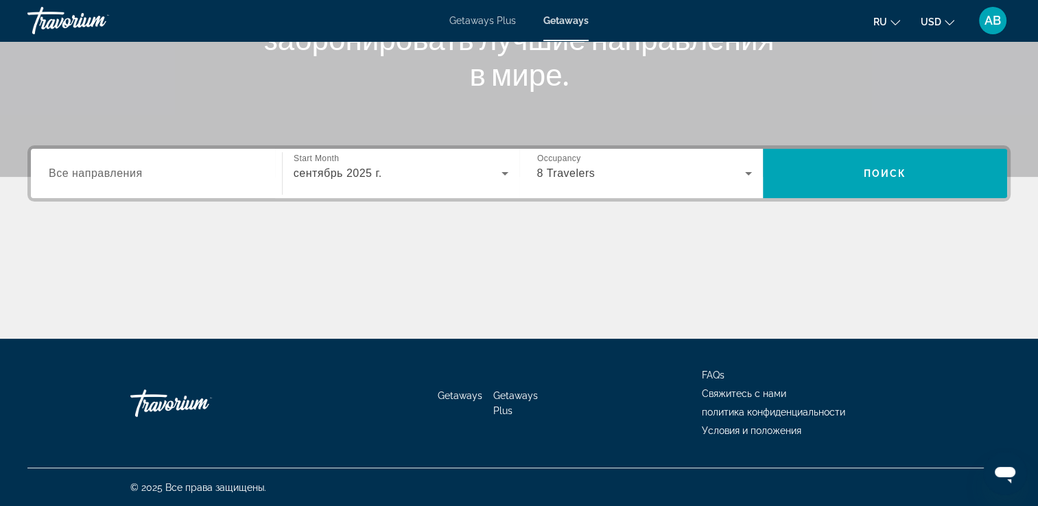
click at [949, 12] on button "USD USD ($) MXN (Mex$) CAD (Can$) GBP (£) EUR (€) AUD (A$) NZD (NZ$) CNY (CN¥)" at bounding box center [937, 22] width 34 height 20
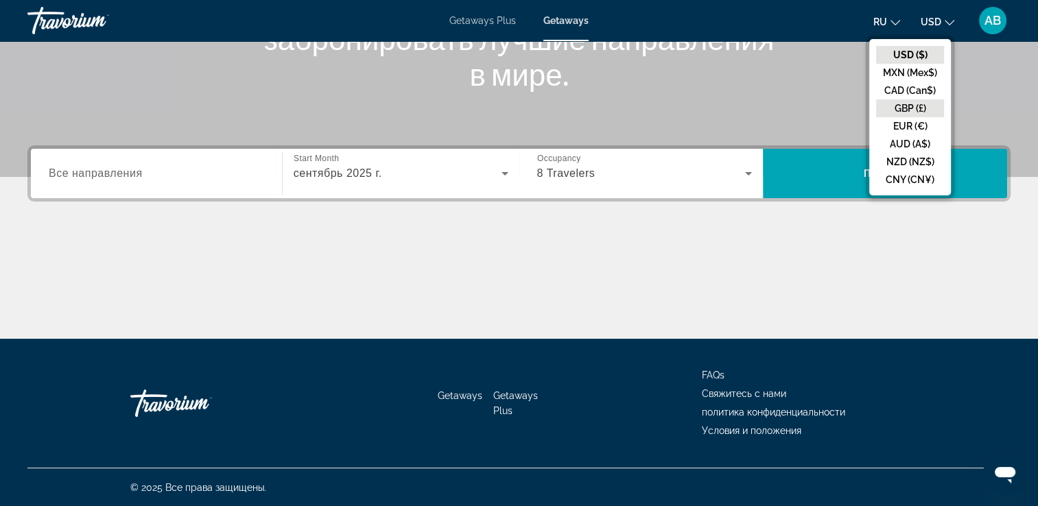
click at [929, 100] on button "GBP (£)" at bounding box center [910, 108] width 68 height 18
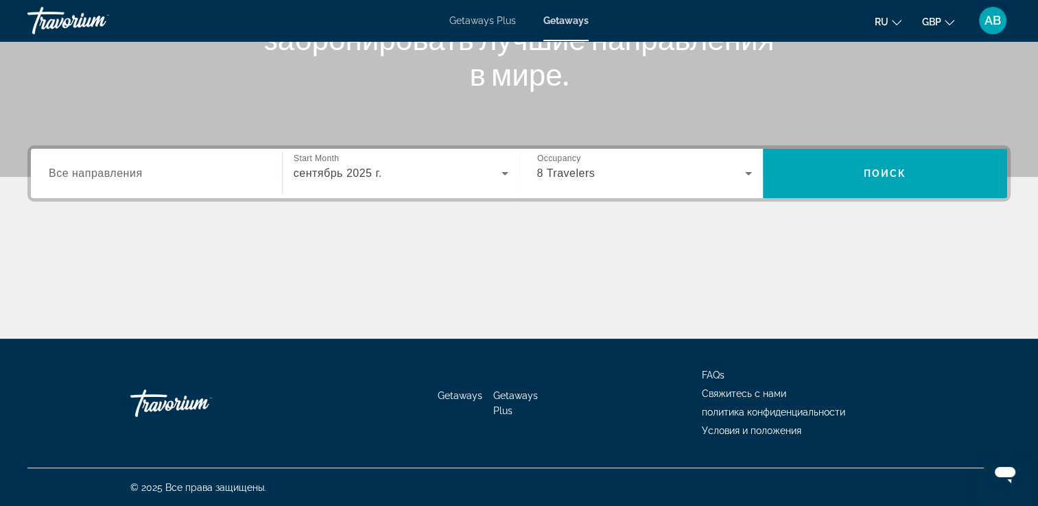
click at [947, 25] on icon "Change currency" at bounding box center [949, 23] width 10 height 10
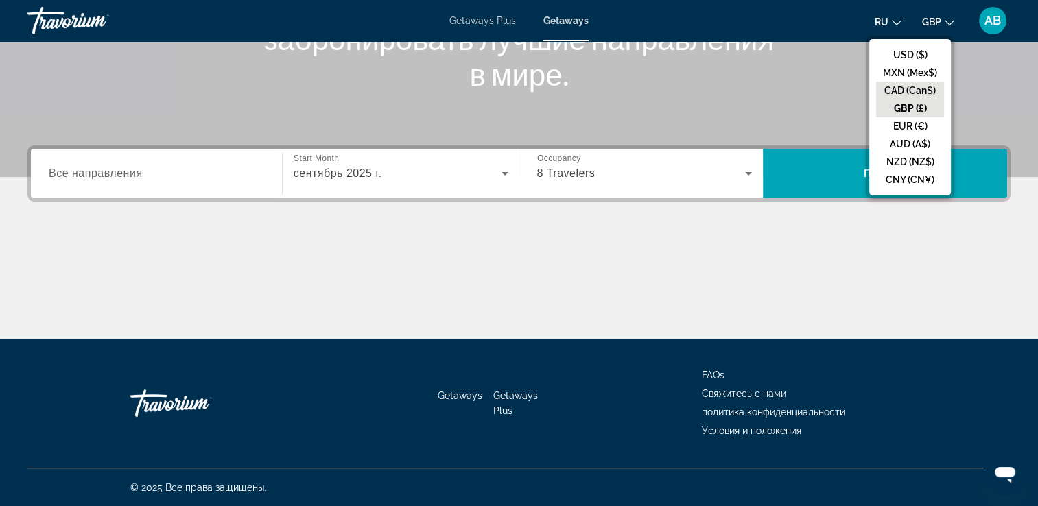
click at [925, 91] on button "CAD (Can$)" at bounding box center [910, 91] width 68 height 18
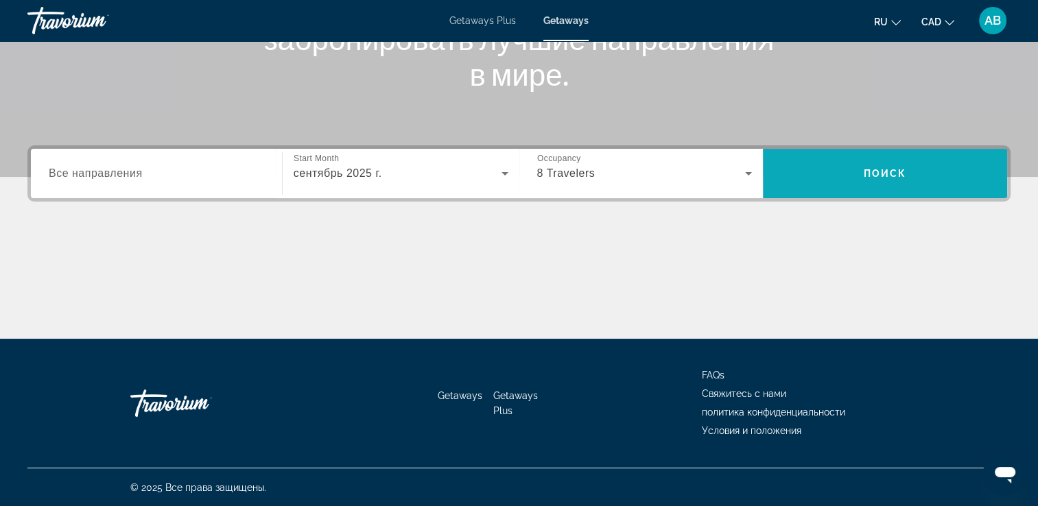
click at [846, 169] on span "Search widget" at bounding box center [885, 173] width 244 height 33
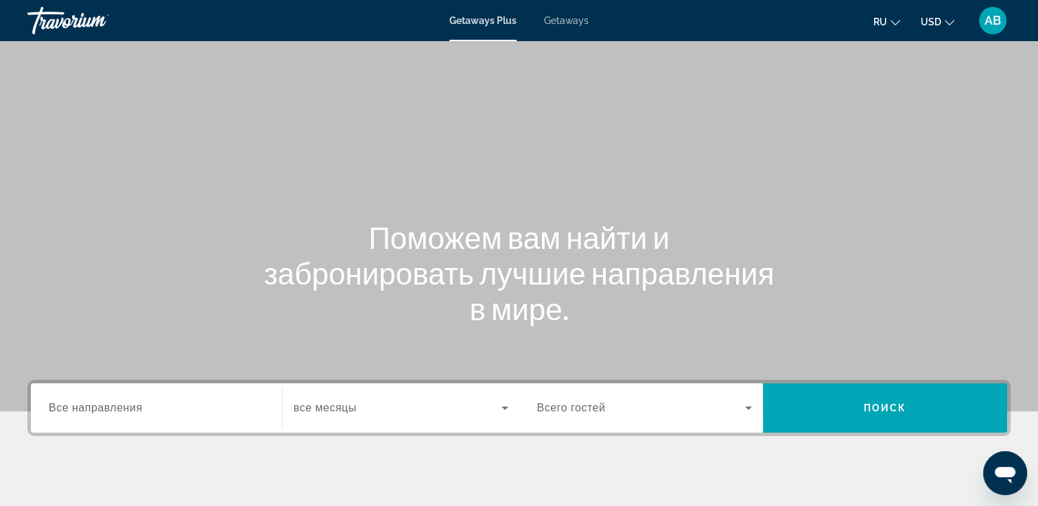
click at [952, 18] on icon "Change currency" at bounding box center [949, 23] width 10 height 10
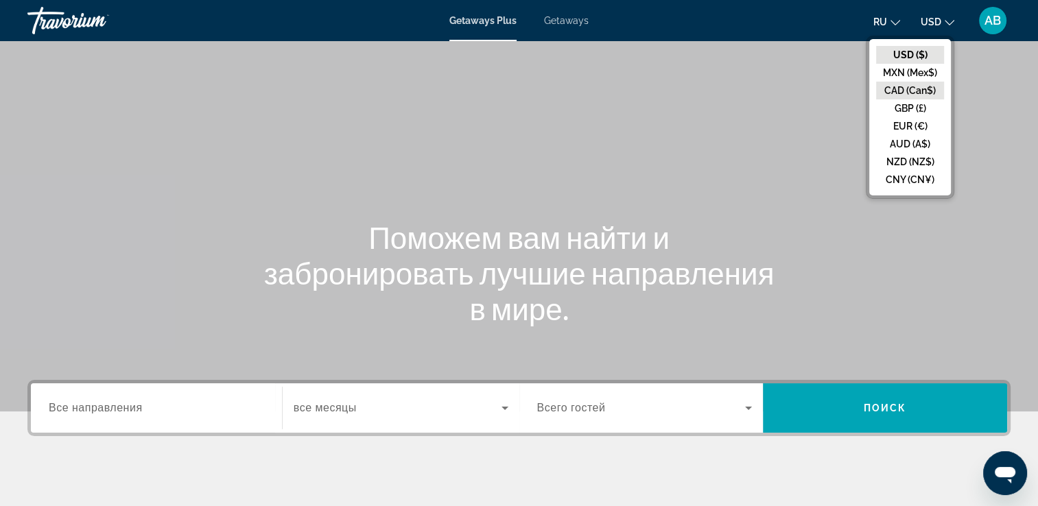
click at [929, 93] on button "CAD (Can$)" at bounding box center [910, 91] width 68 height 18
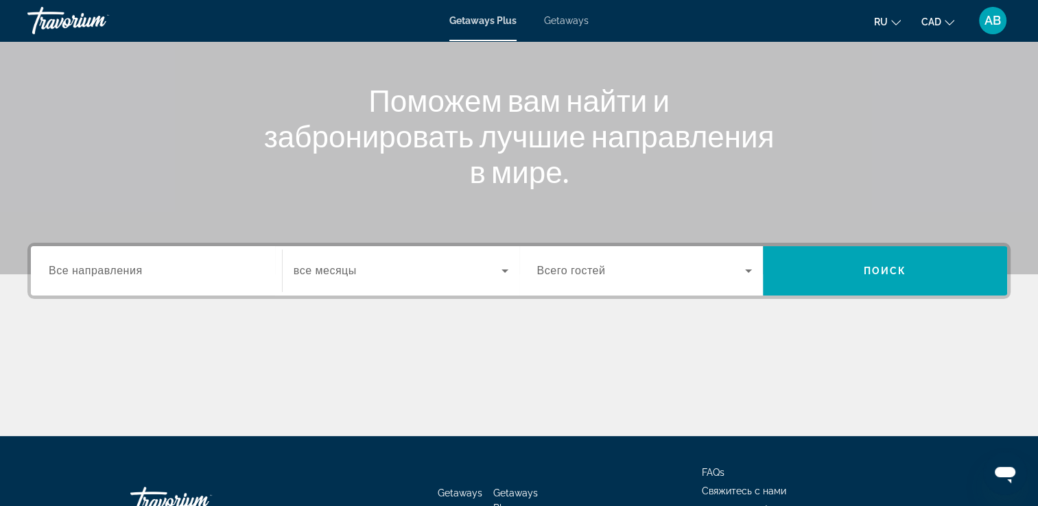
click at [115, 265] on span "Все направления" at bounding box center [96, 271] width 94 height 12
click at [115, 265] on input "Destination Все направления" at bounding box center [156, 271] width 215 height 16
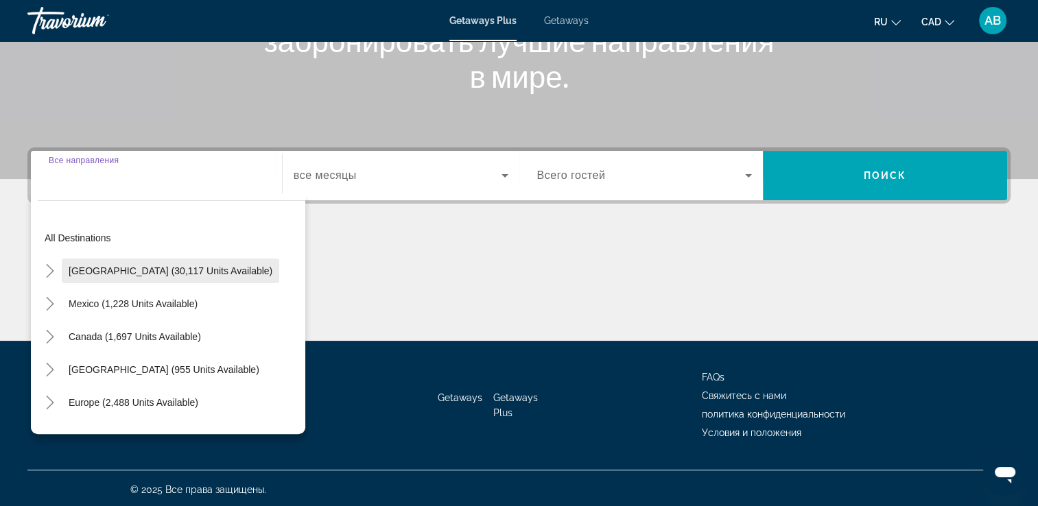
scroll to position [235, 0]
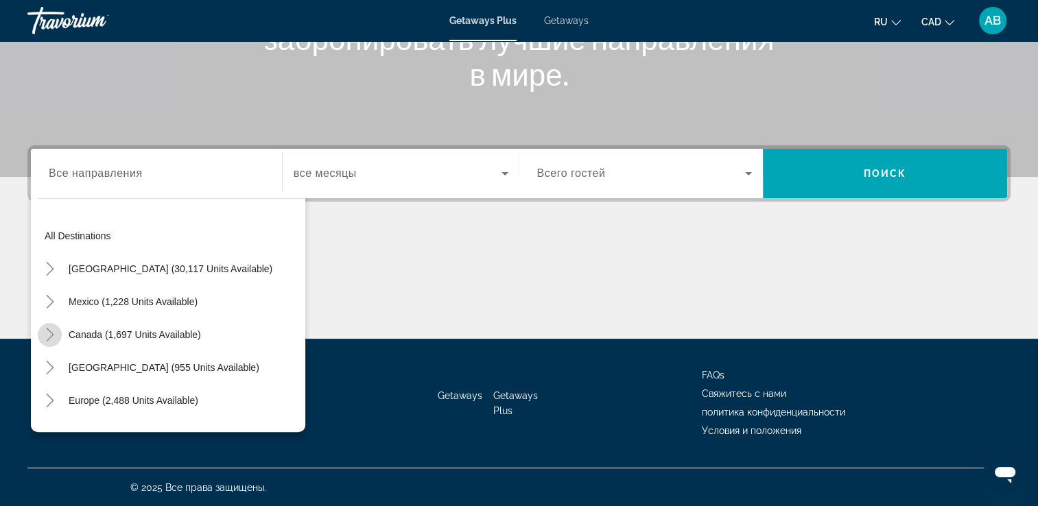
click at [48, 342] on mat-icon "Toggle Canada (1,697 units available)" at bounding box center [50, 335] width 24 height 24
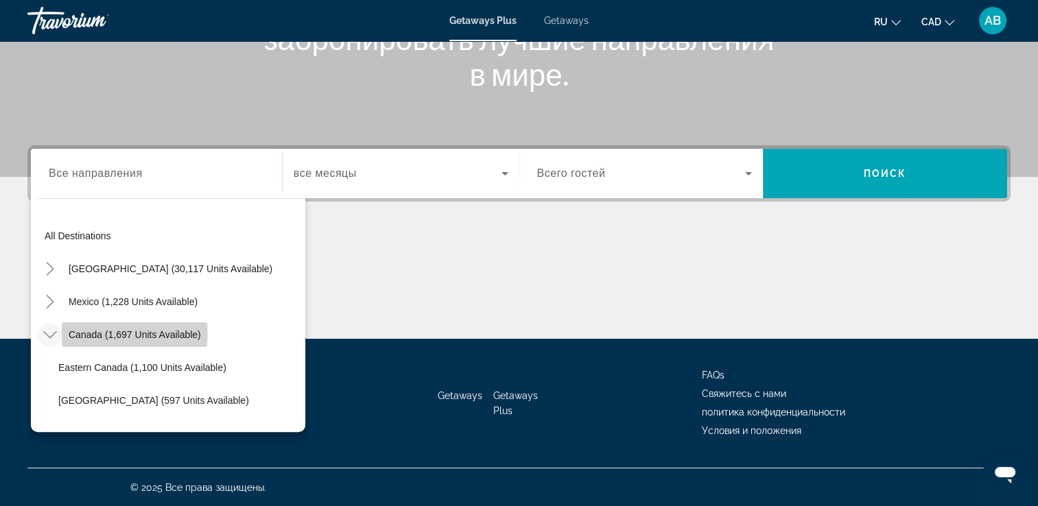
click at [84, 331] on span "Canada (1,697 units available)" at bounding box center [135, 334] width 132 height 11
type input "**********"
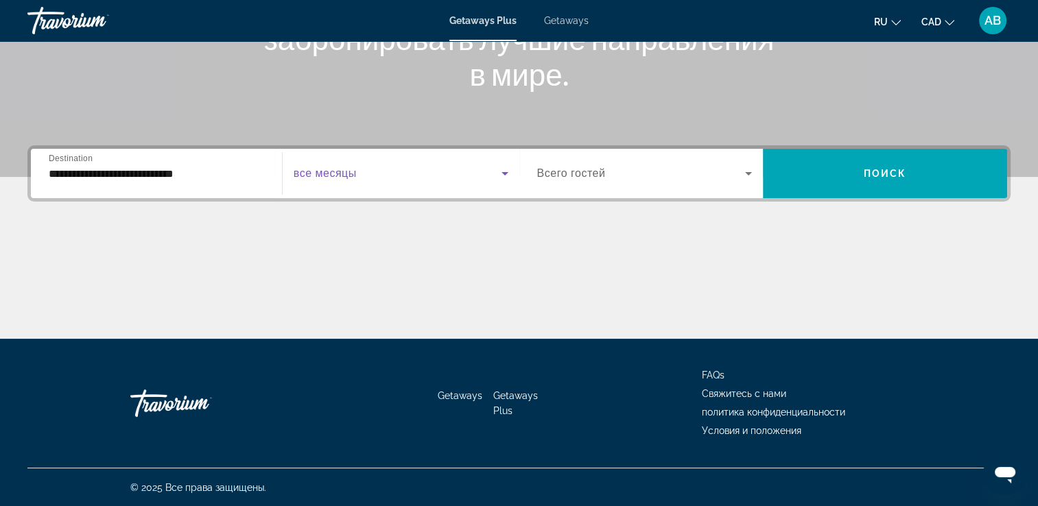
click at [436, 176] on span "Search widget" at bounding box center [398, 173] width 208 height 16
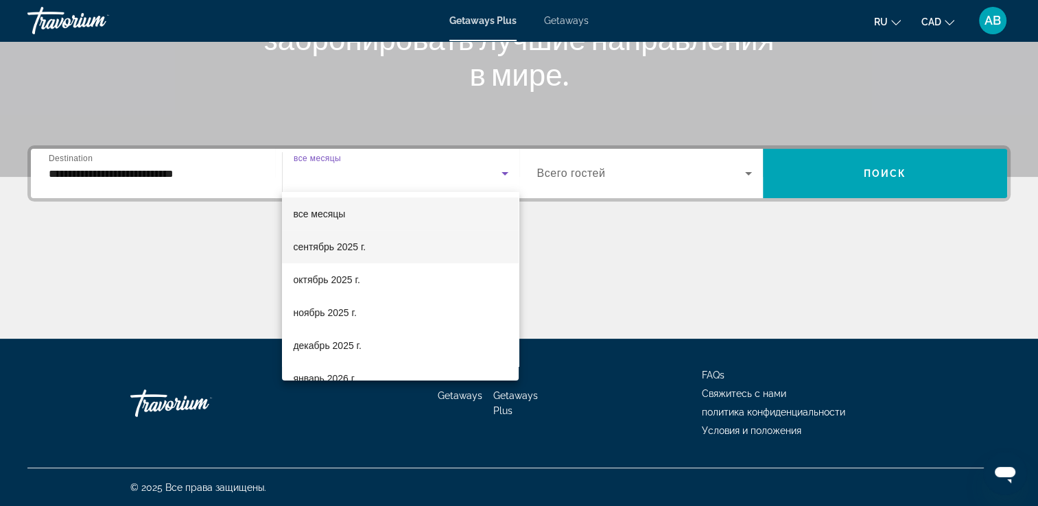
click at [392, 251] on mat-option "сентябрь 2025 г." at bounding box center [400, 246] width 237 height 33
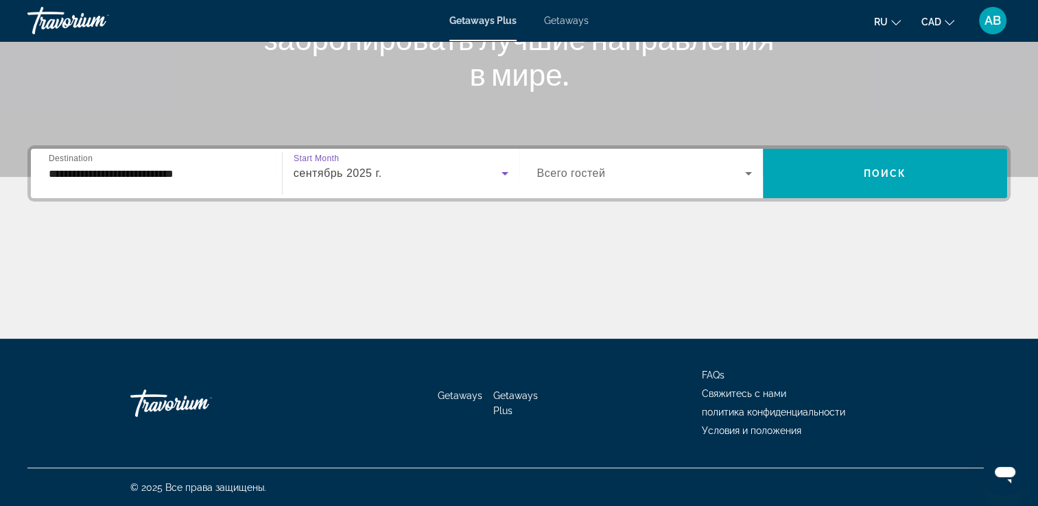
click at [678, 171] on span "Search widget" at bounding box center [641, 173] width 208 height 16
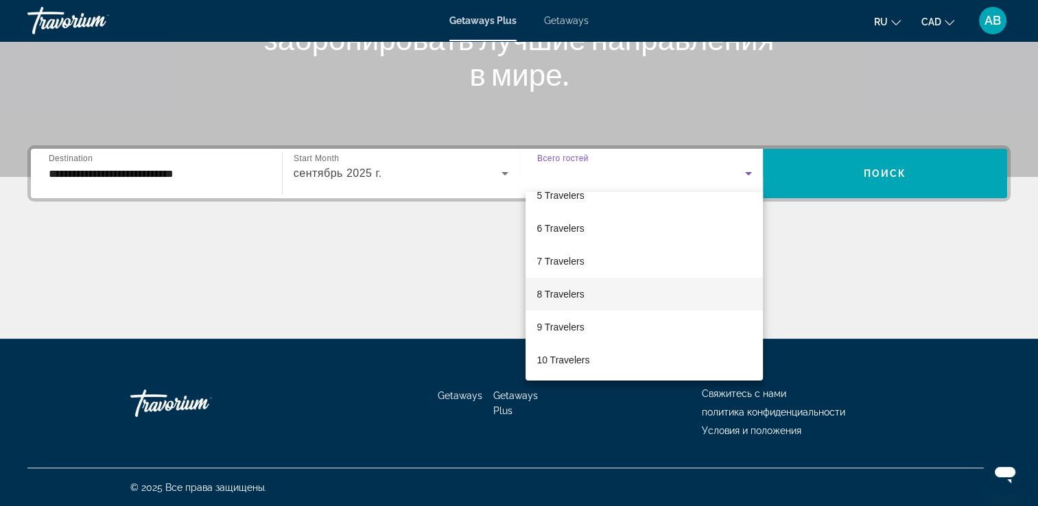
scroll to position [151, 0]
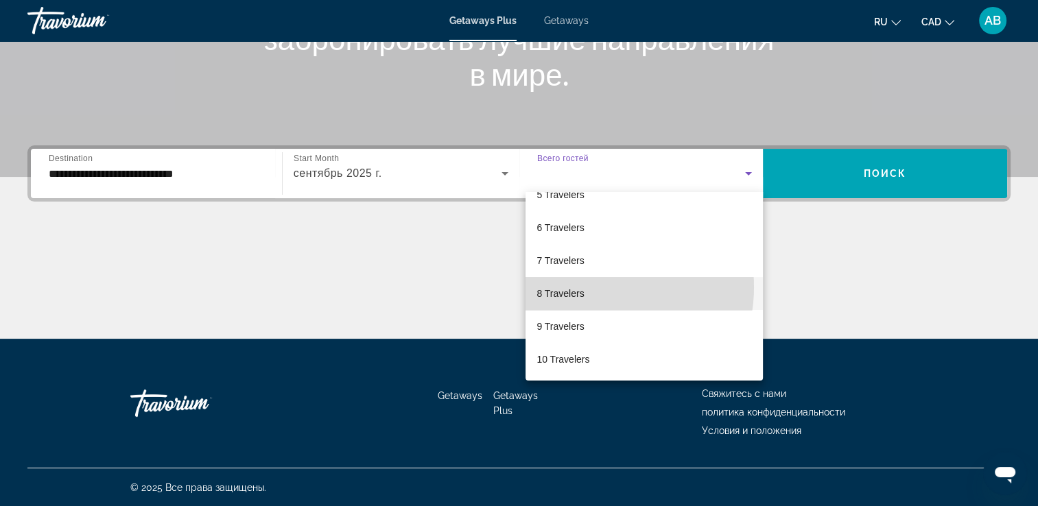
click at [595, 287] on mat-option "8 Travelers" at bounding box center [643, 293] width 237 height 33
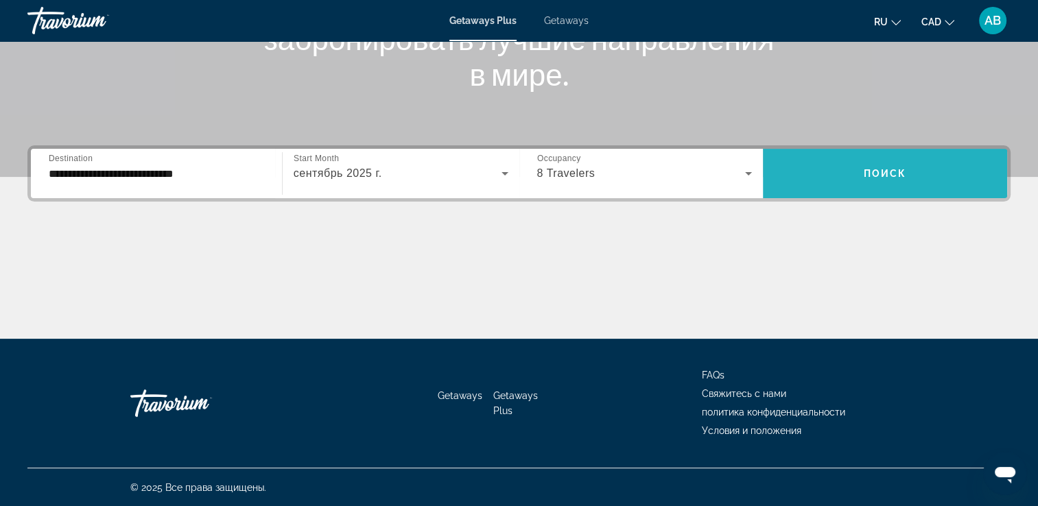
click at [885, 178] on span "Search widget" at bounding box center [885, 173] width 244 height 33
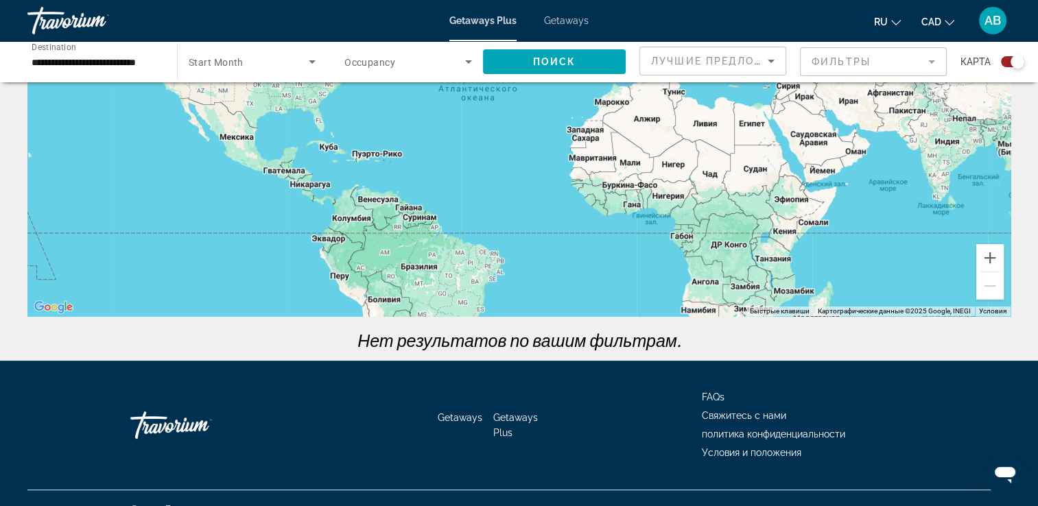
scroll to position [213, 0]
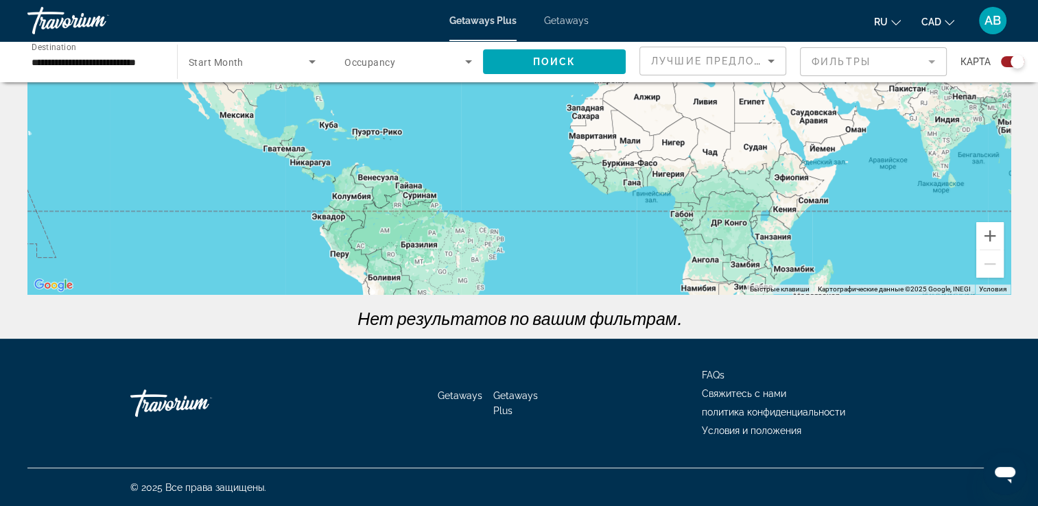
click at [436, 64] on span "Search widget" at bounding box center [404, 61] width 121 height 16
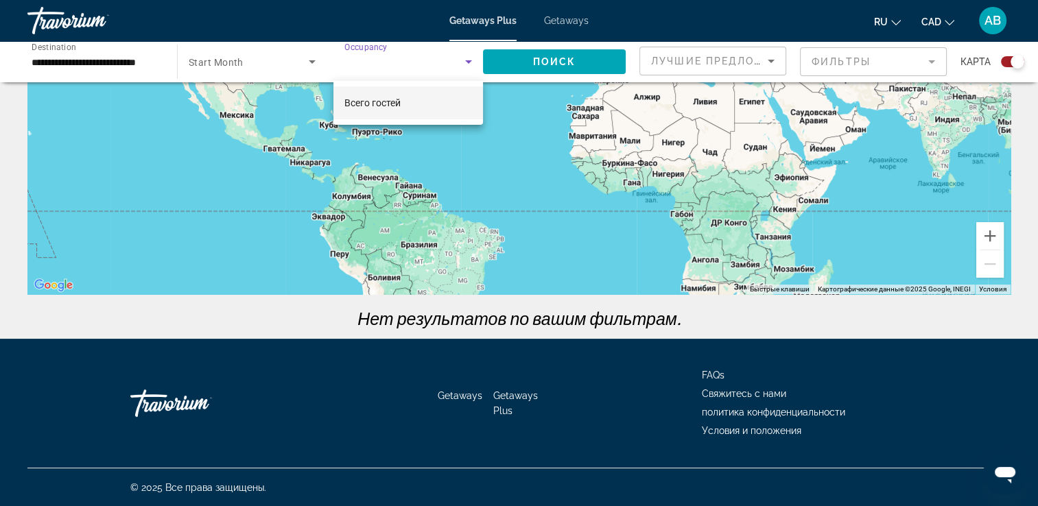
click at [420, 106] on mat-option "Всего гостей" at bounding box center [408, 102] width 150 height 33
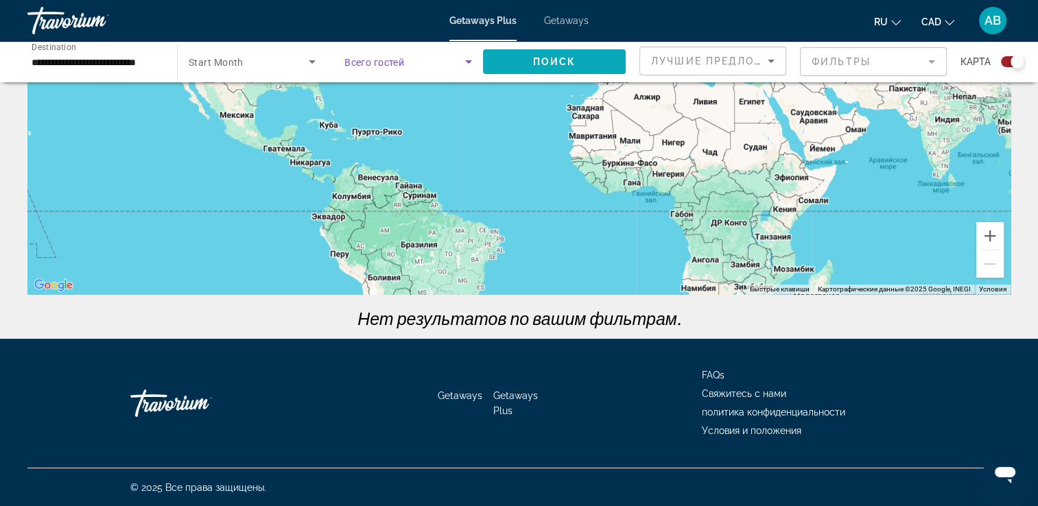
click at [562, 63] on span "Поиск" at bounding box center [554, 61] width 43 height 11
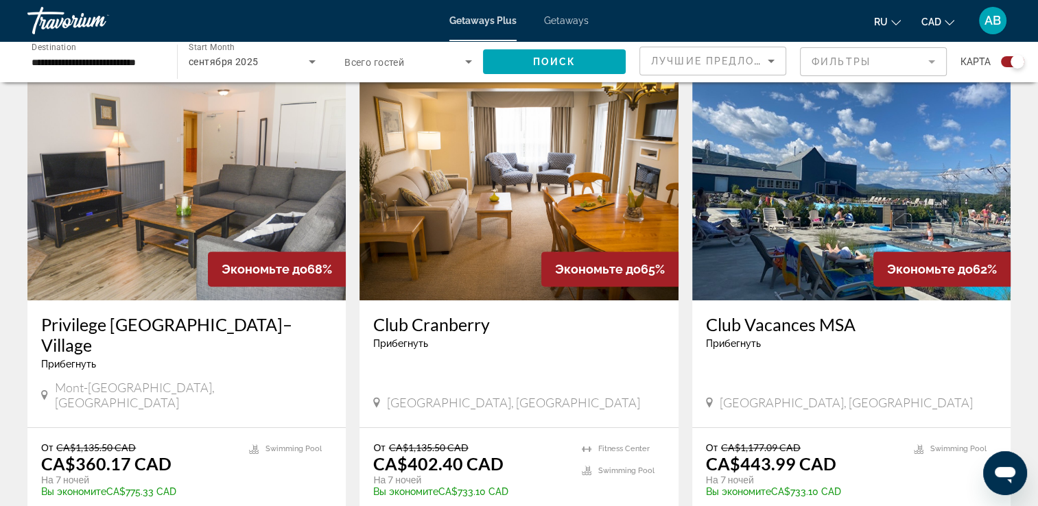
scroll to position [480, 0]
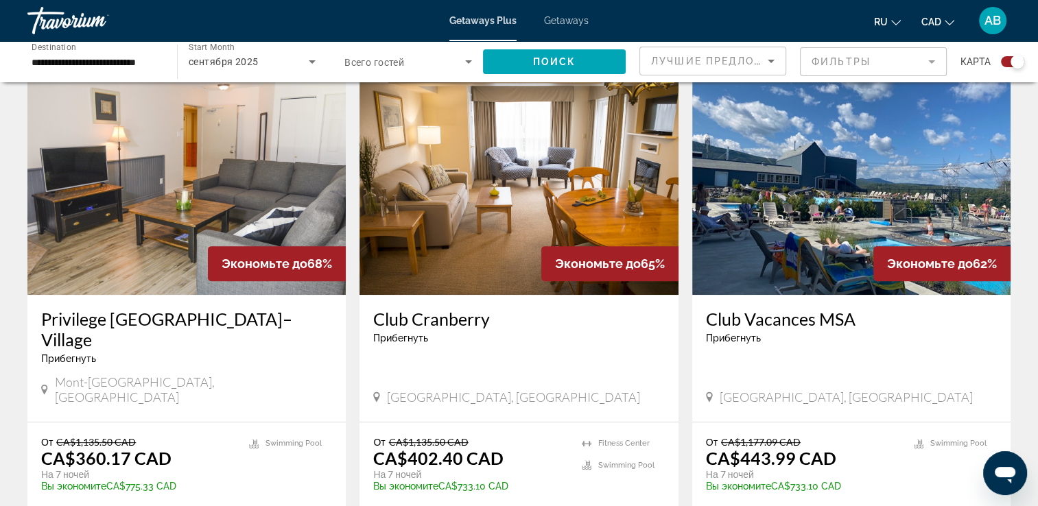
click at [497, 202] on img "Main content" at bounding box center [518, 184] width 318 height 219
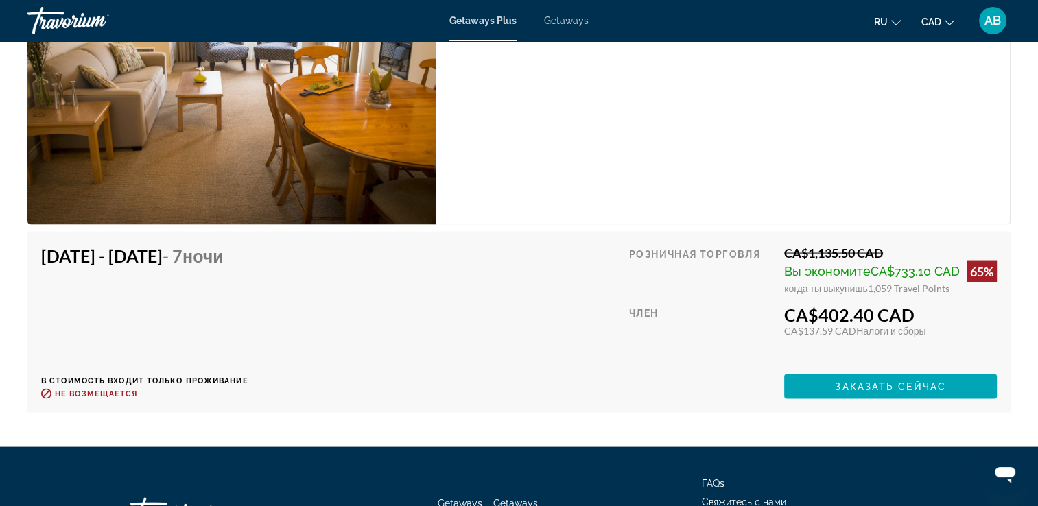
scroll to position [2538, 0]
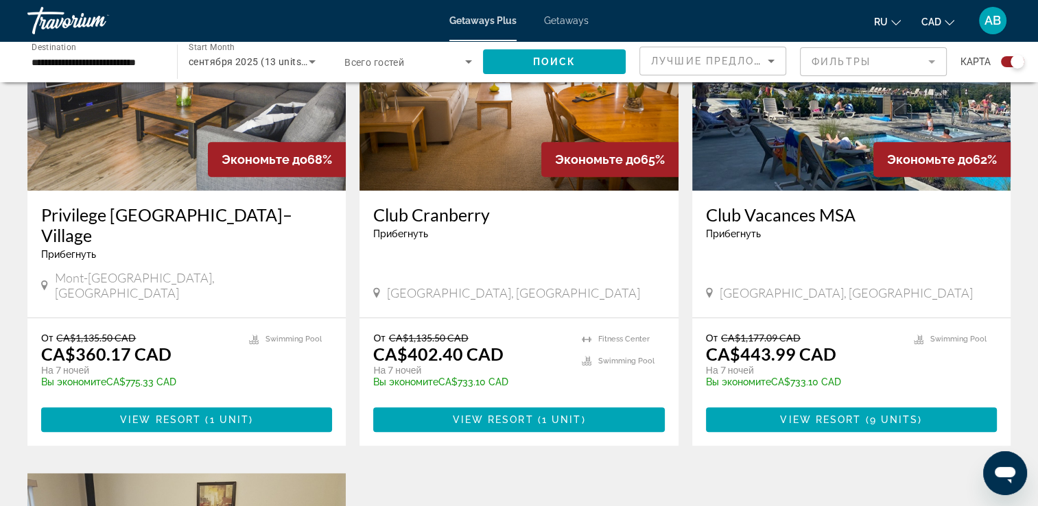
scroll to position [617, 0]
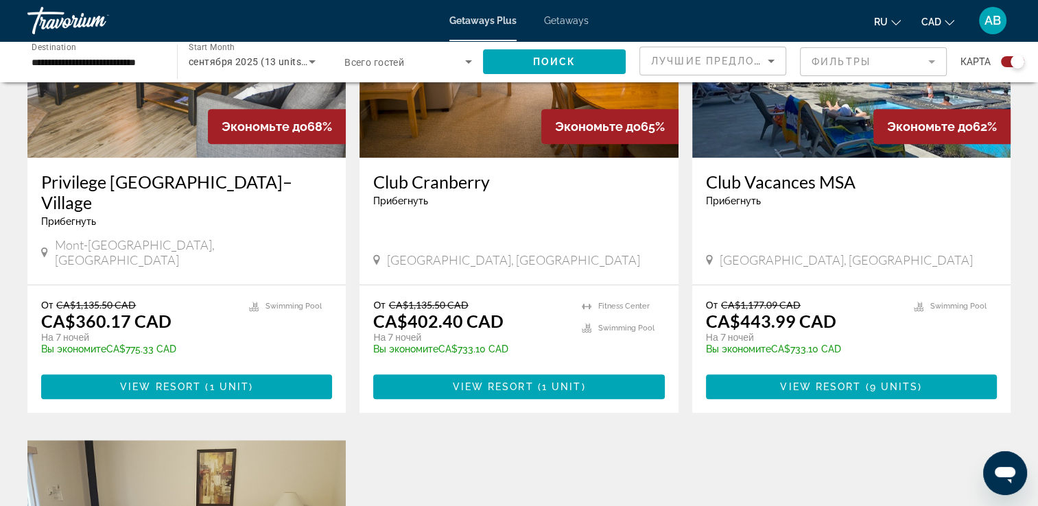
click at [780, 145] on img "Main content" at bounding box center [851, 47] width 318 height 219
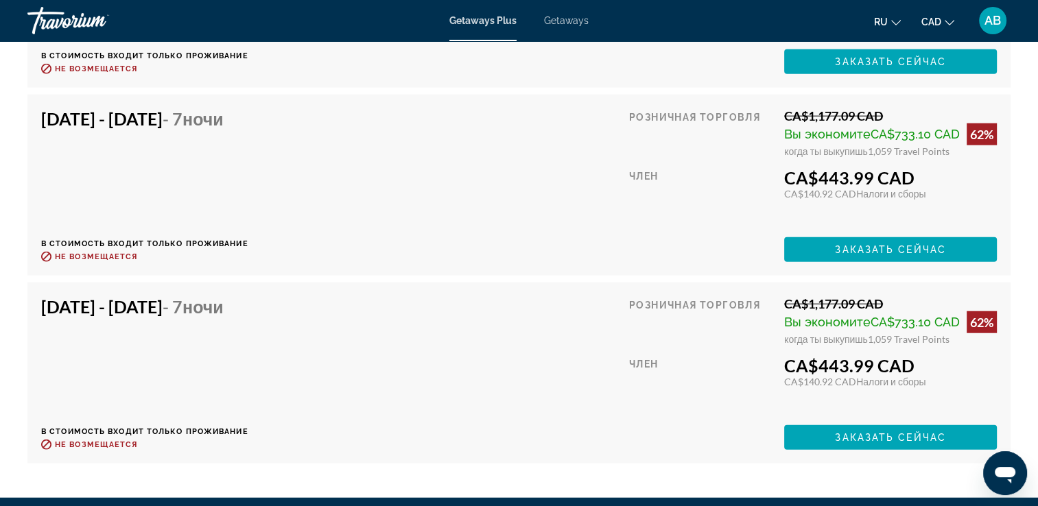
scroll to position [3304, 0]
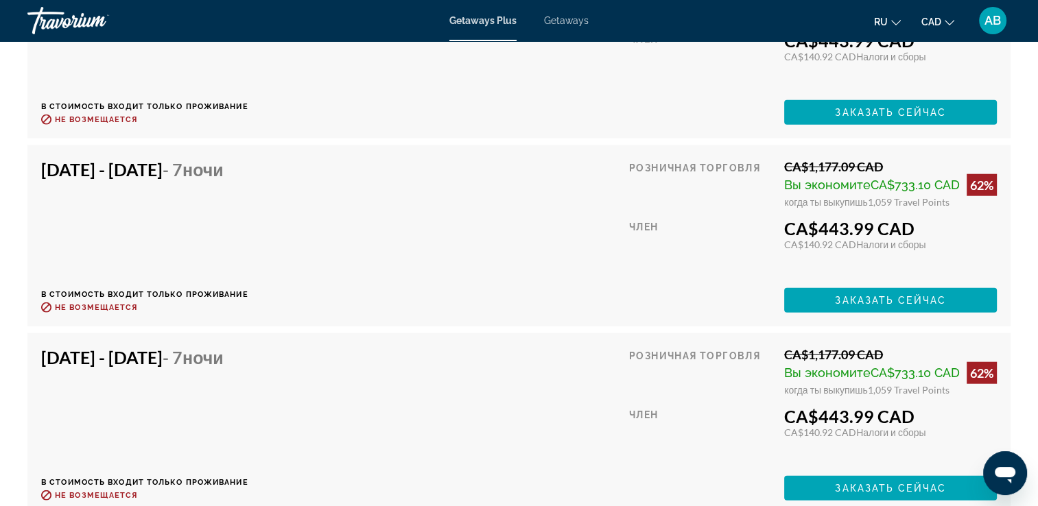
click at [568, 18] on span "Getaways" at bounding box center [566, 20] width 45 height 11
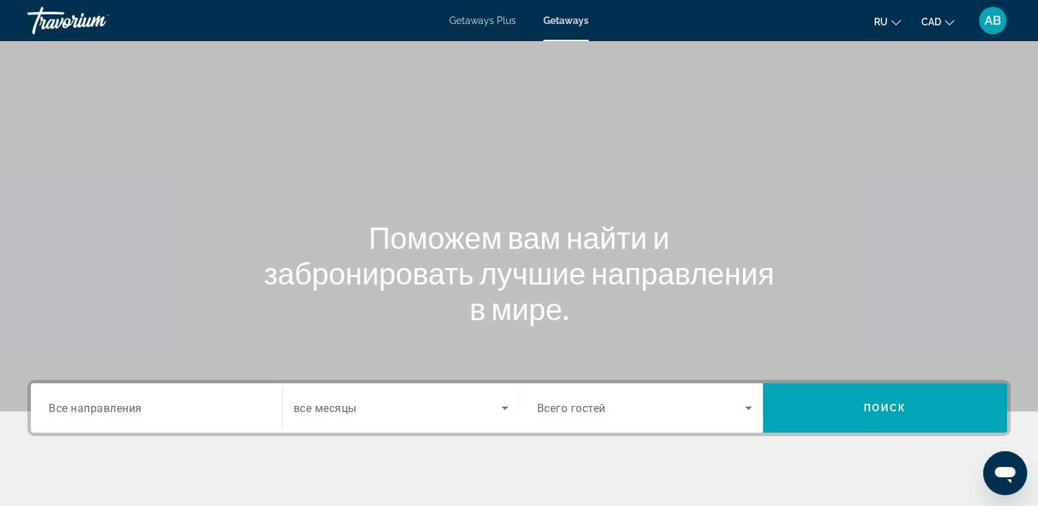
click at [93, 401] on span "Все направления" at bounding box center [95, 407] width 93 height 13
click at [93, 401] on input "Destination Все направления" at bounding box center [156, 409] width 215 height 16
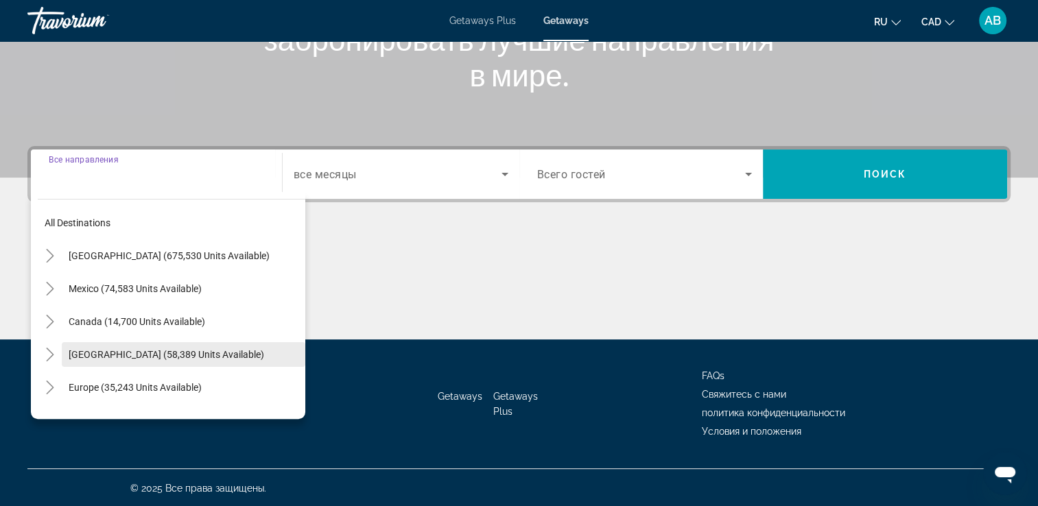
scroll to position [235, 0]
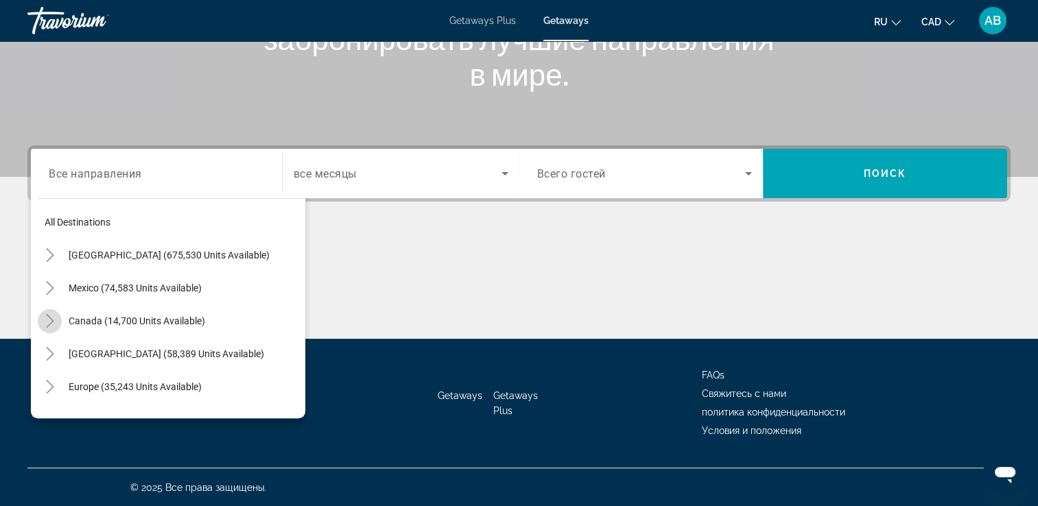
click at [60, 324] on mat-icon "Toggle Canada (14,700 units available)" at bounding box center [50, 321] width 24 height 24
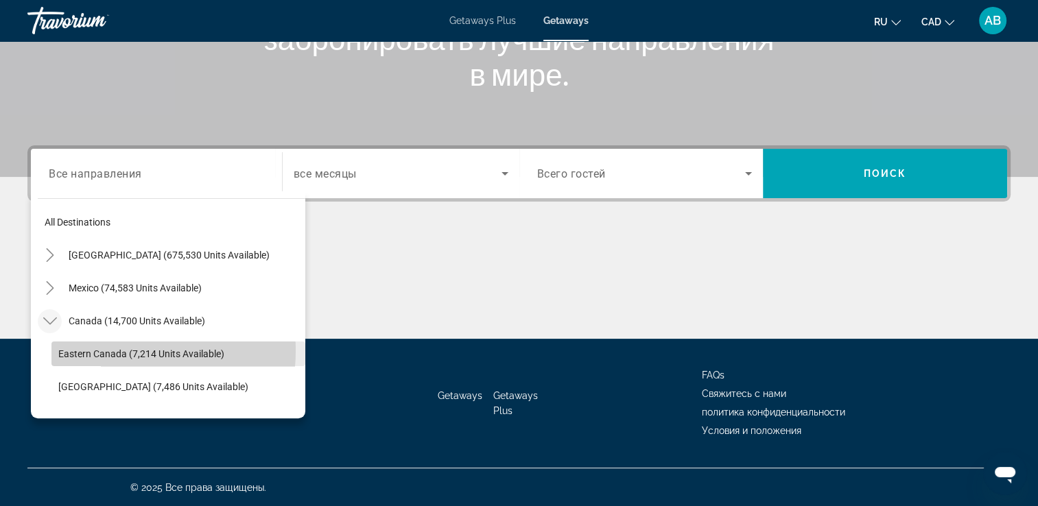
click at [110, 350] on span "Eastern Canada (7,214 units available)" at bounding box center [141, 353] width 166 height 11
type input "**********"
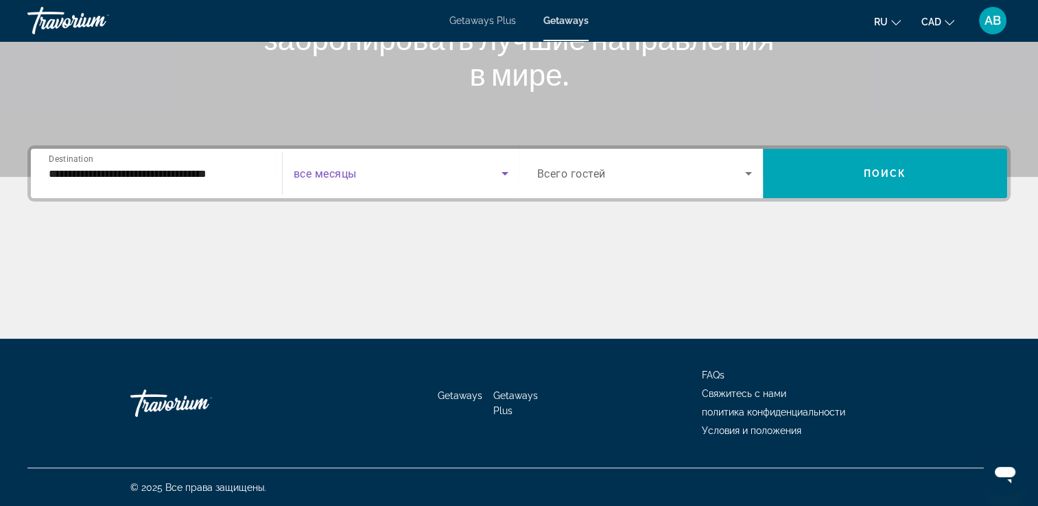
click at [407, 171] on span "Search widget" at bounding box center [398, 173] width 208 height 16
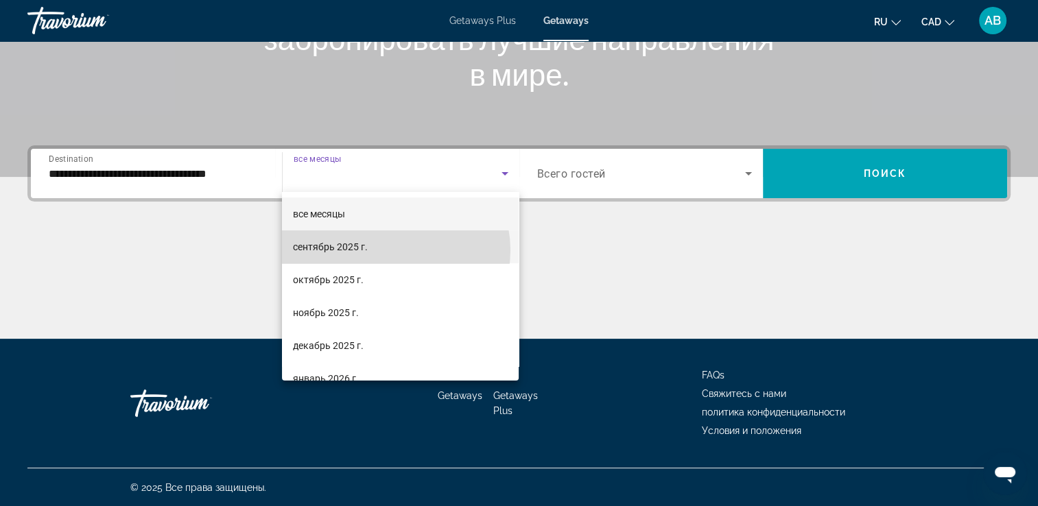
click at [392, 250] on mat-option "сентябрь 2025 г." at bounding box center [400, 246] width 237 height 33
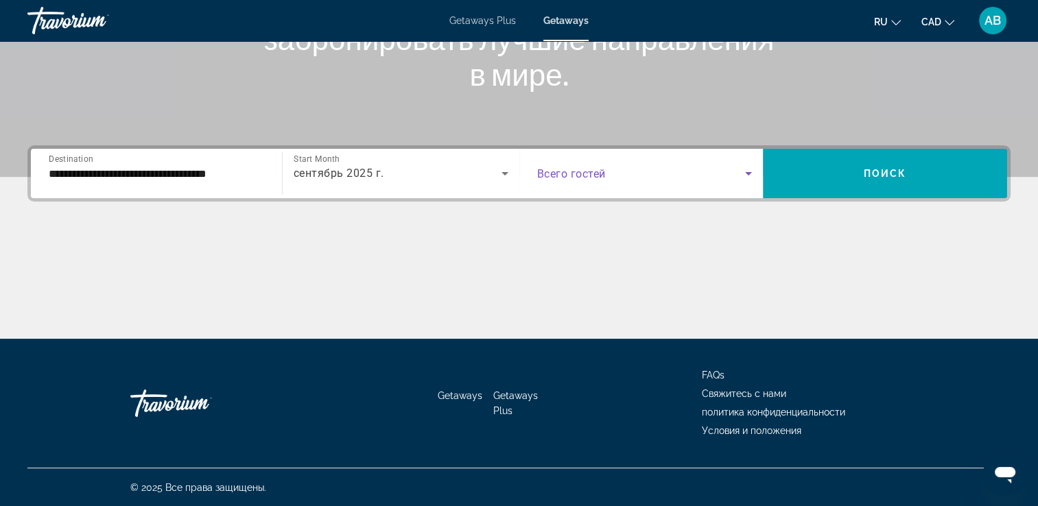
click at [678, 174] on span "Search widget" at bounding box center [641, 173] width 208 height 16
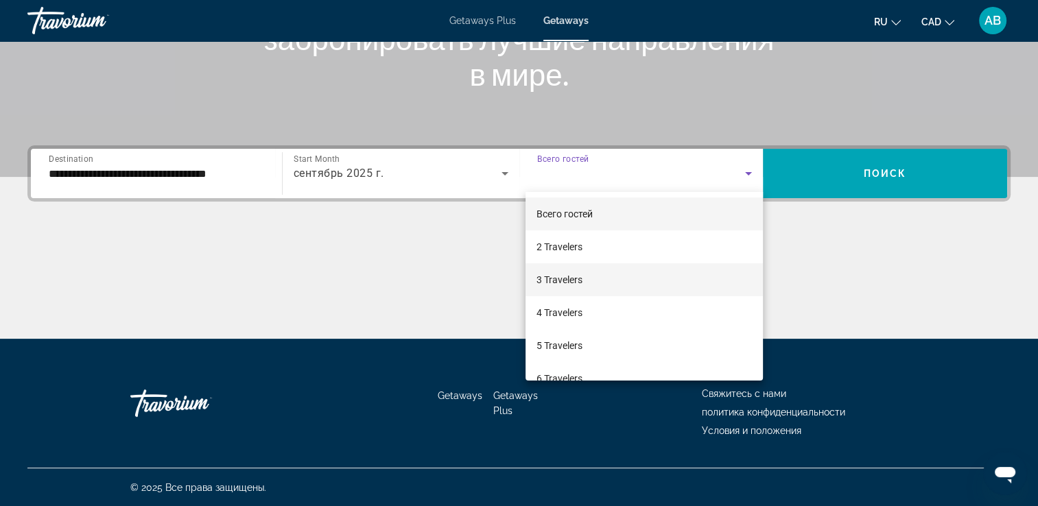
click at [636, 276] on mat-option "3 Travelers" at bounding box center [643, 279] width 237 height 33
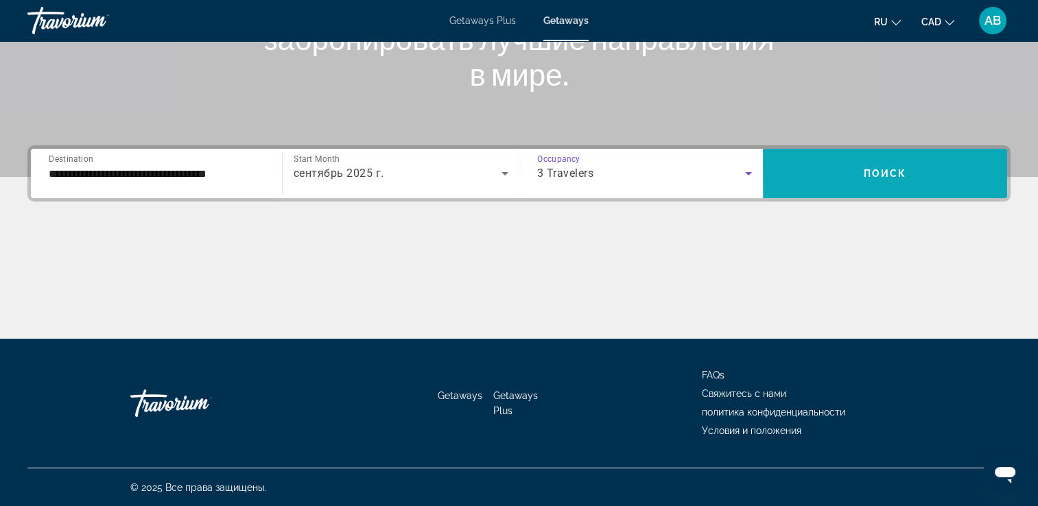
click at [851, 176] on span "Search widget" at bounding box center [885, 173] width 244 height 33
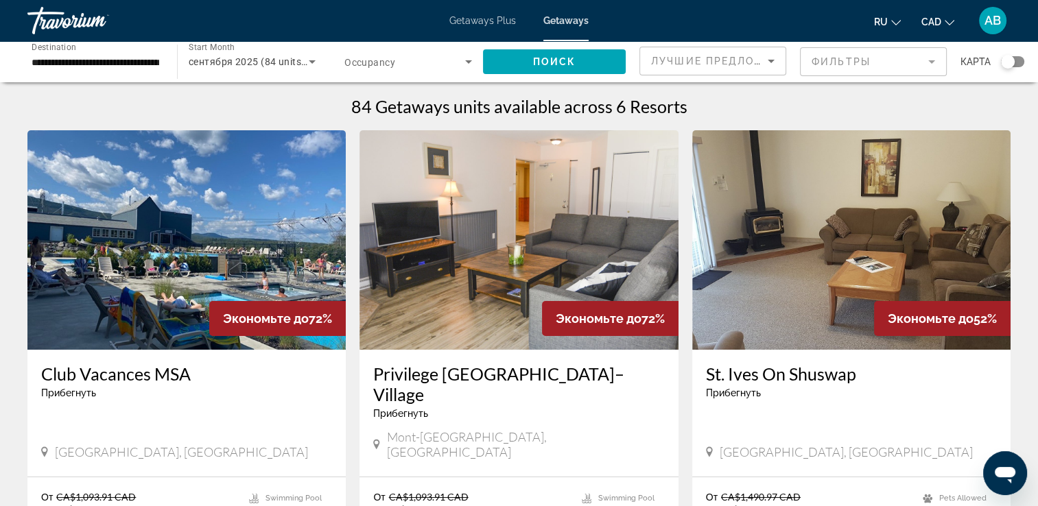
click at [219, 213] on img "Main content" at bounding box center [186, 239] width 318 height 219
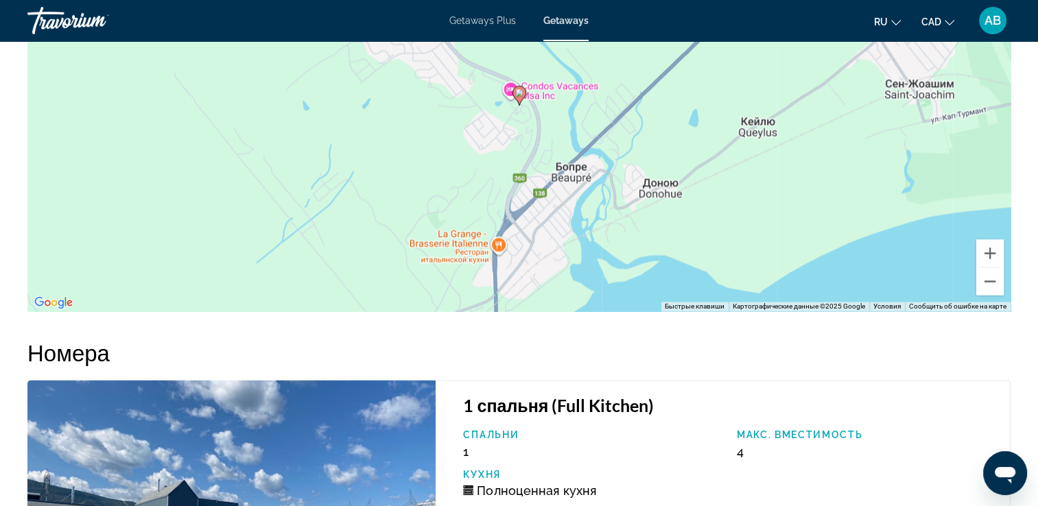
scroll to position [2014, 0]
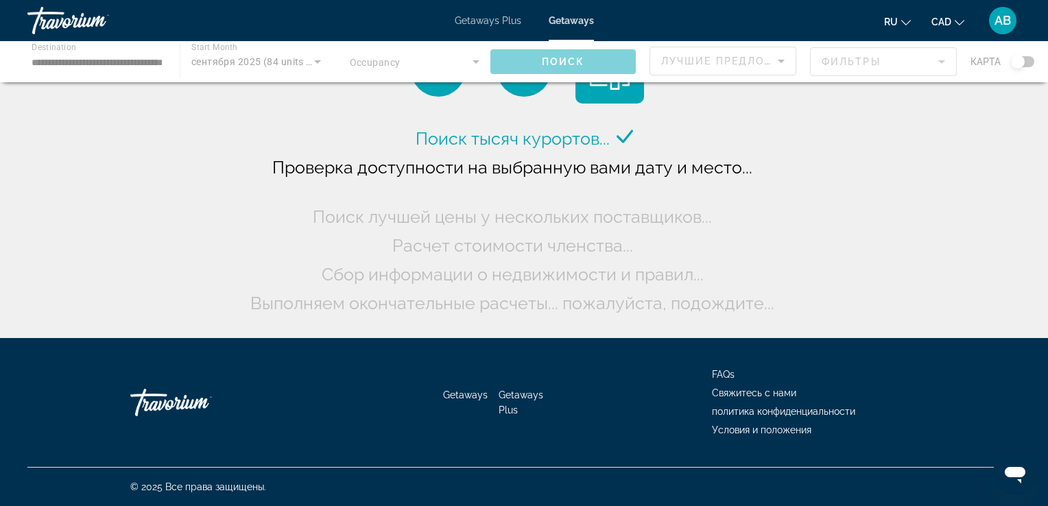
click at [458, 58] on div "Main content" at bounding box center [524, 61] width 1048 height 41
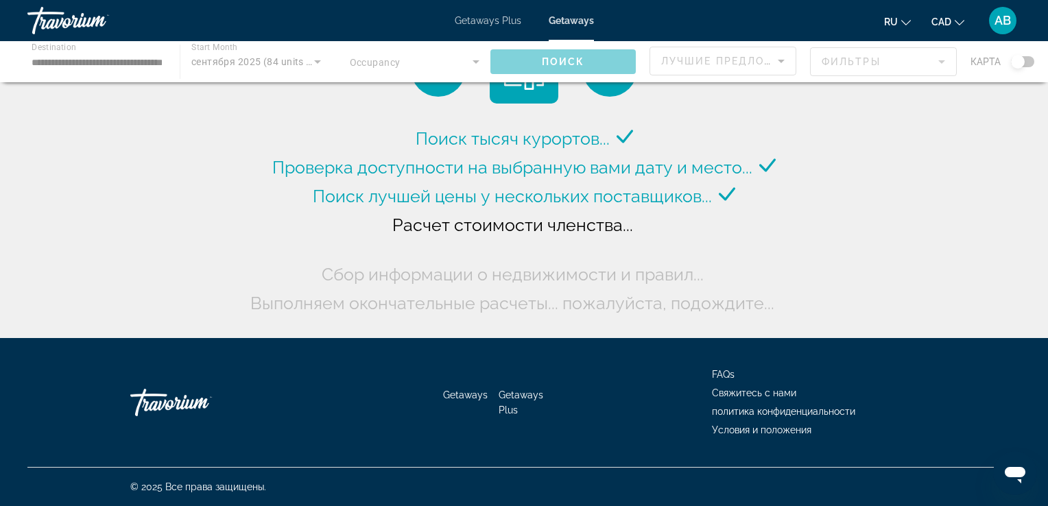
click at [460, 62] on div "Main content" at bounding box center [524, 61] width 1048 height 41
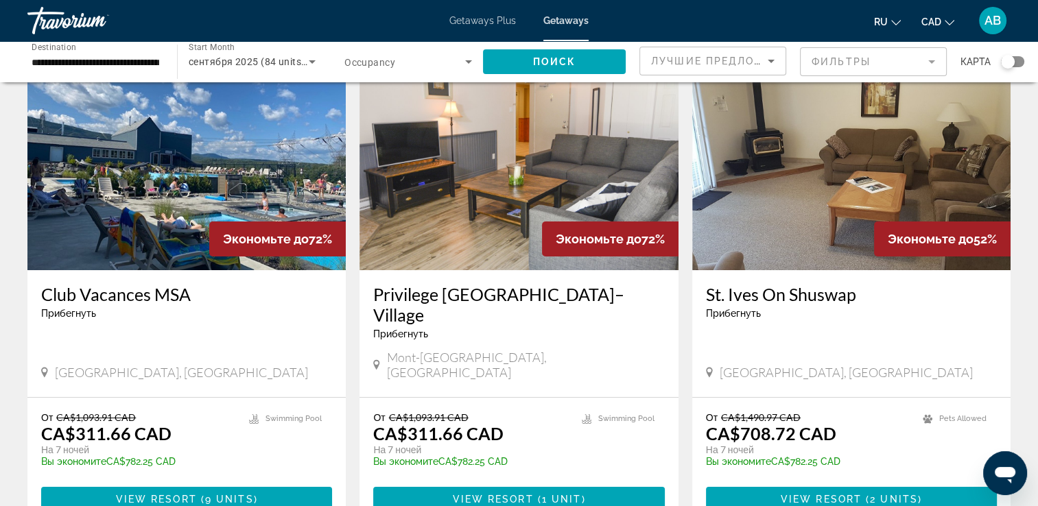
scroll to position [137, 0]
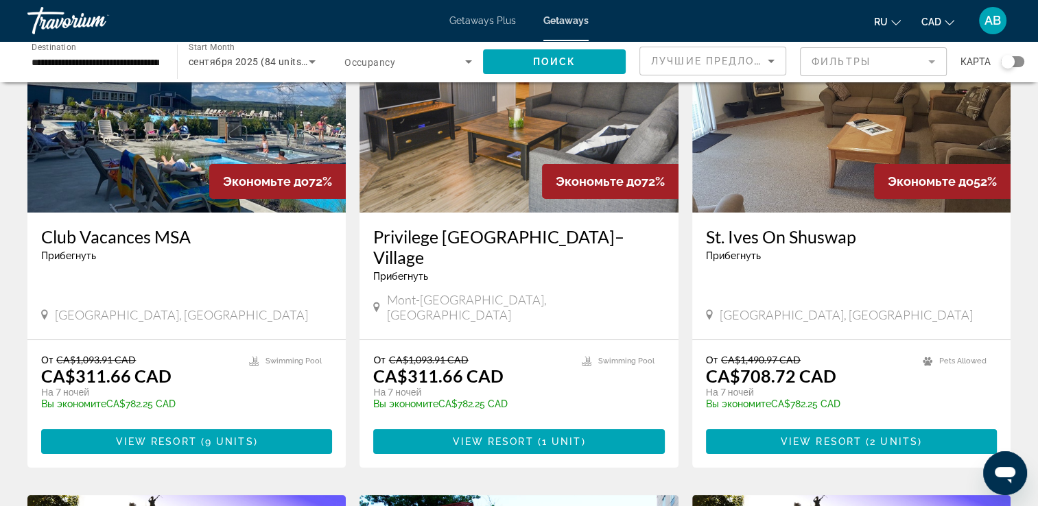
click at [483, 124] on img "Main content" at bounding box center [518, 102] width 318 height 219
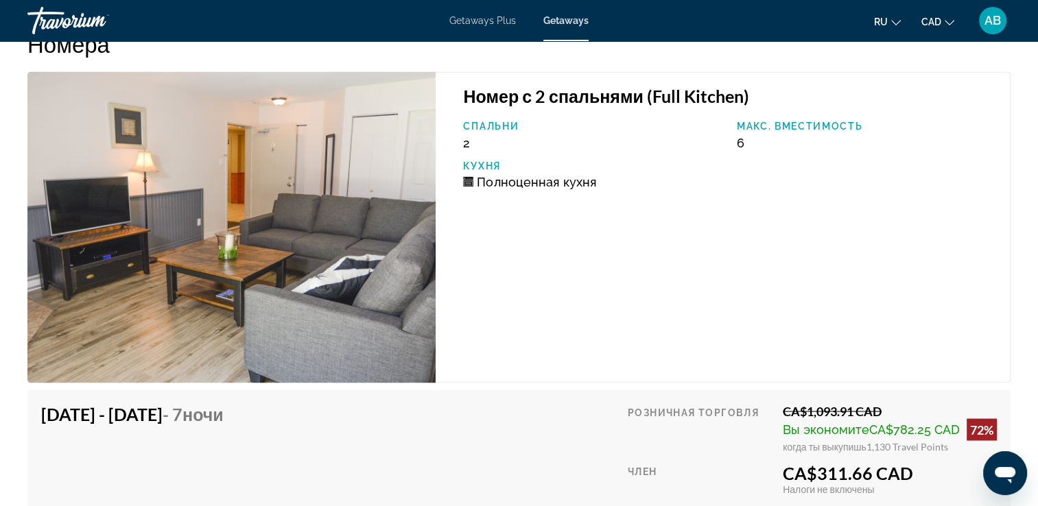
scroll to position [2305, 0]
